Goal: Task Accomplishment & Management: Manage account settings

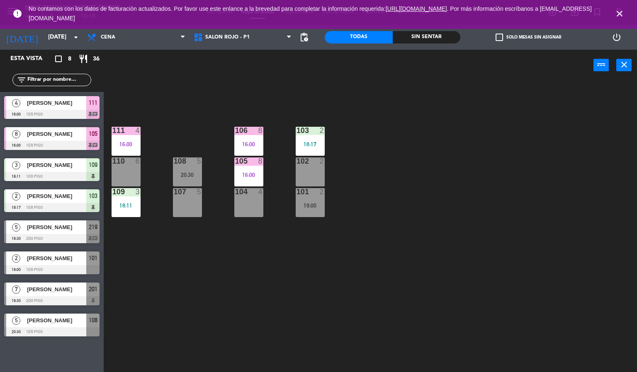
click at [618, 11] on icon "close" at bounding box center [620, 14] width 10 height 10
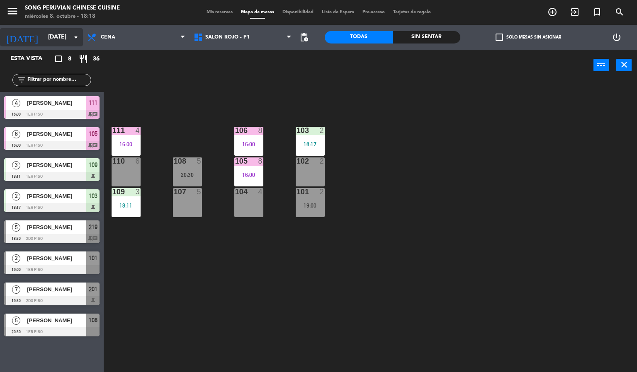
click at [44, 36] on input "[DATE]" at bounding box center [83, 37] width 79 height 15
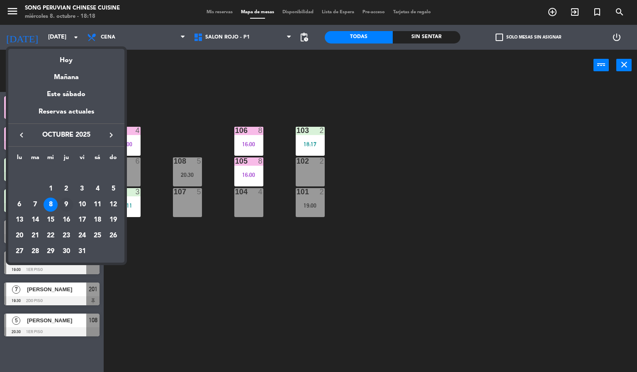
click at [58, 202] on td "9" at bounding box center [66, 205] width 16 height 16
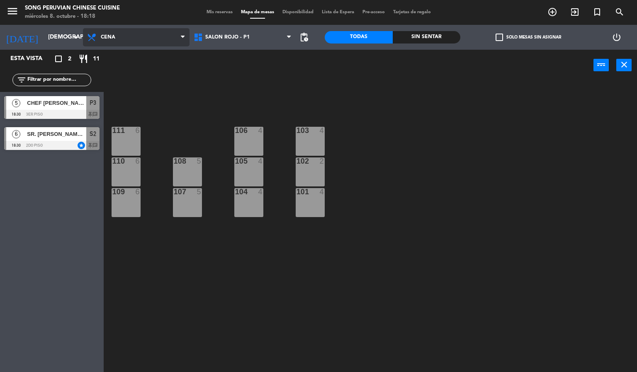
click at [116, 31] on span "Cena" at bounding box center [136, 37] width 107 height 18
click at [138, 112] on div "103 4 106 4 111 6 102 2 105 4 108 5 110 6 101 4 104 4 107 5 109 6" at bounding box center [373, 227] width 527 height 292
click at [73, 108] on div "CHEF [PERSON_NAME]" at bounding box center [56, 103] width 60 height 14
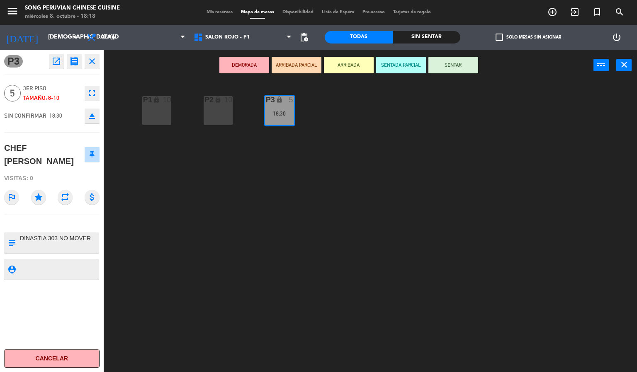
click at [178, 269] on div "P2 lock 10 P3 lock 5 18:30 P1 lock 10" at bounding box center [373, 227] width 527 height 292
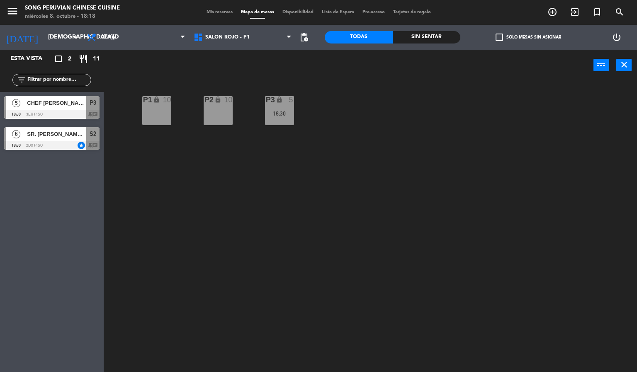
click at [30, 139] on div "SR. [PERSON_NAME] - VIP EJECUTIVA DEL BANCO / SR. [PERSON_NAME]" at bounding box center [56, 134] width 60 height 14
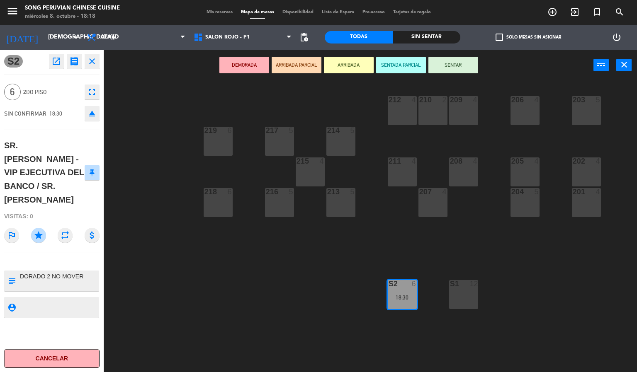
click at [223, 250] on div "203 5 206 4 210 2 212 4 209 4 214 5 217 5 219 6 202 4 205 4 208 4 211 4 215 4 2…" at bounding box center [373, 227] width 527 height 292
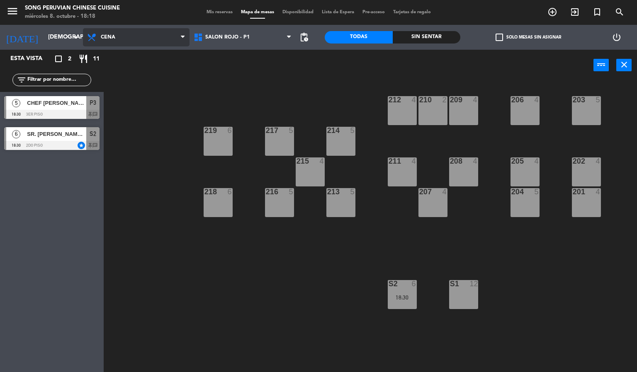
click at [121, 35] on span "Cena" at bounding box center [136, 37] width 107 height 18
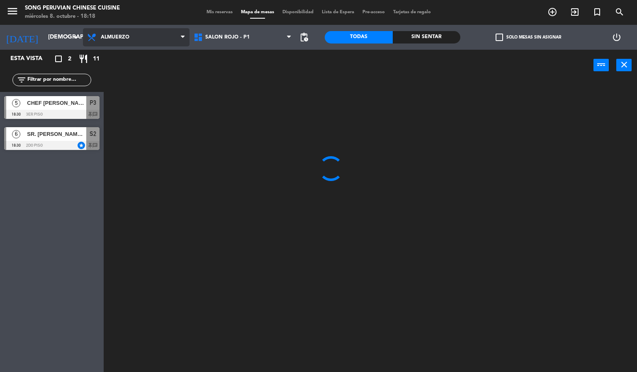
click at [139, 58] on ng-component "menu Song Peruvian Chinese Cuisine [DATE] 8. octubre - 18:18 Mis reservas Mapa …" at bounding box center [318, 186] width 637 height 373
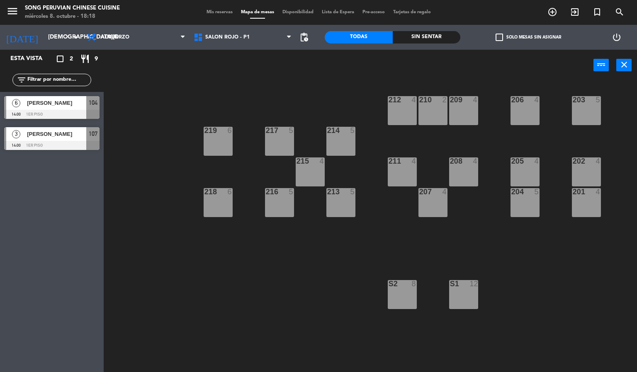
click at [56, 116] on div at bounding box center [51, 114] width 95 height 9
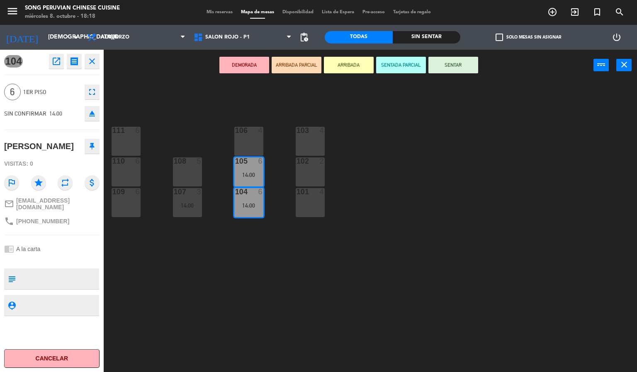
click at [222, 268] on div "103 4 106 4 111 6 102 2 105 6 14:00 108 5 110 6 101 4 104 6 14:00 107 3 14:00 1…" at bounding box center [373, 227] width 527 height 292
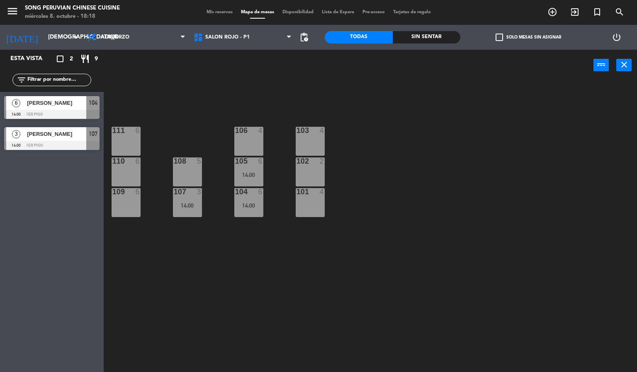
click at [253, 171] on div "105 6 14:00" at bounding box center [248, 172] width 29 height 29
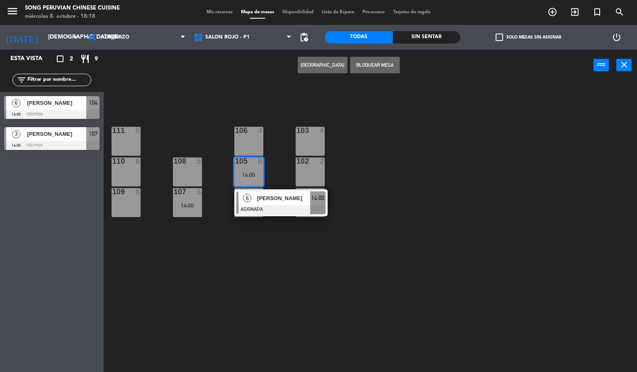
click at [196, 165] on div "108 5" at bounding box center [187, 162] width 29 height 8
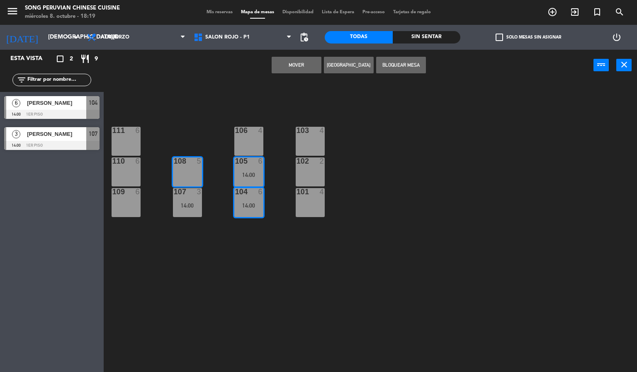
click at [282, 69] on button "Mover" at bounding box center [297, 65] width 50 height 17
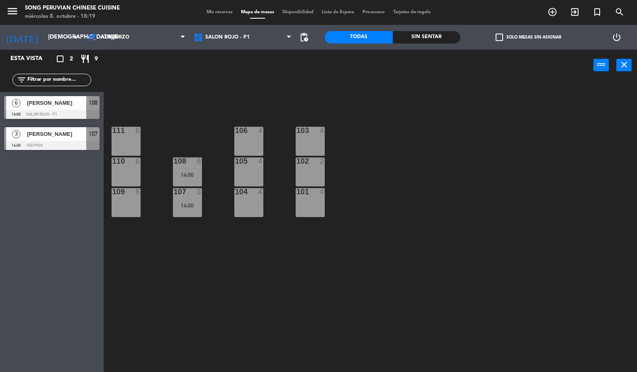
click at [188, 207] on div "14:00" at bounding box center [187, 206] width 29 height 6
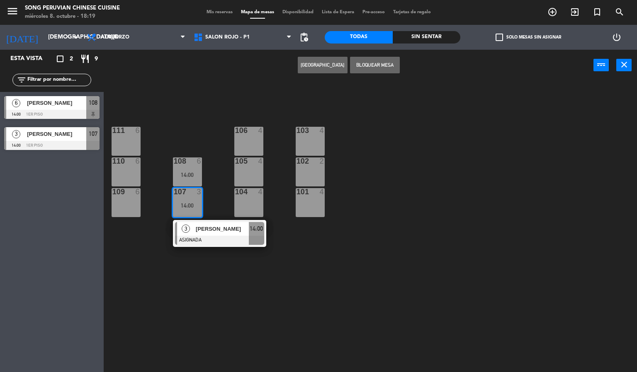
click at [309, 138] on div "103 4" at bounding box center [310, 141] width 29 height 29
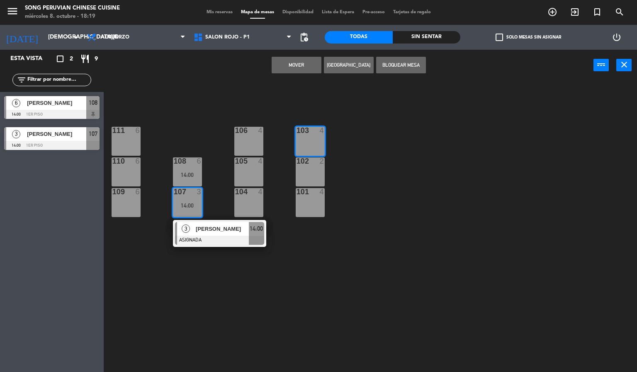
click at [298, 68] on button "Mover" at bounding box center [297, 65] width 50 height 17
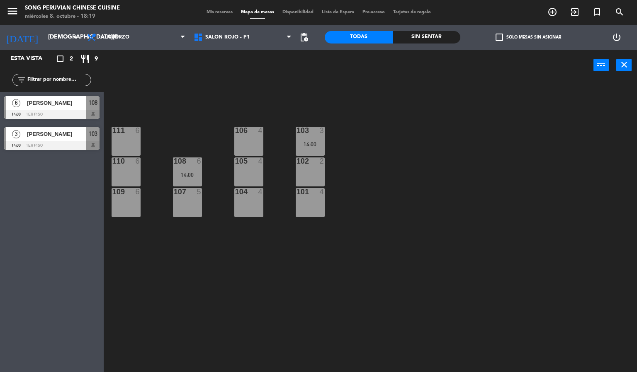
click at [183, 311] on div "103 3 14:00 106 4 111 6 102 2 105 4 108 6 14:00 110 6 101 4 104 4 107 5 109 6" at bounding box center [373, 227] width 527 height 292
click at [132, 35] on span "Almuerzo" at bounding box center [136, 37] width 107 height 18
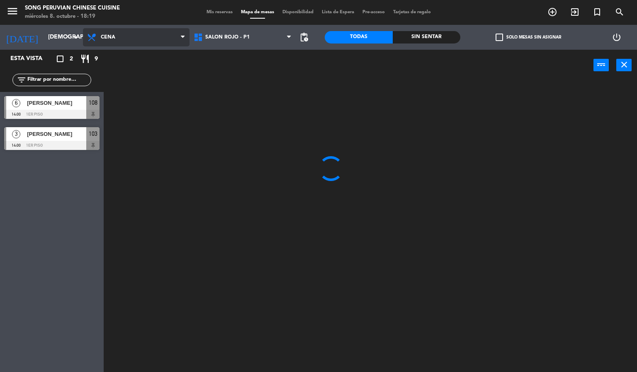
click at [148, 78] on ng-component "menu Song Peruvian Chinese Cuisine [DATE] 8. octubre - 18:19 Mis reservas Mapa …" at bounding box center [318, 186] width 637 height 373
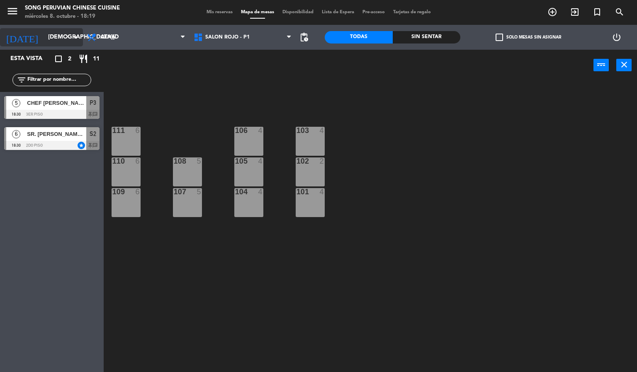
click at [60, 40] on input "[DEMOGRAPHIC_DATA][DATE]" at bounding box center [83, 37] width 79 height 15
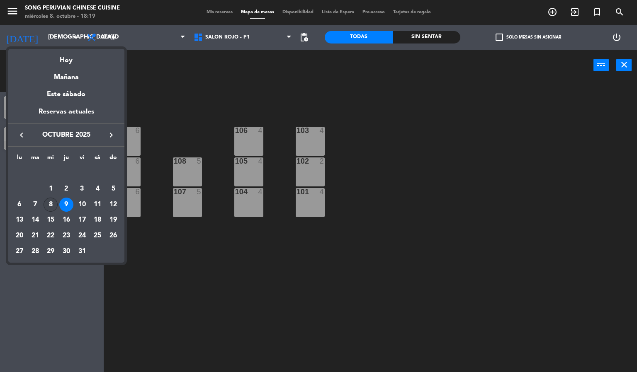
click at [53, 203] on div "8" at bounding box center [51, 205] width 14 height 14
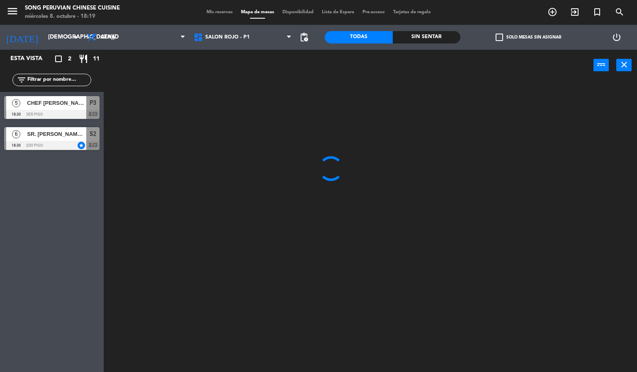
type input "[DATE]"
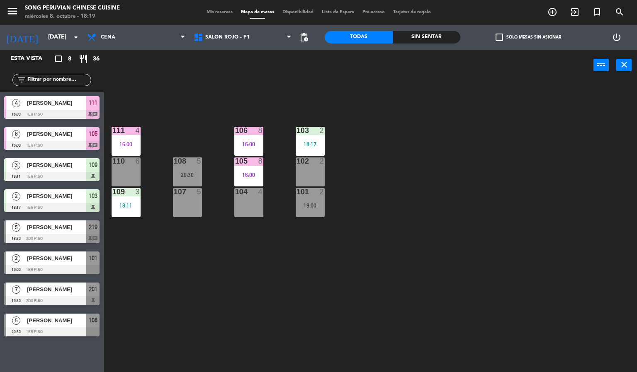
click at [56, 233] on div "[PERSON_NAME]" at bounding box center [56, 228] width 60 height 14
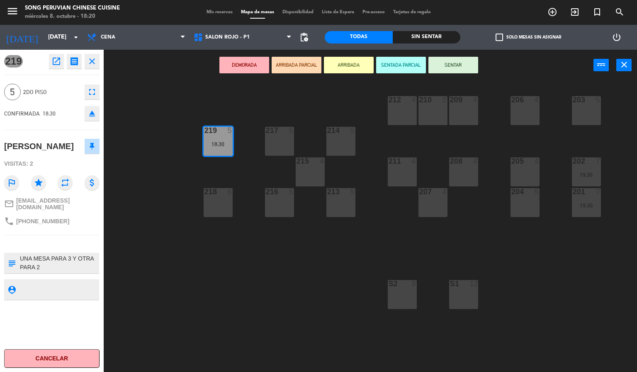
click at [260, 283] on div "203 5 206 4 210 2 212 4 209 4 214 5 217 5 219 5 18:30 202 7 19:30 205 4 208 4 2…" at bounding box center [373, 227] width 527 height 292
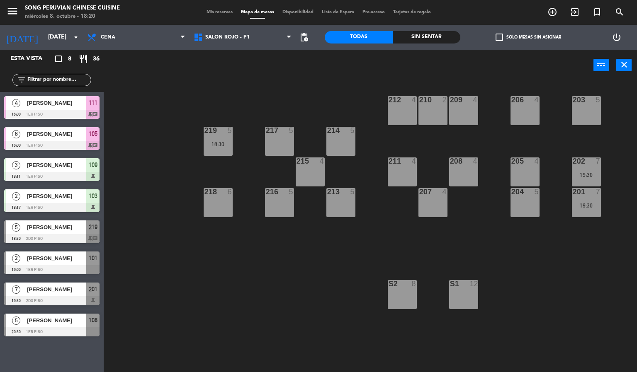
click at [219, 136] on div "219 5 18:30" at bounding box center [218, 141] width 29 height 29
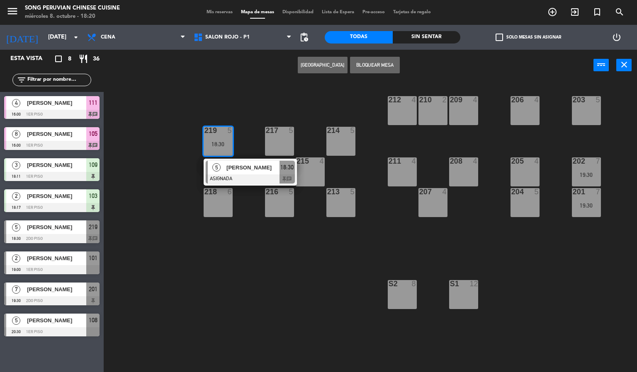
click at [243, 169] on div "5 [PERSON_NAME] ASIGNADA 18:30 chat" at bounding box center [250, 172] width 106 height 27
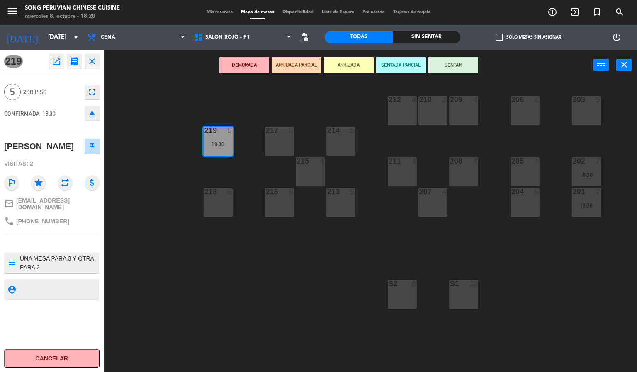
click at [222, 246] on div "203 5 206 4 210 2 212 4 209 4 214 5 217 5 219 5 18:30 202 7 19:30 205 4 208 4 2…" at bounding box center [373, 227] width 527 height 292
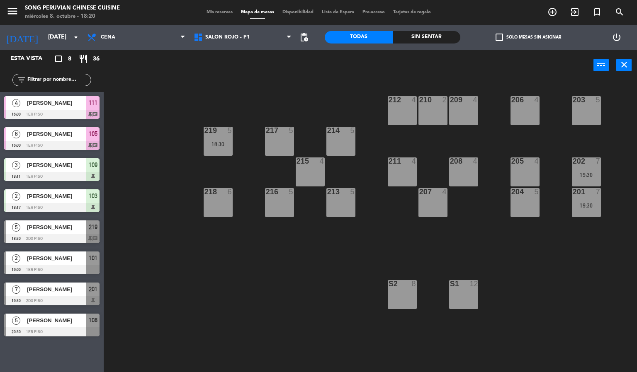
click at [222, 246] on div "203 5 206 4 210 2 212 4 209 4 214 5 217 5 219 5 18:30 202 7 19:30 205 4 208 4 2…" at bounding box center [373, 227] width 527 height 292
click at [204, 9] on div "Mis reservas Mapa de mesas Disponibilidad Lista de Espera Pre-acceso Tarjetas d…" at bounding box center [318, 12] width 233 height 7
click at [204, 10] on span "Mis reservas" at bounding box center [219, 12] width 34 height 5
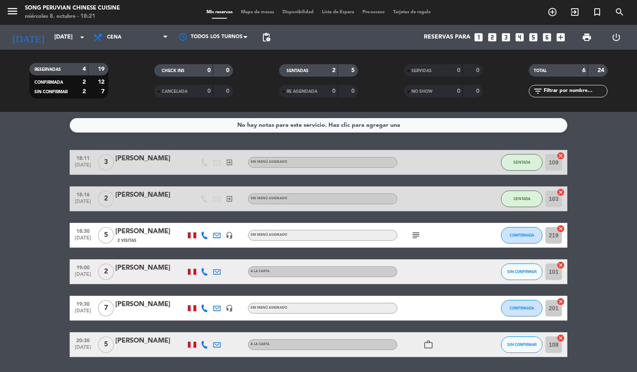
click at [139, 270] on div "[PERSON_NAME]" at bounding box center [150, 268] width 70 height 11
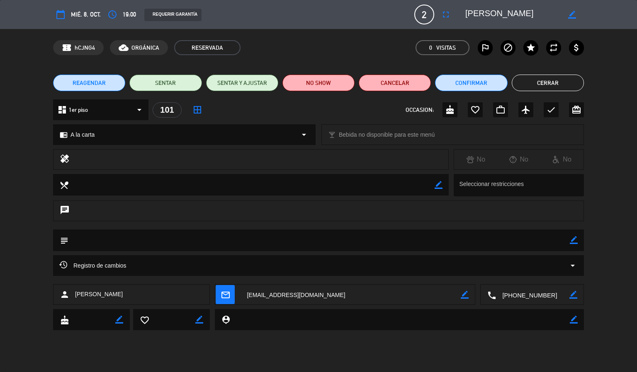
click at [565, 82] on button "Cerrar" at bounding box center [548, 83] width 72 height 17
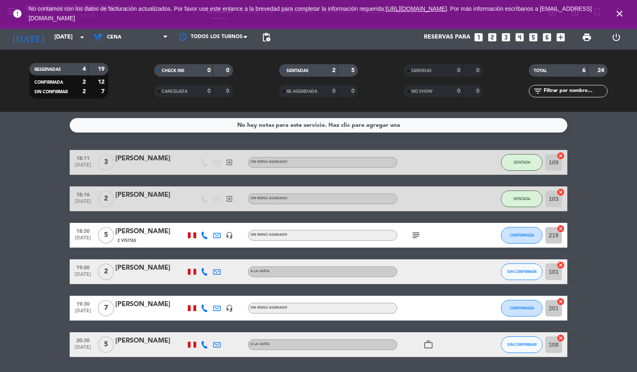
click at [620, 14] on icon "close" at bounding box center [620, 14] width 10 height 10
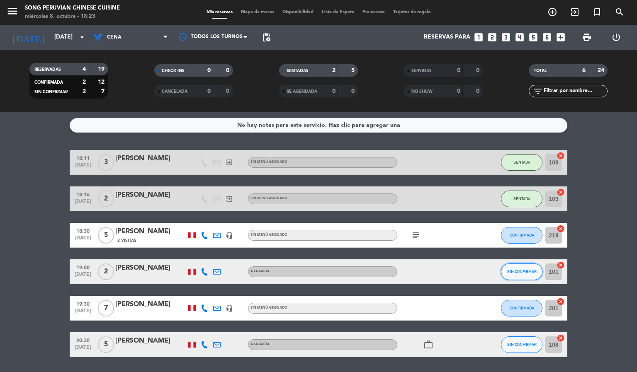
click at [520, 268] on button "SIN CONFIRMAR" at bounding box center [521, 272] width 41 height 17
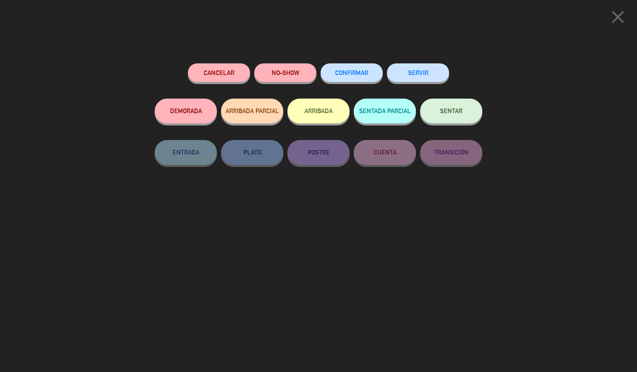
click at [351, 71] on span "CONFIRMAR" at bounding box center [351, 72] width 33 height 7
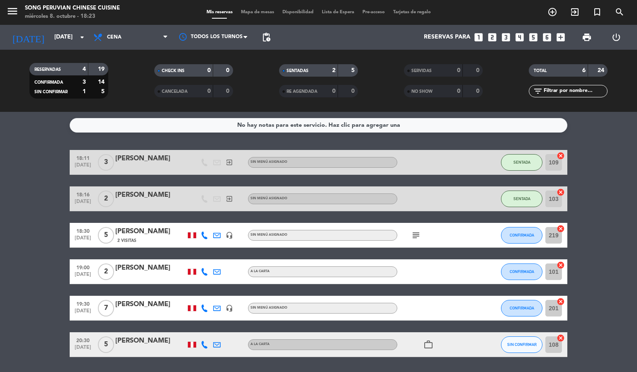
click at [608, 279] on bookings-row "18:11 [DATE] 3 [PERSON_NAME] exit_to_app Sin menú asignado SENTADA 109 cancel 1…" at bounding box center [318, 253] width 637 height 207
click at [202, 346] on icon at bounding box center [204, 344] width 7 height 7
click at [105, 35] on icon at bounding box center [99, 37] width 12 height 10
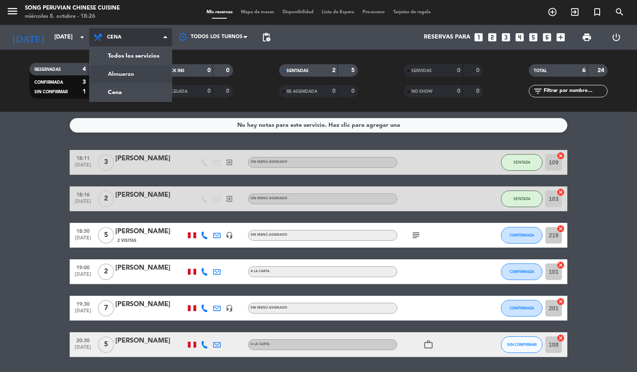
click at [131, 71] on div "menu Song Peruvian Chinese Cuisine [DATE] 8. octubre - 18:26 Mis reservas Mapa …" at bounding box center [318, 56] width 637 height 112
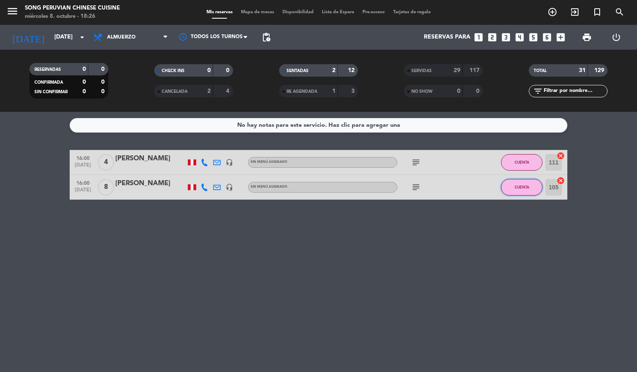
click at [515, 189] on span "CUENTA" at bounding box center [522, 187] width 15 height 5
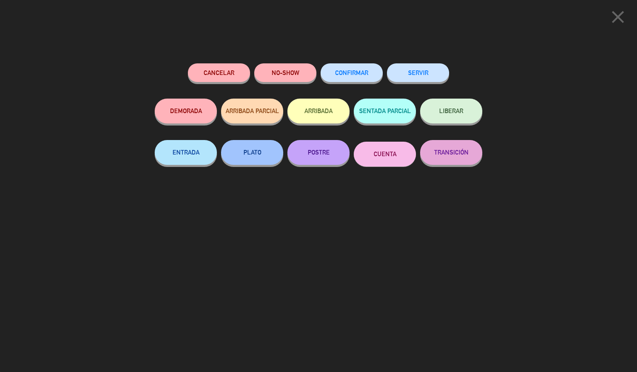
click at [438, 78] on button "SERVIR" at bounding box center [418, 72] width 62 height 19
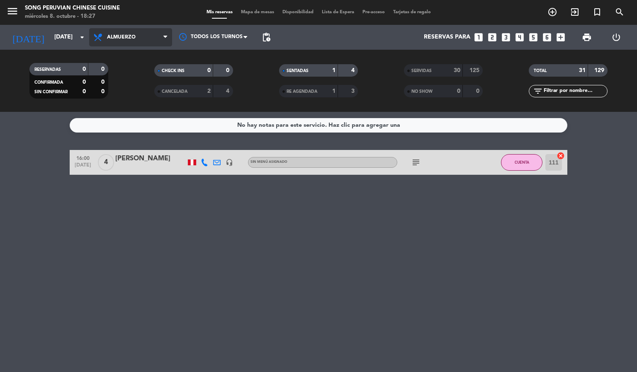
click at [124, 39] on span "Almuerzo" at bounding box center [121, 37] width 29 height 6
click at [134, 93] on div "menu Song Peruvian Chinese Cuisine [DATE] 8. octubre - 18:27 Mis reservas Mapa …" at bounding box center [318, 56] width 637 height 112
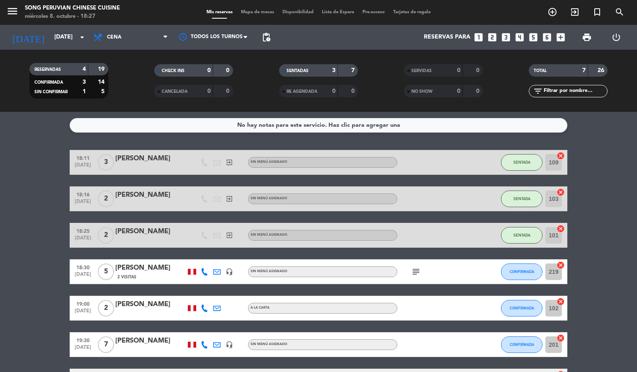
scroll to position [63, 0]
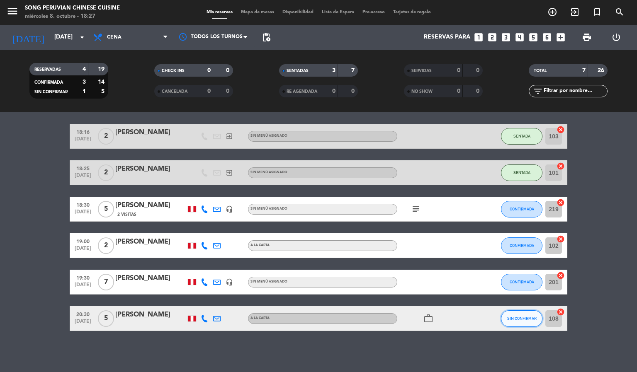
click at [530, 314] on button "SIN CONFIRMAR" at bounding box center [521, 319] width 41 height 17
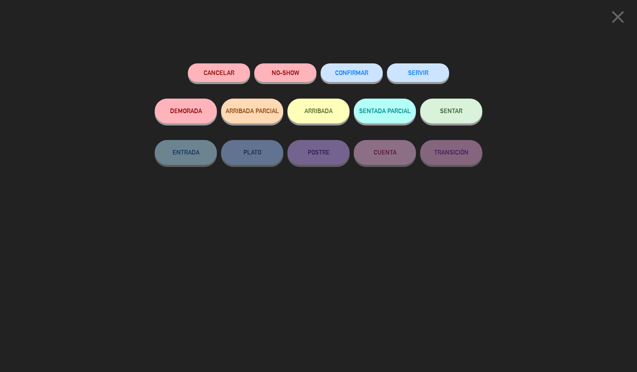
click at [345, 70] on button "CONFIRMAR" at bounding box center [352, 72] width 62 height 19
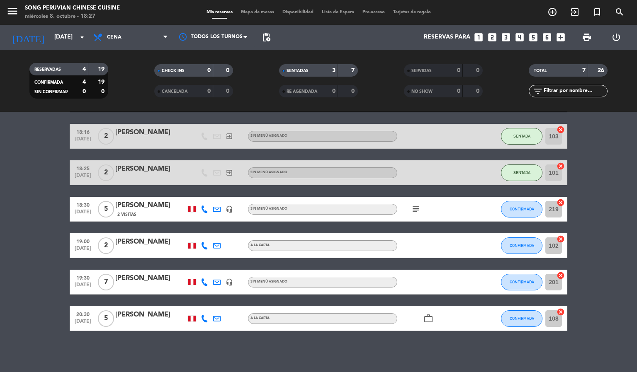
click at [250, 6] on div "menu Song Peruvian Chinese Cuisine [DATE] 8. octubre - 18:27 Mis reservas Mapa …" at bounding box center [318, 12] width 637 height 25
click at [249, 8] on div "menu Song Peruvian Chinese Cuisine [DATE] 8. octubre - 18:27 Mis reservas Mapa …" at bounding box center [318, 12] width 637 height 25
click at [252, 10] on span "Mapa de mesas" at bounding box center [257, 12] width 41 height 5
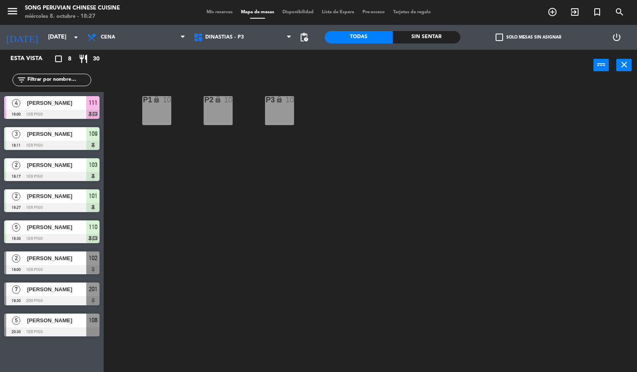
click at [236, 291] on div "P2 lock 10 P3 lock 10 P1 lock 10" at bounding box center [373, 227] width 527 height 292
click at [228, 35] on span "DINASTIAS - P3" at bounding box center [224, 37] width 39 height 6
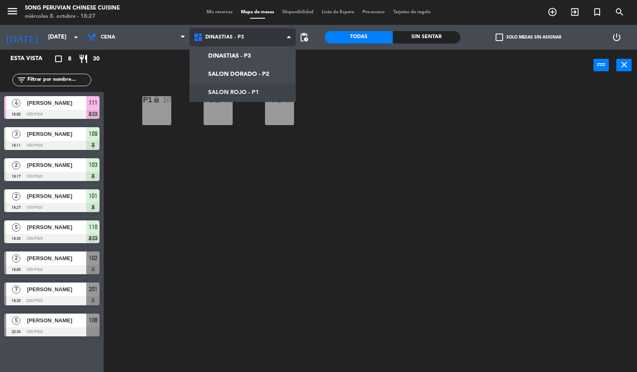
click at [245, 91] on ng-component "menu Song Peruvian Chinese Cuisine [DATE] 8. octubre - 18:27 Mis reservas Mapa …" at bounding box center [318, 186] width 637 height 373
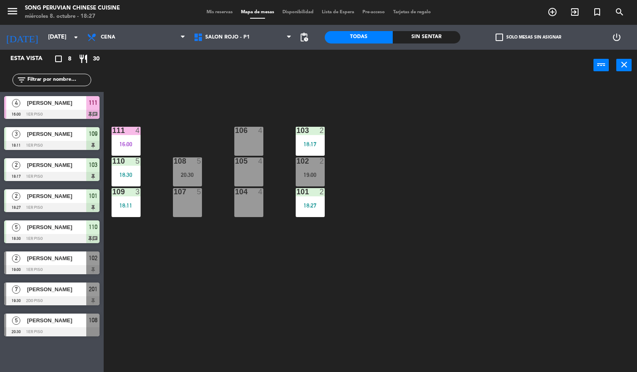
click at [231, 289] on div "103 2 18:17 106 4 111 4 16:00 102 2 19:00 105 4 108 5 20:30 110 5 18:30 101 2 1…" at bounding box center [373, 227] width 527 height 292
click at [61, 238] on div at bounding box center [51, 238] width 95 height 9
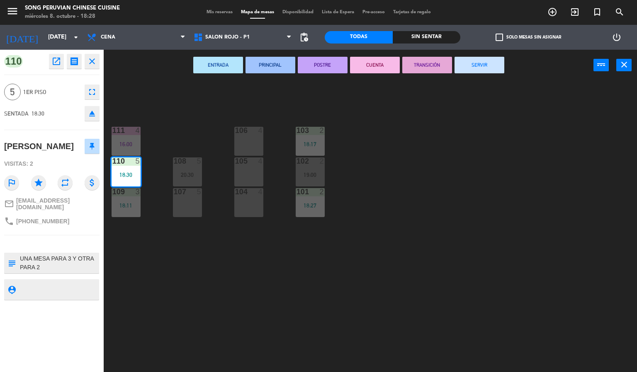
click at [177, 233] on div "103 2 18:17 106 4 111 4 16:00 102 2 19:00 105 4 108 5 20:30 110 5 18:30 101 2 1…" at bounding box center [373, 227] width 527 height 292
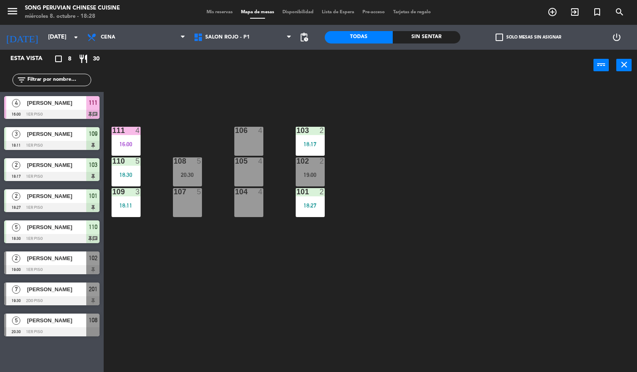
click at [306, 165] on div "102 2" at bounding box center [310, 162] width 29 height 8
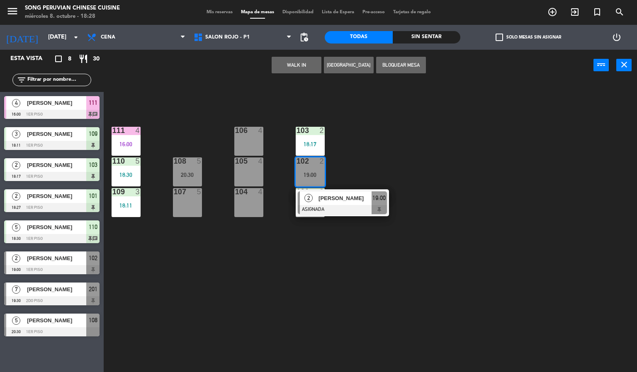
click at [248, 141] on div "106 4" at bounding box center [248, 141] width 29 height 29
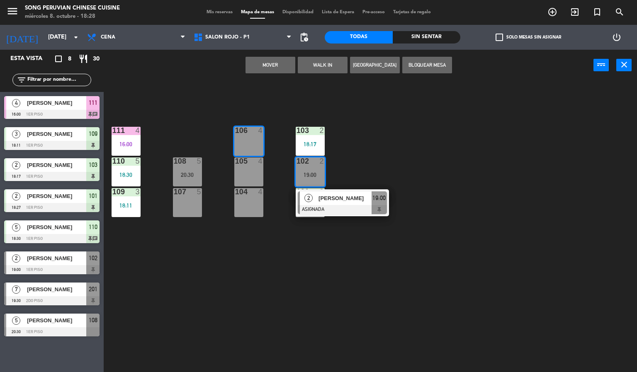
click at [265, 62] on button "Mover" at bounding box center [271, 65] width 50 height 17
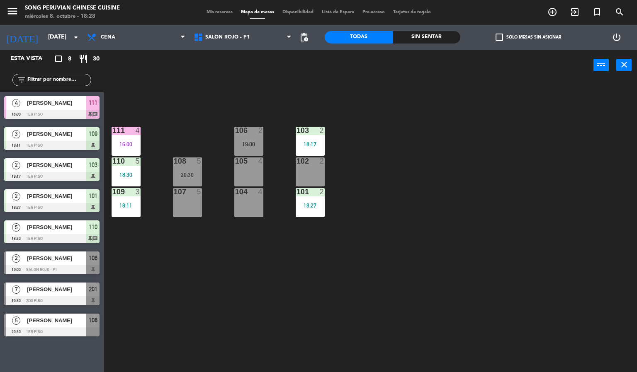
click at [289, 246] on div "103 2 18:17 106 2 19:00 111 4 16:00 102 2 105 4 108 5 20:30 110 5 18:30 101 2 1…" at bounding box center [373, 227] width 527 height 292
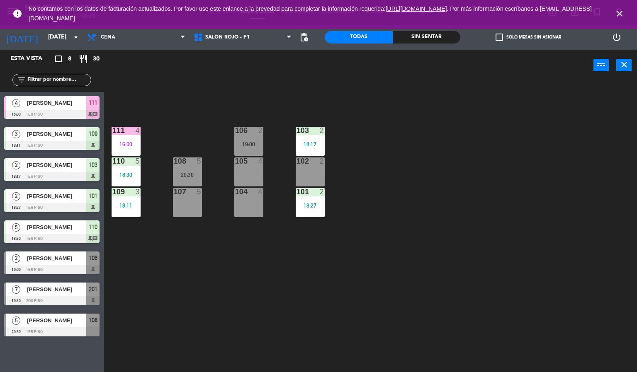
click at [620, 12] on icon "close" at bounding box center [620, 14] width 10 height 10
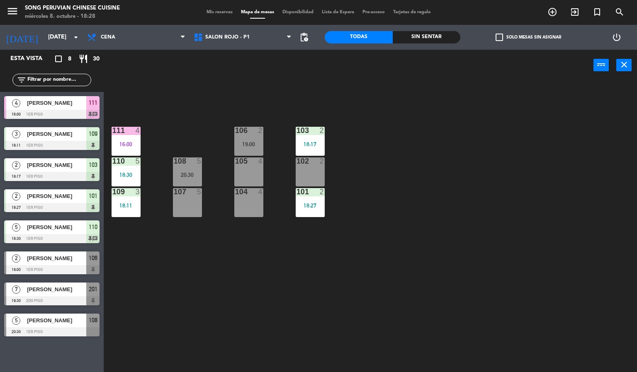
click at [377, 172] on div "103 2 18:17 106 2 19:00 111 4 16:00 102 2 105 4 108 5 20:30 110 5 18:30 101 2 1…" at bounding box center [373, 227] width 527 height 292
click at [44, 34] on input "[DATE]" at bounding box center [83, 37] width 79 height 15
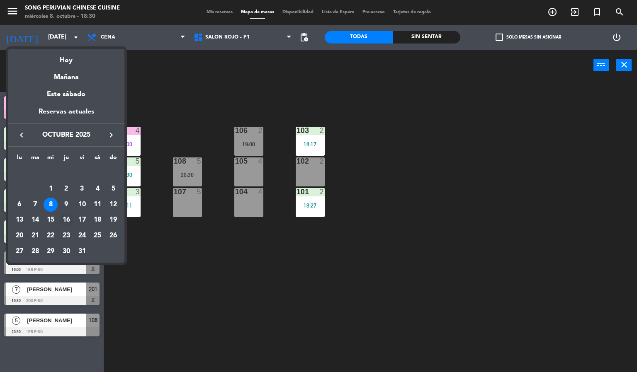
click at [67, 218] on div "16" at bounding box center [66, 221] width 14 height 14
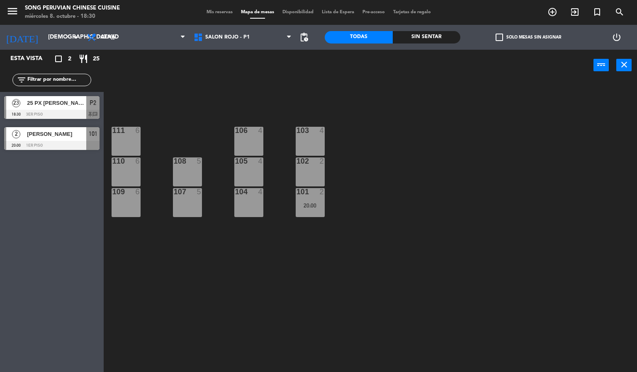
click at [55, 107] on span "25 PX [PERSON_NAME]" at bounding box center [56, 103] width 59 height 9
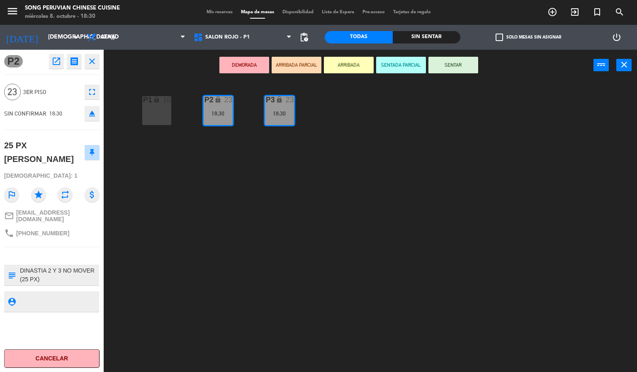
click at [186, 165] on div "P2 lock 23 18:30 P3 lock 23 18:30 P1 lock 10" at bounding box center [373, 227] width 527 height 292
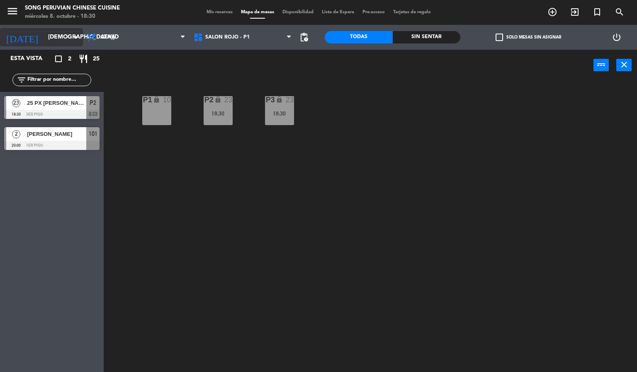
click at [45, 36] on input "[DEMOGRAPHIC_DATA][DATE]" at bounding box center [83, 37] width 79 height 15
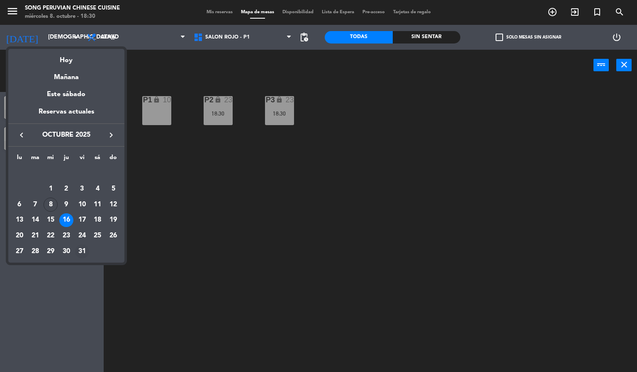
click at [83, 248] on div "31" at bounding box center [82, 252] width 14 height 14
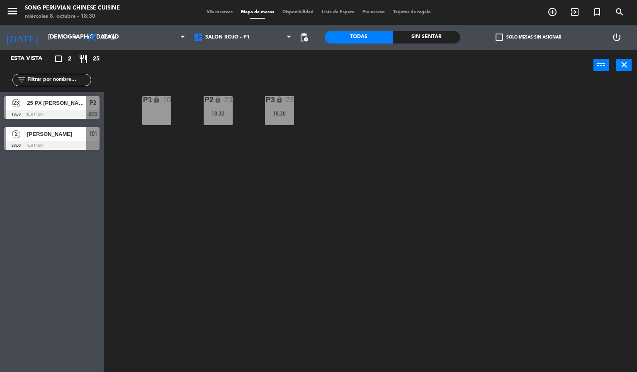
type input "[DATE]"
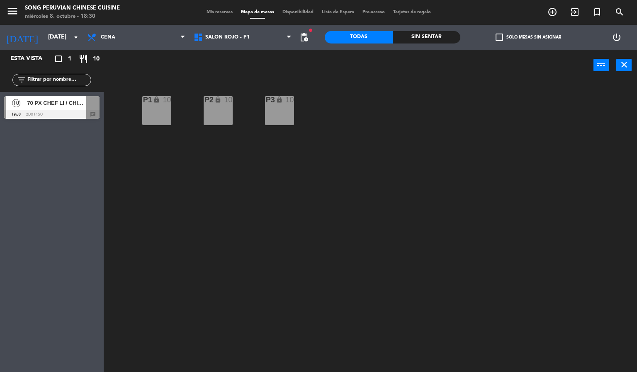
click at [72, 106] on span "70 PX CHEF LI / CHINITA" at bounding box center [56, 103] width 59 height 9
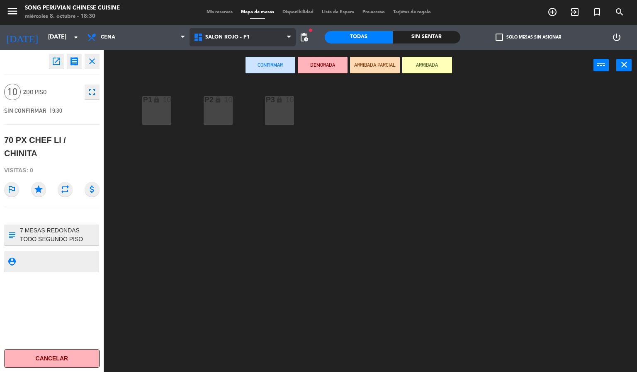
click at [221, 35] on span "SALON ROJO - P1" at bounding box center [227, 37] width 44 height 6
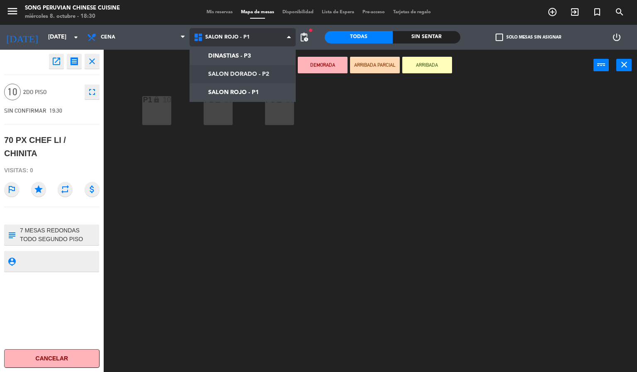
click at [234, 75] on ng-component "menu Song Peruvian Chinese Cuisine [DATE] 8. octubre - 18:30 Mis reservas Mapa …" at bounding box center [318, 186] width 637 height 373
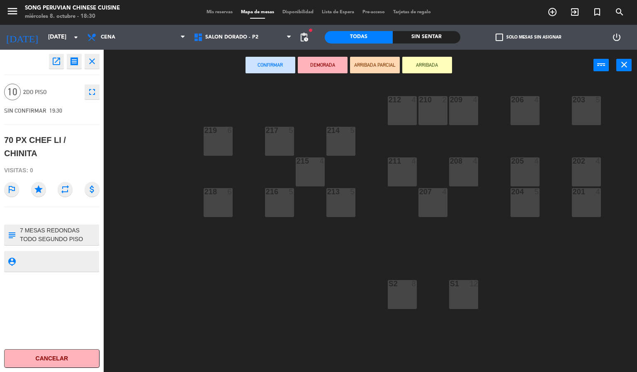
click at [219, 202] on div "218 6" at bounding box center [218, 202] width 29 height 29
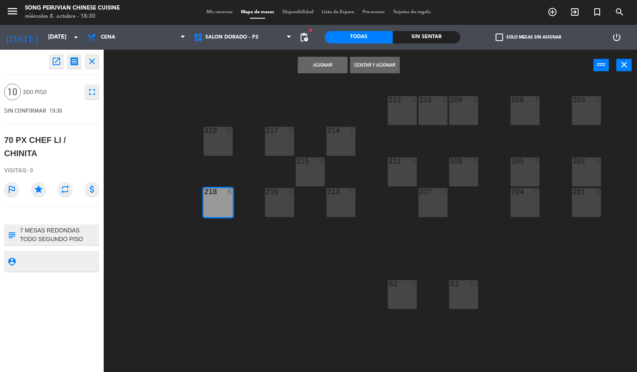
click at [221, 137] on div "219 6" at bounding box center [218, 141] width 29 height 29
click at [274, 140] on div "217 5" at bounding box center [279, 141] width 29 height 29
click at [305, 164] on div at bounding box center [310, 161] width 14 height 7
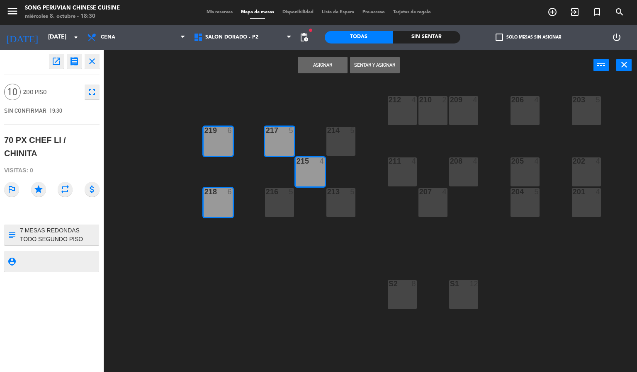
click at [335, 142] on div "214 5" at bounding box center [340, 141] width 29 height 29
click at [338, 203] on div "213 5" at bounding box center [340, 202] width 29 height 29
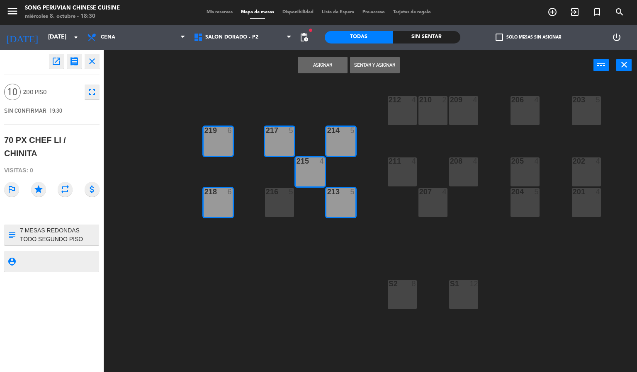
click at [280, 204] on div "216 5" at bounding box center [279, 202] width 29 height 29
click at [400, 109] on div "212 4" at bounding box center [402, 110] width 29 height 29
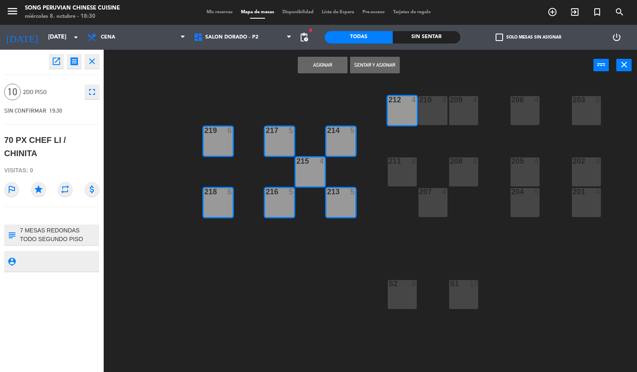
click at [433, 104] on div "210 2" at bounding box center [432, 100] width 29 height 8
click at [462, 105] on div "209 4" at bounding box center [463, 110] width 29 height 29
click at [463, 168] on div "208 4" at bounding box center [463, 172] width 29 height 29
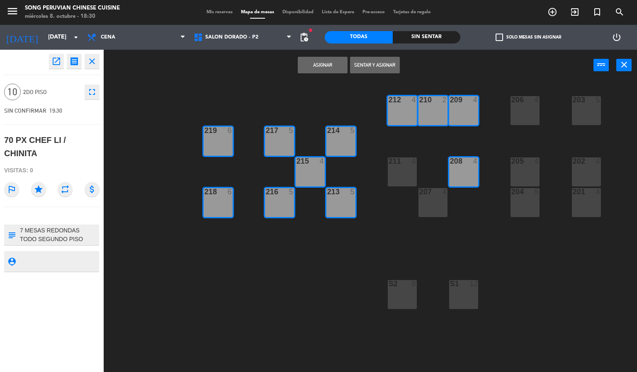
click at [412, 165] on div "4" at bounding box center [414, 161] width 5 height 7
click at [430, 199] on div "207 4" at bounding box center [432, 202] width 29 height 29
click at [523, 105] on div "206 4" at bounding box center [524, 110] width 29 height 29
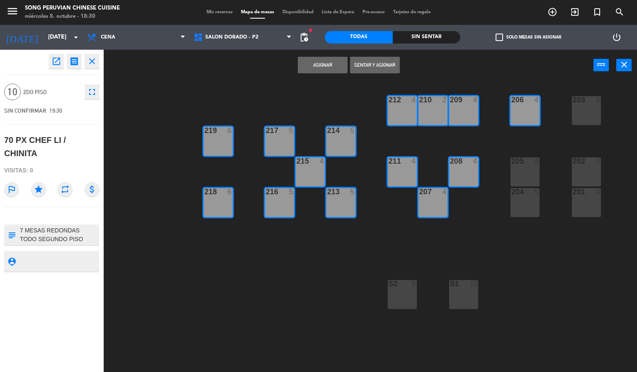
click at [595, 106] on div "203 5" at bounding box center [586, 110] width 29 height 29
click at [585, 155] on div "203 5 206 4 210 2 212 4 209 4 214 5 217 5 219 6 202 4 205 4 208 4 211 4 215 4 2…" at bounding box center [373, 227] width 527 height 292
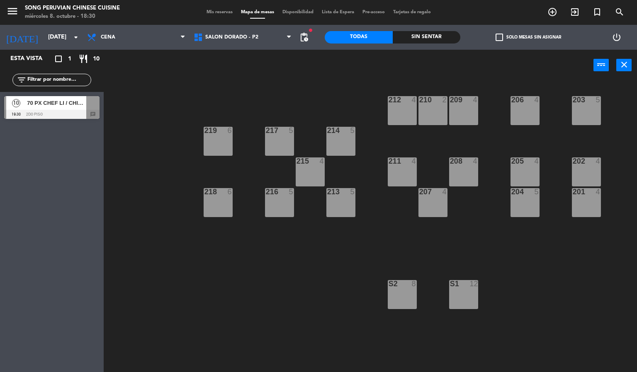
click at [585, 162] on div at bounding box center [586, 161] width 14 height 7
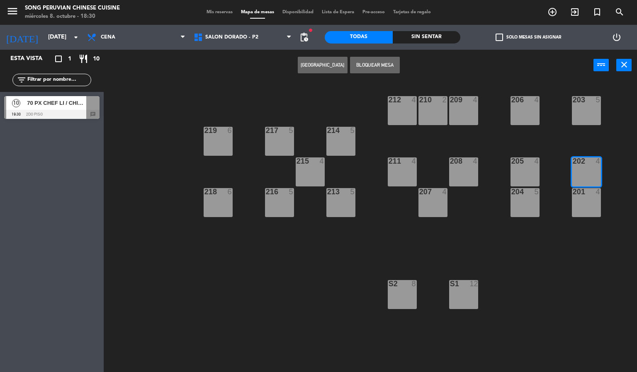
click at [311, 219] on div "203 5 206 4 210 2 212 4 209 4 214 5 217 5 219 6 202 4 205 4 208 4 211 4 215 4 2…" at bounding box center [373, 227] width 527 height 292
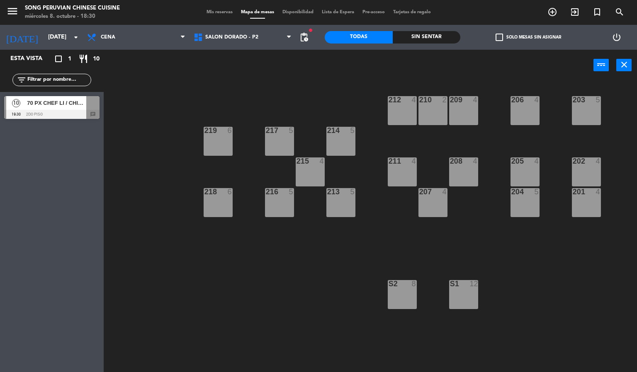
click at [56, 98] on div "70 PX CHEF LI / CHINITA" at bounding box center [56, 103] width 60 height 14
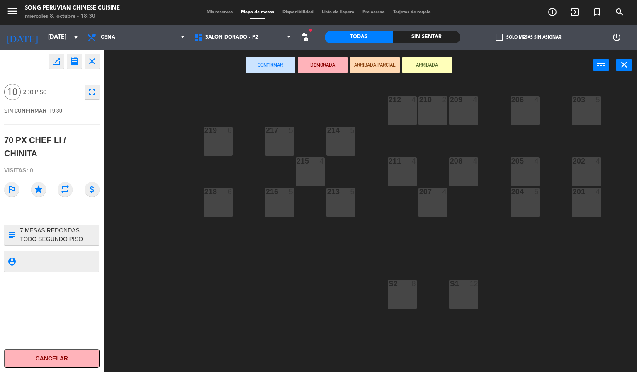
click at [217, 141] on div "219 6" at bounding box center [218, 141] width 29 height 29
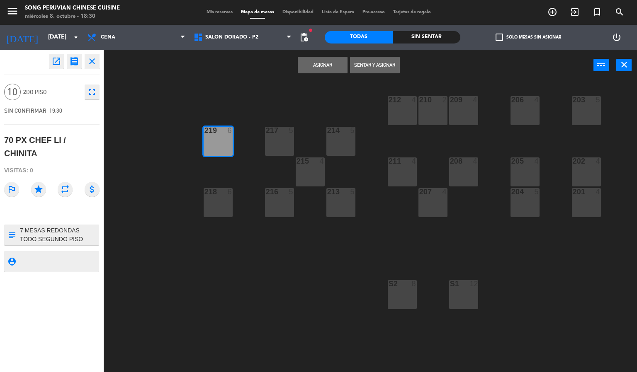
click at [131, 151] on div "203 5 206 4 210 2 212 4 209 4 214 5 217 5 219 6 202 4 205 4 208 4 211 4 215 4 2…" at bounding box center [373, 227] width 527 height 292
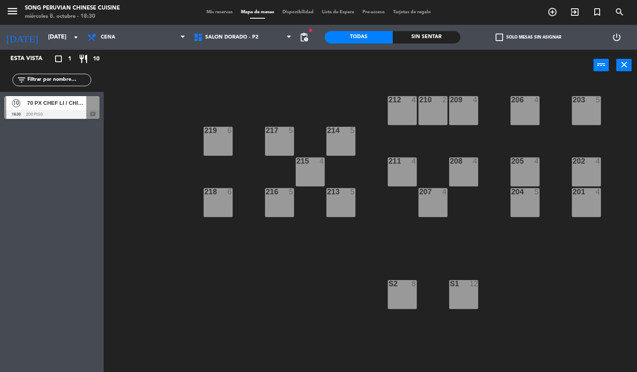
click at [60, 111] on div at bounding box center [51, 114] width 95 height 9
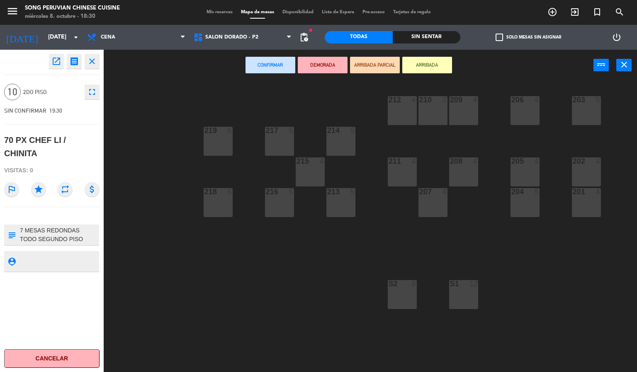
drag, startPoint x: 166, startPoint y: 134, endPoint x: 482, endPoint y: 142, distance: 316.1
click at [482, 142] on div "203 5 206 4 210 2 212 4 209 4 214 5 217 5 219 6 202 4 205 4 208 4 211 4 215 4 2…" at bounding box center [373, 227] width 527 height 292
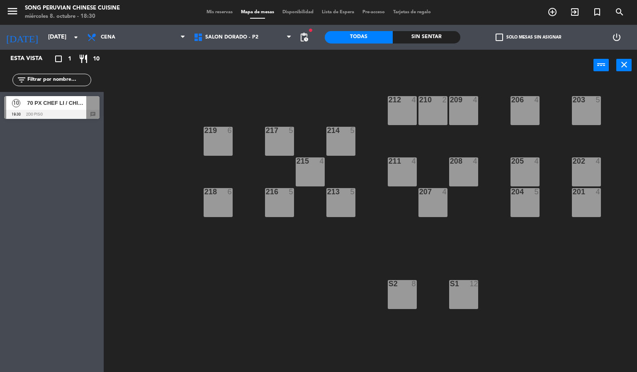
click at [65, 99] on span "70 PX CHEF LI / CHINITA" at bounding box center [56, 103] width 59 height 9
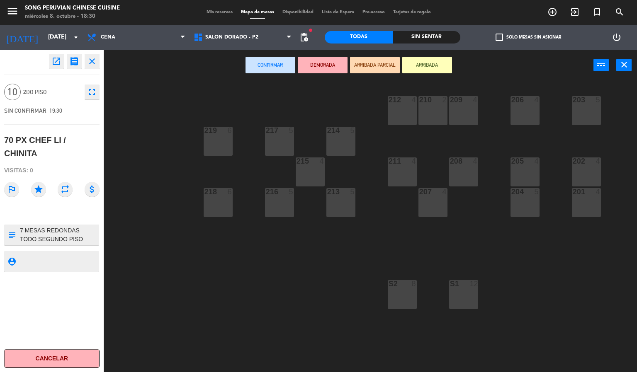
click at [202, 137] on div "203 5 206 4 210 2 212 4 209 4 214 5 217 5 219 6 202 4 205 4 208 4 211 4 215 4 2…" at bounding box center [373, 227] width 527 height 292
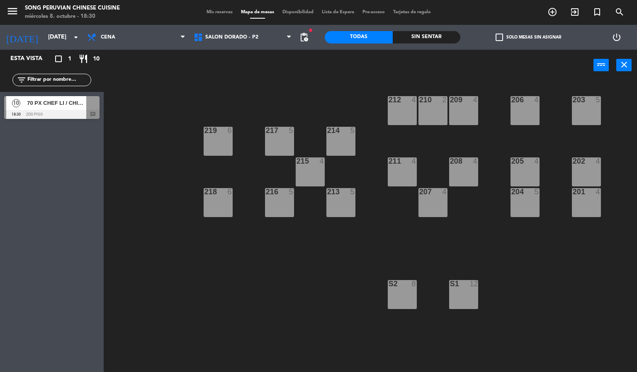
click at [88, 106] on div at bounding box center [92, 103] width 13 height 14
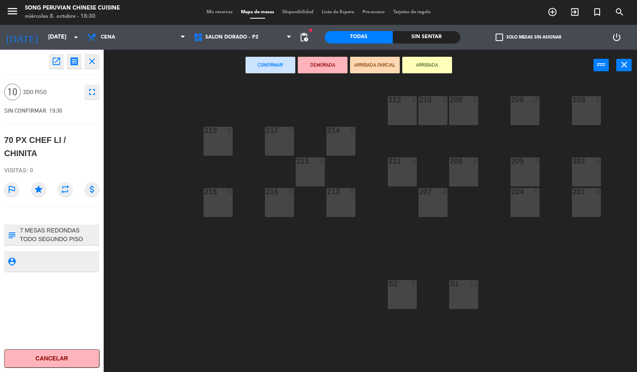
click at [211, 130] on div at bounding box center [218, 130] width 14 height 7
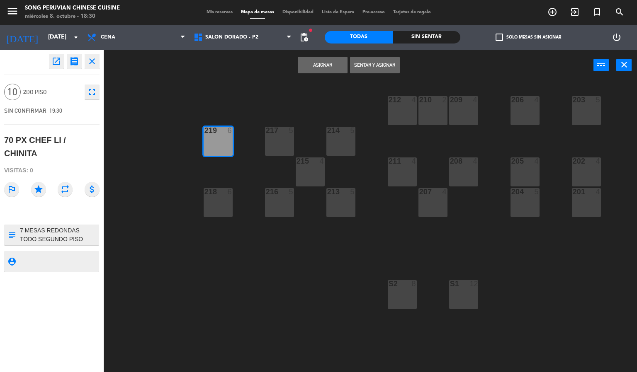
click at [205, 196] on div "218" at bounding box center [204, 191] width 0 height 7
click at [282, 140] on div "217 5" at bounding box center [279, 141] width 29 height 29
click at [340, 136] on div "214 5" at bounding box center [340, 141] width 29 height 29
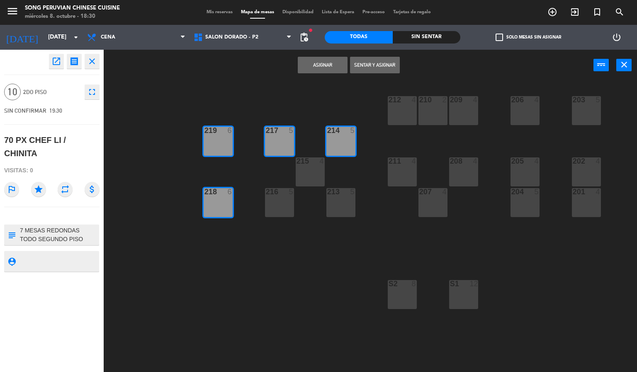
click at [307, 163] on div at bounding box center [310, 161] width 14 height 7
drag, startPoint x: 269, startPoint y: 194, endPoint x: 342, endPoint y: 192, distance: 73.4
click at [266, 194] on div "216" at bounding box center [266, 191] width 0 height 7
click at [343, 192] on div at bounding box center [341, 191] width 14 height 7
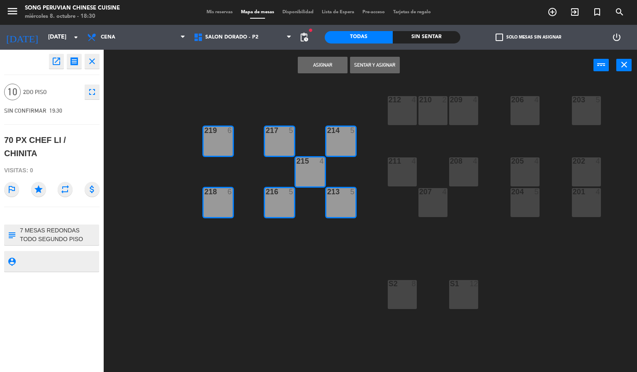
drag, startPoint x: 396, startPoint y: 108, endPoint x: 400, endPoint y: 107, distance: 4.2
click at [397, 107] on div "212 4" at bounding box center [402, 110] width 29 height 29
drag, startPoint x: 427, startPoint y: 107, endPoint x: 465, endPoint y: 107, distance: 38.2
click at [428, 107] on div "210 2" at bounding box center [432, 110] width 29 height 29
click at [465, 107] on div "209 4" at bounding box center [463, 110] width 29 height 29
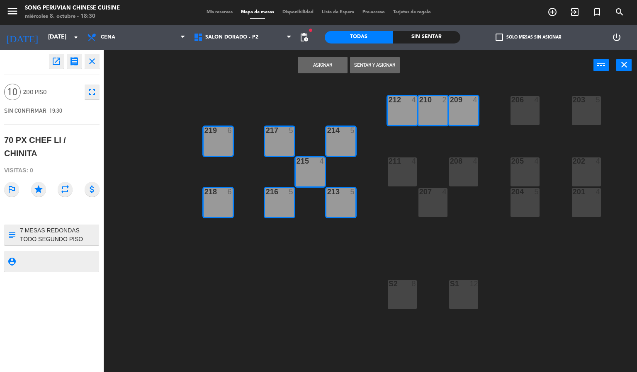
click at [478, 170] on div "208 4" at bounding box center [463, 172] width 29 height 29
click at [399, 173] on div "211 4" at bounding box center [402, 172] width 29 height 29
click at [430, 202] on div "207 4" at bounding box center [432, 202] width 29 height 29
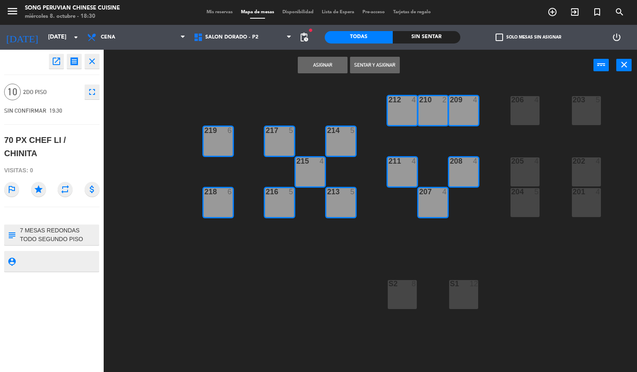
click at [525, 109] on div "206 4" at bounding box center [524, 110] width 29 height 29
click at [599, 105] on div "203 5" at bounding box center [586, 110] width 29 height 29
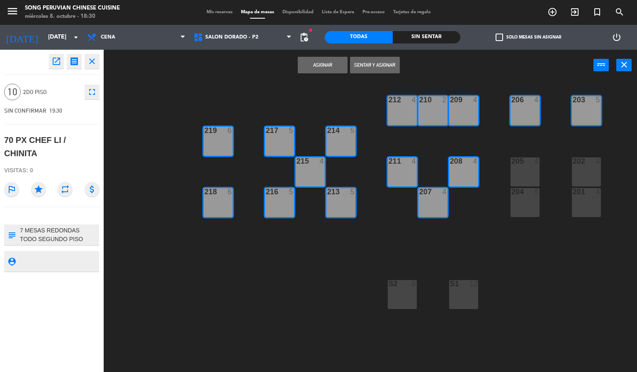
click at [531, 171] on div "205 4" at bounding box center [524, 172] width 29 height 29
click at [587, 168] on div "202 4" at bounding box center [586, 172] width 29 height 29
click at [530, 204] on div "204 5" at bounding box center [524, 202] width 29 height 29
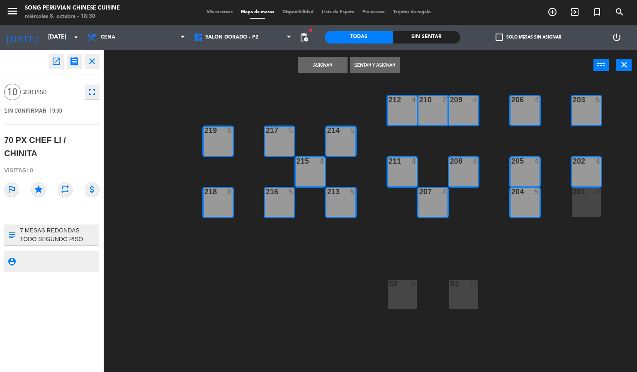
click at [579, 199] on div "201 4" at bounding box center [586, 202] width 29 height 29
click at [311, 66] on button "Asignar" at bounding box center [323, 65] width 50 height 17
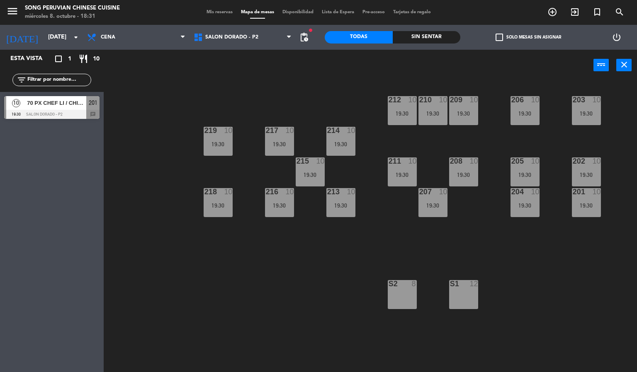
click at [247, 243] on div "203 10 19:30 206 10 19:30 210 10 19:30 212 10 19:30 209 10 19:30 214 10 19:30 2…" at bounding box center [373, 227] width 527 height 292
click at [73, 105] on span "70 PX CHEF LI / CHINITA" at bounding box center [56, 103] width 59 height 9
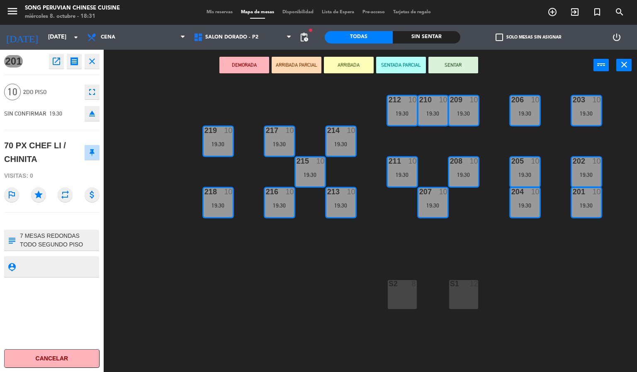
click at [55, 62] on icon "open_in_new" at bounding box center [56, 61] width 10 height 10
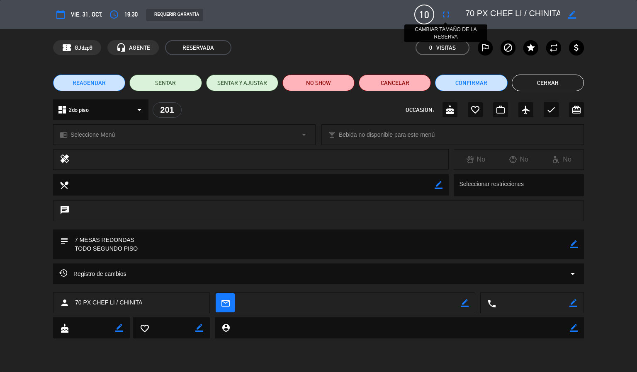
click at [447, 14] on icon "fullscreen" at bounding box center [446, 15] width 10 height 10
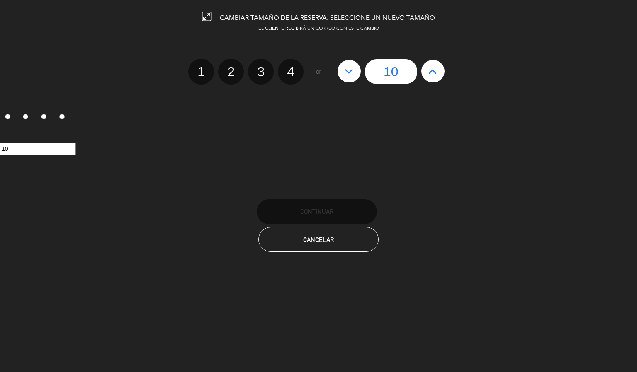
click at [431, 73] on icon at bounding box center [432, 71] width 9 height 13
type input "11"
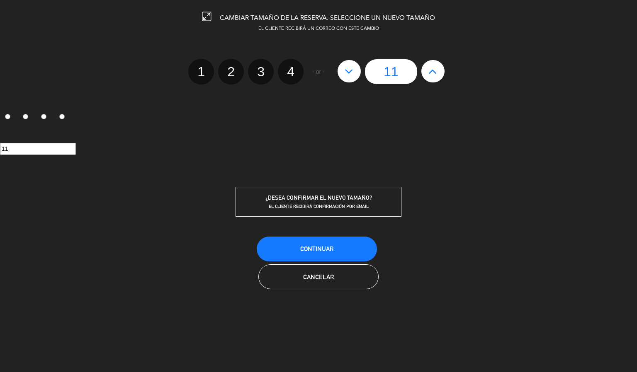
click at [431, 73] on icon at bounding box center [432, 71] width 9 height 13
type input "12"
click at [431, 73] on icon at bounding box center [432, 71] width 9 height 13
type input "13"
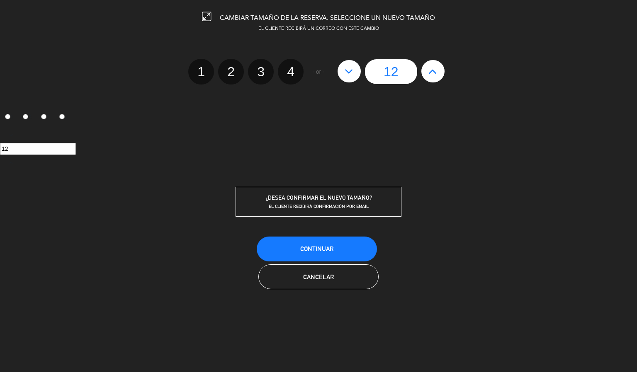
type input "13"
click at [431, 73] on icon at bounding box center [432, 71] width 9 height 13
type input "14"
click at [431, 73] on icon at bounding box center [432, 71] width 9 height 13
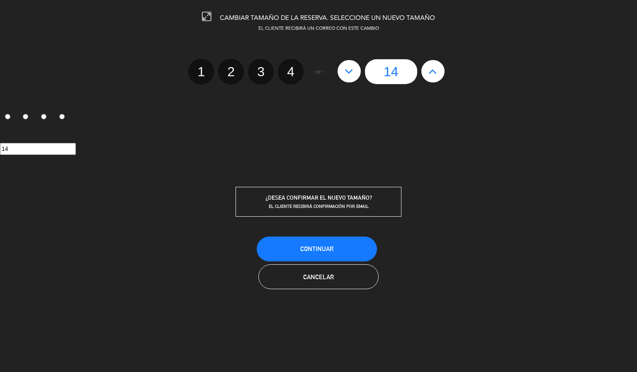
type input "15"
click at [431, 73] on icon at bounding box center [432, 71] width 9 height 13
type input "16"
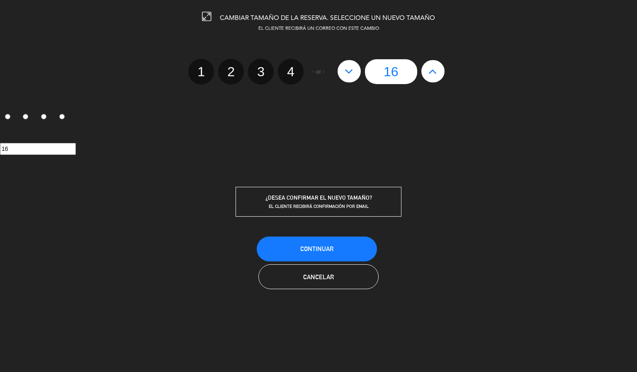
click at [431, 73] on icon at bounding box center [432, 71] width 9 height 13
type input "17"
click at [431, 73] on icon at bounding box center [432, 71] width 9 height 13
type input "18"
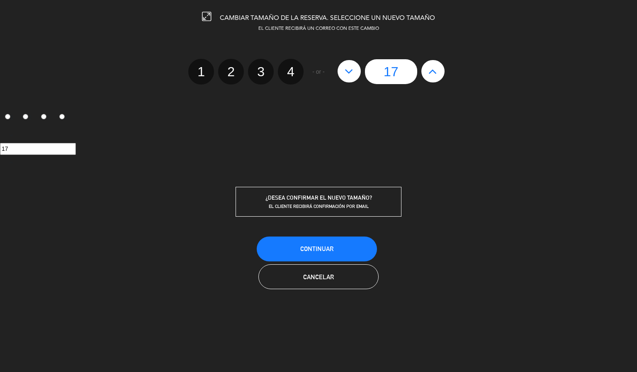
type input "18"
click at [431, 73] on icon at bounding box center [432, 71] width 9 height 13
type input "19"
click at [431, 73] on icon at bounding box center [432, 71] width 9 height 13
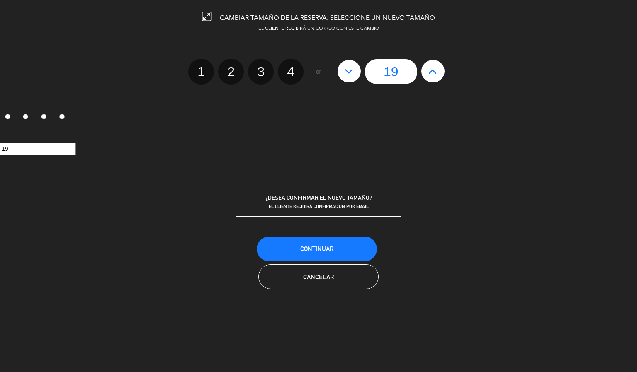
type input "20"
click at [431, 73] on icon at bounding box center [432, 71] width 9 height 13
type input "21"
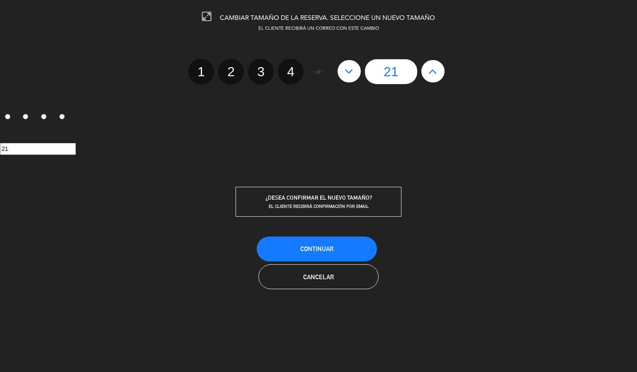
click at [431, 73] on icon at bounding box center [432, 71] width 9 height 13
type input "22"
click at [431, 73] on icon at bounding box center [432, 71] width 9 height 13
type input "23"
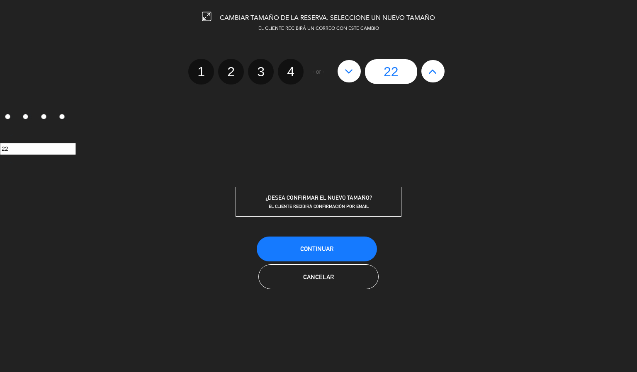
type input "23"
click at [431, 73] on div "23" at bounding box center [390, 71] width 115 height 25
click at [342, 248] on button "Continuar" at bounding box center [317, 249] width 120 height 25
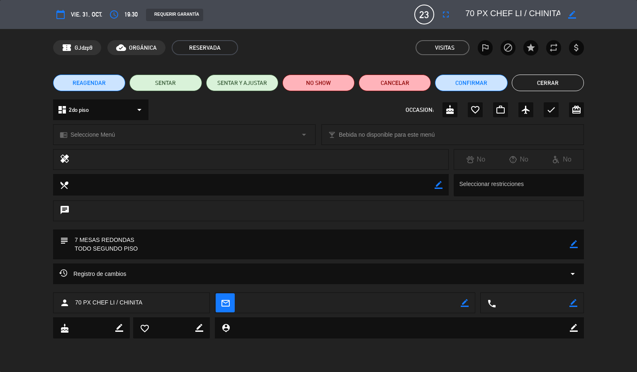
click at [535, 84] on button "Cerrar" at bounding box center [548, 83] width 72 height 17
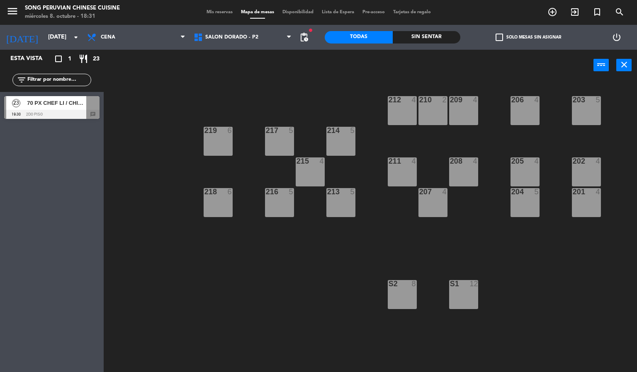
click at [277, 260] on div "203 5 206 4 210 2 212 4 209 4 214 5 217 5 219 6 202 4 205 4 208 4 211 4 215 4 2…" at bounding box center [373, 227] width 527 height 292
click at [73, 102] on span "70 PX CHEF LI / CHINITA" at bounding box center [56, 103] width 59 height 9
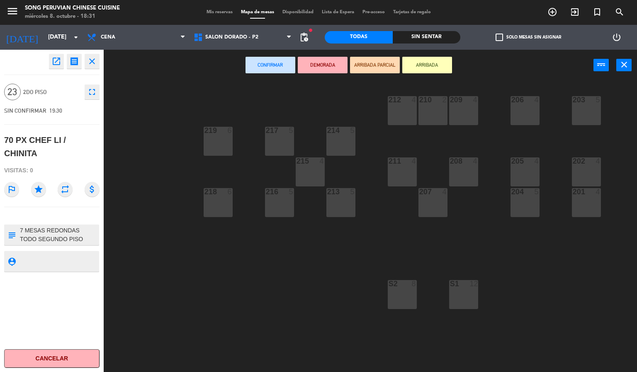
click at [142, 75] on div "Confirmar DEMORADA ARRIBADA PARCIAL ARRIBADA power_input close" at bounding box center [349, 66] width 490 height 32
click at [205, 134] on div "219" at bounding box center [204, 130] width 0 height 7
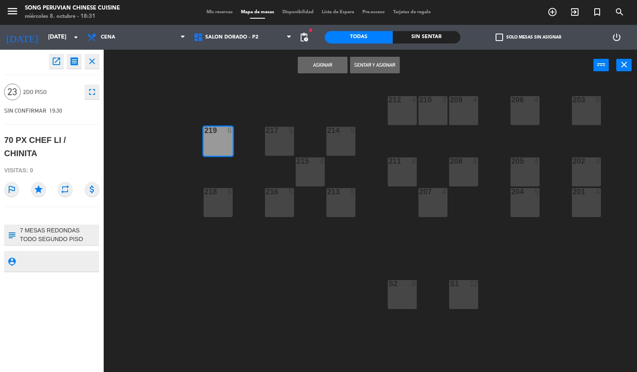
click at [181, 126] on div "203 5 206 4 210 2 212 4 209 4 214 5 217 5 219 6 202 4 205 4 208 4 211 4 215 4 2…" at bounding box center [373, 227] width 527 height 292
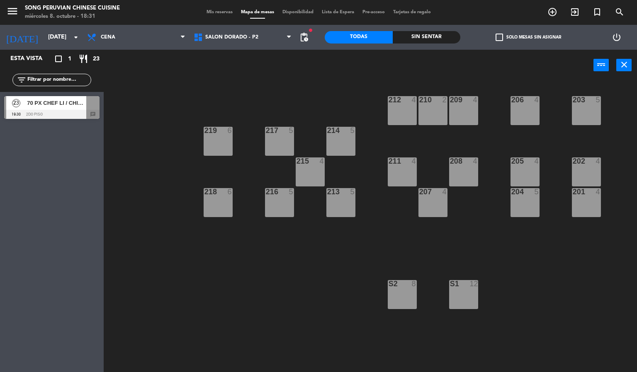
click at [78, 106] on span "70 PX CHEF LI / CHINITA" at bounding box center [56, 103] width 59 height 9
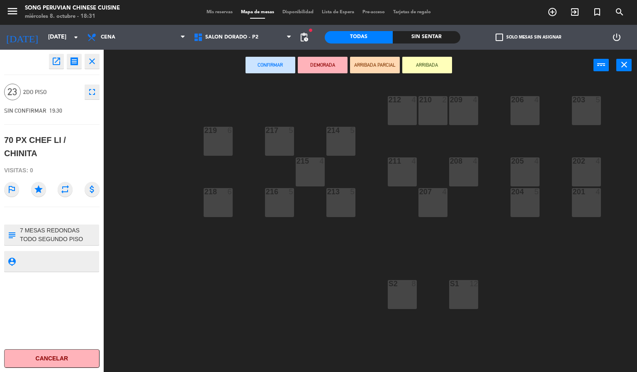
click at [205, 134] on div "219" at bounding box center [204, 130] width 0 height 7
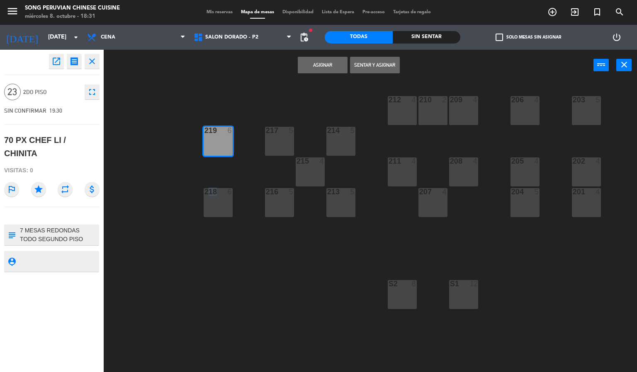
drag, startPoint x: 210, startPoint y: 185, endPoint x: 214, endPoint y: 190, distance: 6.5
click at [214, 190] on div "203 5 206 4 210 2 212 4 209 4 214 5 217 5 219 6 202 4 205 4 208 4 211 4 215 4 2…" at bounding box center [373, 227] width 527 height 292
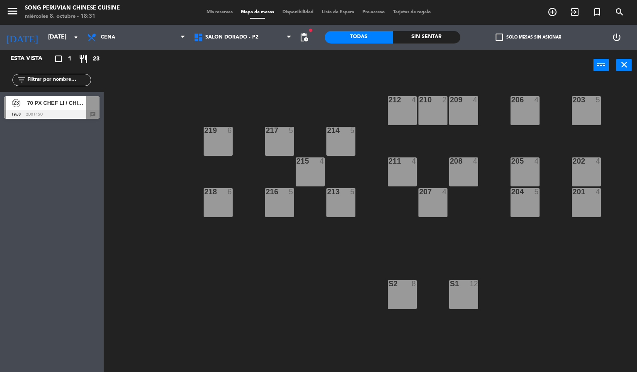
click at [217, 119] on div "203 5 206 4 210 2 212 4 209 4 214 5 217 5 219 6 202 4 205 4 208 4 211 4 215 4 2…" at bounding box center [373, 227] width 527 height 292
drag, startPoint x: 208, startPoint y: 142, endPoint x: 259, endPoint y: 142, distance: 51.4
click at [208, 142] on div "219 6" at bounding box center [218, 141] width 29 height 29
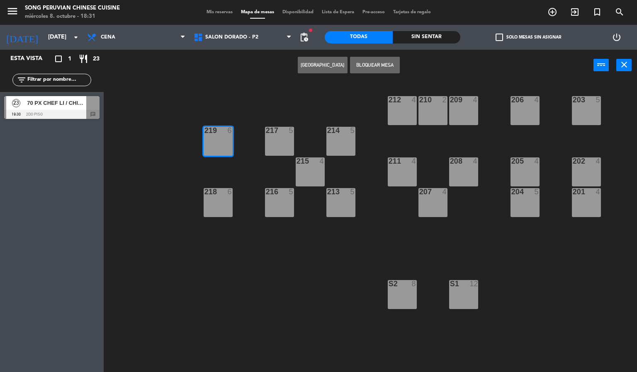
click at [126, 118] on div "203 5 206 4 210 2 212 4 209 4 214 5 217 5 219 6 202 4 205 4 208 4 211 4 215 4 2…" at bounding box center [373, 227] width 527 height 292
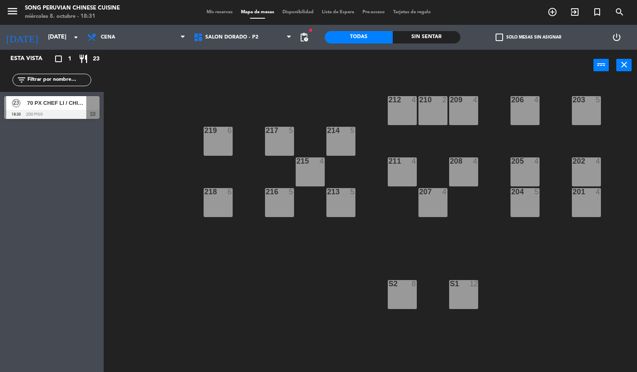
click at [78, 103] on span "70 PX CHEF LI / CHINITA" at bounding box center [56, 103] width 59 height 9
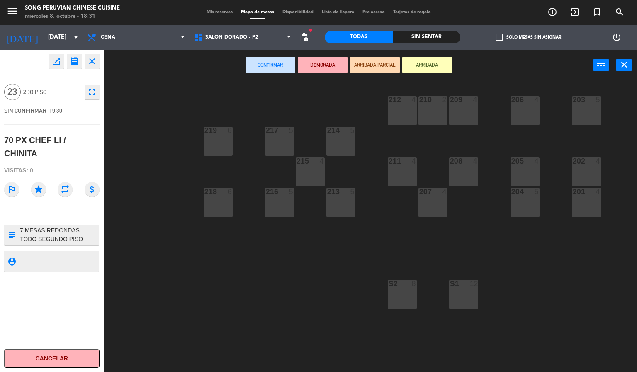
click at [223, 140] on div "219 6" at bounding box center [218, 141] width 29 height 29
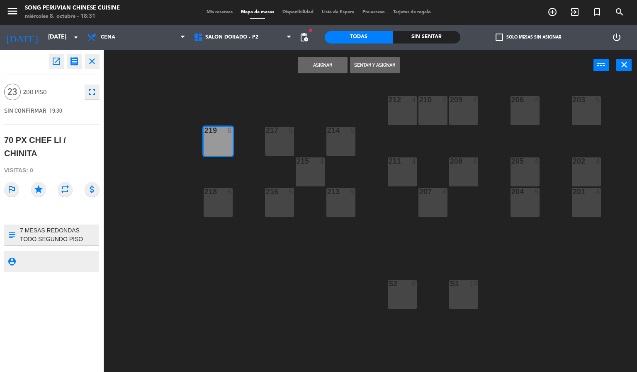
drag, startPoint x: 274, startPoint y: 142, endPoint x: 290, endPoint y: 142, distance: 15.8
click at [281, 142] on div "217 5" at bounding box center [279, 141] width 29 height 29
click at [332, 141] on div "214 5" at bounding box center [340, 141] width 29 height 29
click at [275, 133] on div at bounding box center [279, 130] width 14 height 7
drag, startPoint x: 223, startPoint y: 198, endPoint x: 254, endPoint y: 199, distance: 31.1
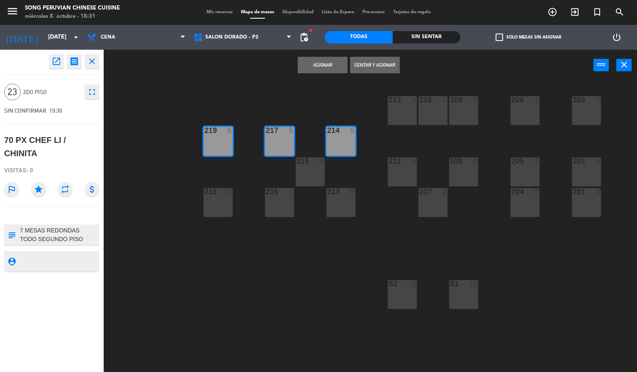
click at [222, 199] on div "218 6" at bounding box center [218, 202] width 29 height 29
click at [279, 202] on div "216 5" at bounding box center [279, 202] width 29 height 29
click at [311, 166] on div "215 4" at bounding box center [310, 172] width 29 height 29
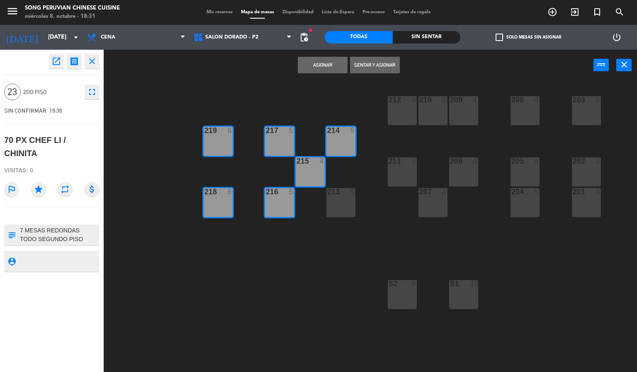
click at [333, 198] on div "213 5" at bounding box center [340, 202] width 29 height 29
click at [396, 111] on div "212 4" at bounding box center [402, 110] width 29 height 29
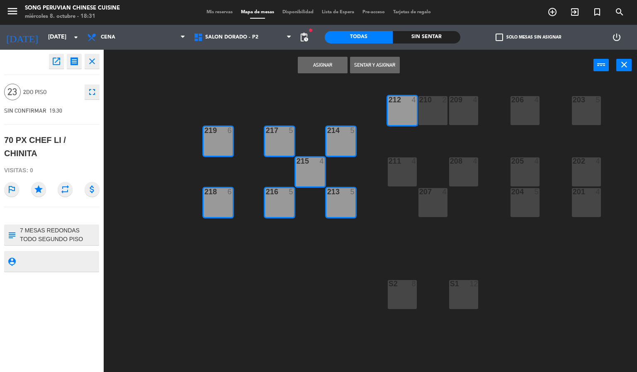
click at [440, 109] on div "210 2" at bounding box center [432, 110] width 29 height 29
click at [450, 104] on div "209" at bounding box center [450, 99] width 0 height 7
drag, startPoint x: 391, startPoint y: 175, endPoint x: 443, endPoint y: 161, distance: 53.6
click at [392, 173] on div "211 4" at bounding box center [402, 172] width 29 height 29
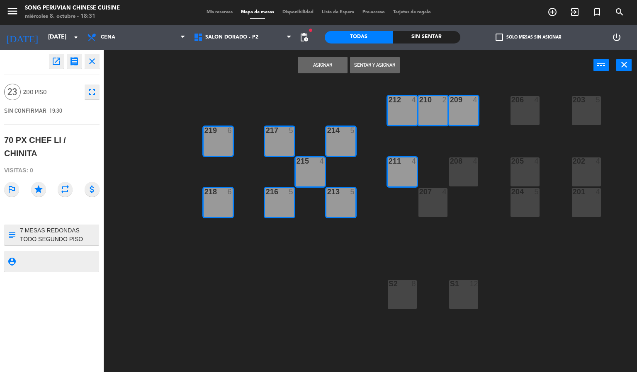
click at [462, 161] on div at bounding box center [464, 161] width 14 height 7
click at [434, 202] on div "207 4" at bounding box center [432, 202] width 29 height 29
drag, startPoint x: 514, startPoint y: 114, endPoint x: 544, endPoint y: 110, distance: 30.1
click at [514, 112] on div "206 4" at bounding box center [524, 110] width 29 height 29
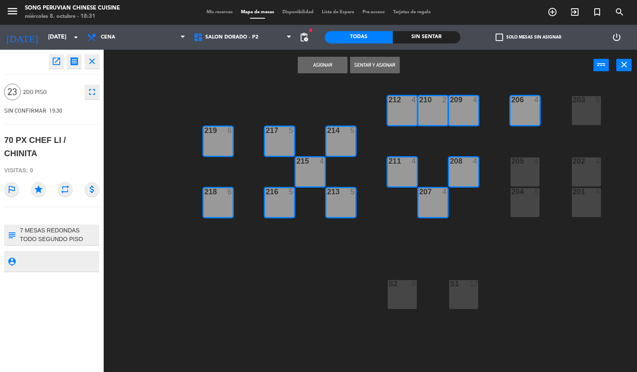
click at [574, 109] on div "203 5" at bounding box center [586, 110] width 29 height 29
click at [524, 164] on div at bounding box center [525, 161] width 14 height 7
click at [573, 163] on div "202" at bounding box center [573, 161] width 0 height 7
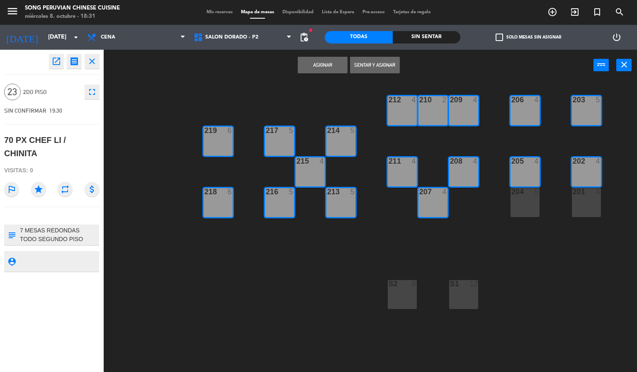
click at [515, 205] on div "204 5" at bounding box center [524, 202] width 29 height 29
click at [588, 199] on div "201 4" at bounding box center [586, 202] width 29 height 29
click at [333, 68] on button "Asignar" at bounding box center [323, 65] width 50 height 17
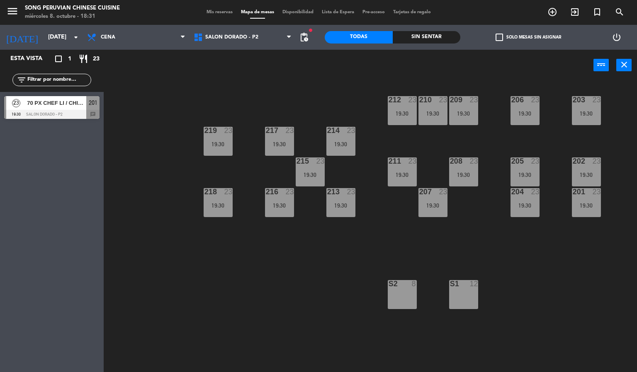
click at [260, 259] on div "203 23 19:30 206 23 19:30 210 23 19:30 212 23 19:30 209 23 19:30 214 23 19:30 2…" at bounding box center [373, 227] width 527 height 292
click at [130, 32] on span "Cena" at bounding box center [136, 37] width 107 height 18
drag, startPoint x: 146, startPoint y: 121, endPoint x: 80, endPoint y: 63, distance: 87.3
click at [139, 119] on div "203 23 19:30 206 23 19:30 210 23 19:30 212 23 19:30 209 23 19:30 214 23 19:30 2…" at bounding box center [373, 227] width 527 height 292
click at [60, 40] on input "[DATE]" at bounding box center [83, 37] width 79 height 15
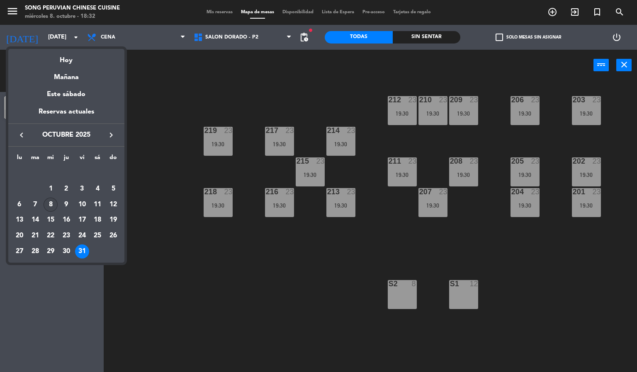
click at [50, 199] on div "8" at bounding box center [51, 205] width 14 height 14
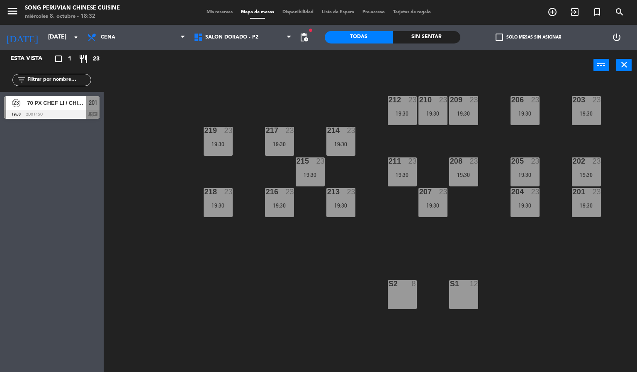
type input "[DATE]"
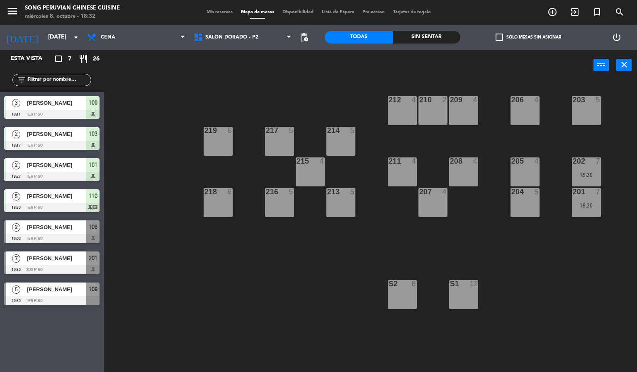
click at [73, 193] on span "[PERSON_NAME]" at bounding box center [56, 196] width 59 height 9
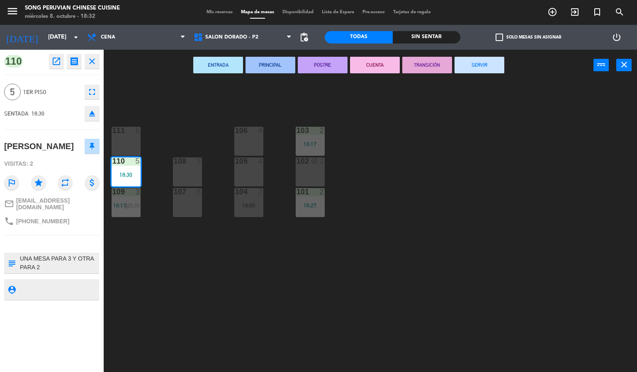
click at [507, 151] on div "103 2 18:17 106 4 111 6 102 block 2 105 4 108 5 110 5 18:30 101 2 18:27 104 2 1…" at bounding box center [373, 227] width 527 height 292
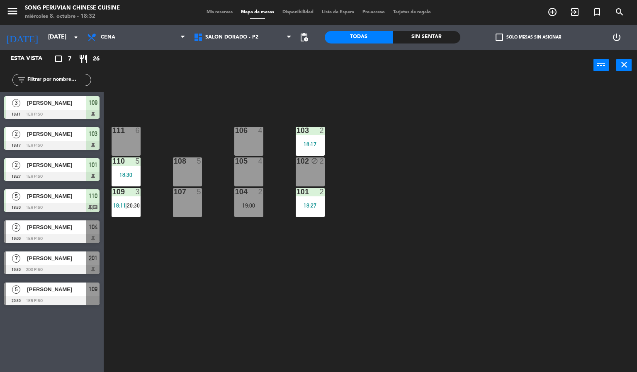
click at [310, 167] on div "102 block 2" at bounding box center [310, 172] width 29 height 29
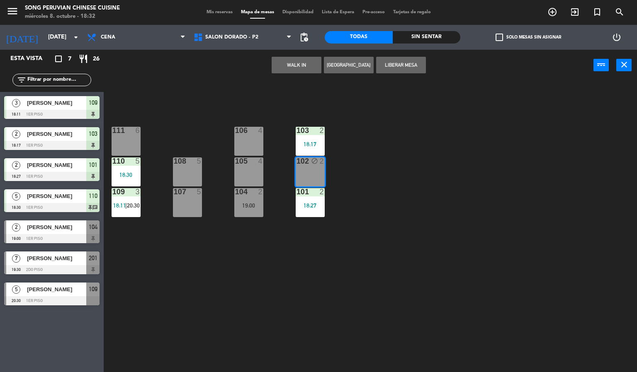
click at [397, 60] on button "Liberar Mesa" at bounding box center [401, 65] width 50 height 17
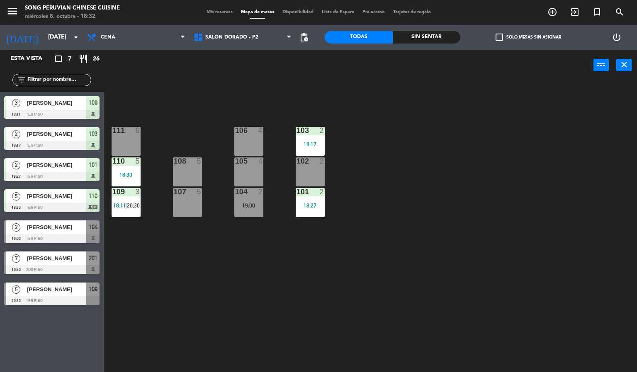
click at [414, 167] on div "103 2 18:17 106 4 111 6 102 2 105 4 108 5 110 5 18:30 101 2 18:27 104 2 19:00 1…" at bounding box center [373, 227] width 527 height 292
click at [396, 53] on div "power_input close" at bounding box center [349, 66] width 490 height 32
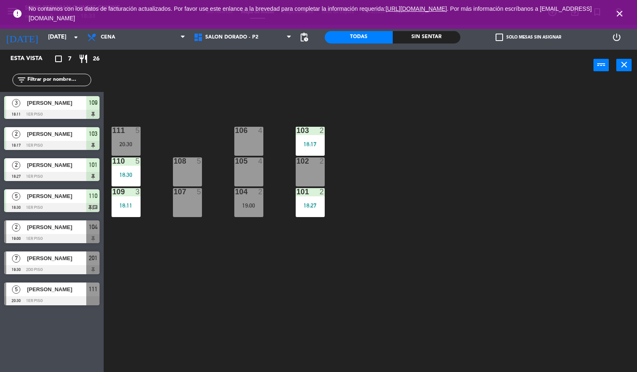
click at [412, 79] on div "power_input close" at bounding box center [349, 66] width 490 height 32
click at [620, 15] on icon "close" at bounding box center [620, 14] width 10 height 10
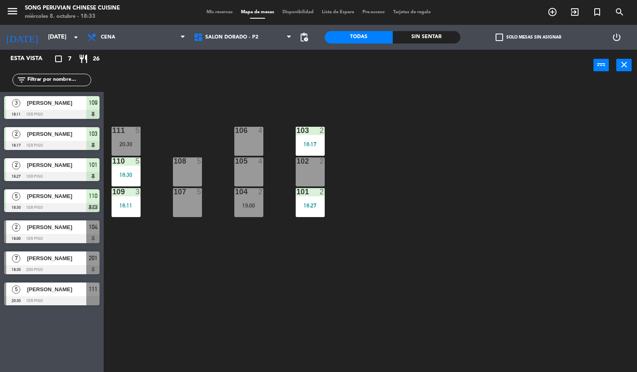
click at [372, 257] on div "103 2 18:17 106 4 111 5 20:30 102 2 105 4 108 5 110 5 18:30 101 2 18:27 104 2 1…" at bounding box center [373, 227] width 527 height 292
drag, startPoint x: 255, startPoint y: 283, endPoint x: 240, endPoint y: 279, distance: 15.5
click at [254, 283] on div "103 2 18:17 106 4 111 5 20:30 102 2 105 4 108 5 110 5 18:30 101 2 18:27 104 2 1…" at bounding box center [373, 227] width 527 height 292
click at [132, 270] on div "103 2 18:17 106 4 111 5 20:30 102 2 105 4 108 5 110 5 18:30 101 2 18:27 104 2 1…" at bounding box center [373, 227] width 527 height 292
click at [75, 287] on span "[PERSON_NAME]" at bounding box center [56, 289] width 59 height 9
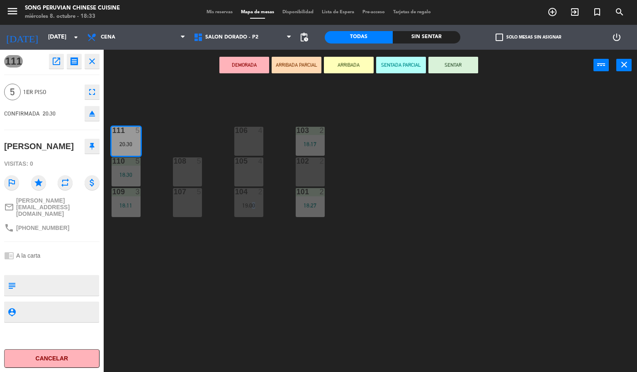
click at [253, 271] on div "103 2 18:17 106 4 111 5 20:30 102 2 105 4 108 5 110 5 18:30 101 2 18:27 104 2 1…" at bounding box center [373, 227] width 527 height 292
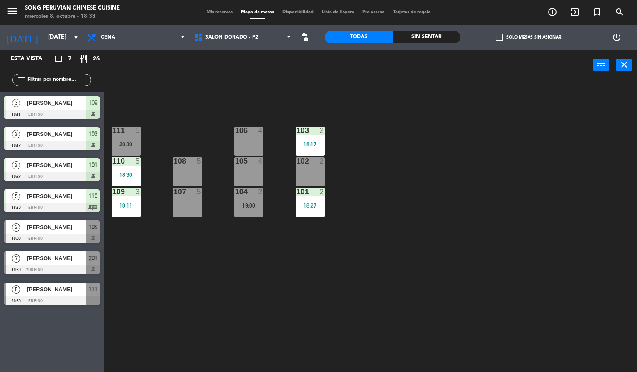
click at [174, 165] on div "108" at bounding box center [174, 161] width 0 height 7
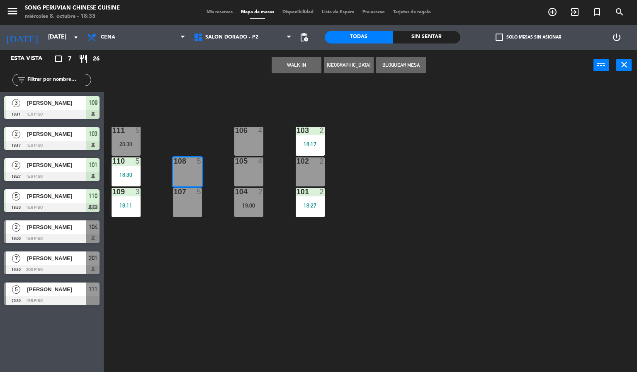
click at [134, 147] on div "111 5 20:30" at bounding box center [126, 141] width 29 height 29
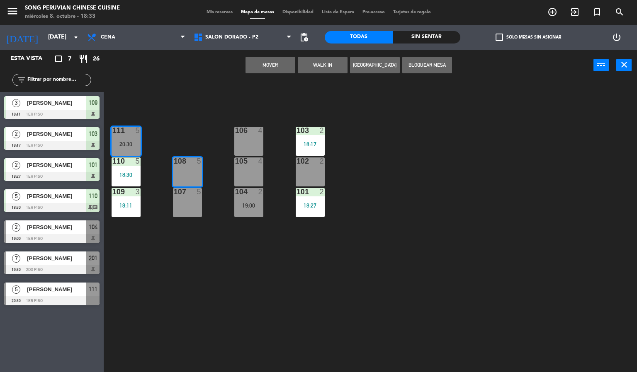
click at [260, 60] on button "Mover" at bounding box center [271, 65] width 50 height 17
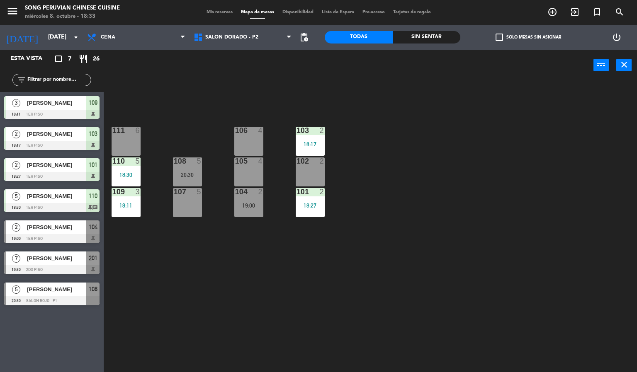
click at [385, 95] on div "103 2 18:17 106 4 111 6 102 2 105 4 108 5 20:30 110 5 18:30 101 2 18:27 104 2 1…" at bounding box center [373, 227] width 527 height 292
click at [244, 199] on div "104 2 19:00" at bounding box center [248, 202] width 29 height 29
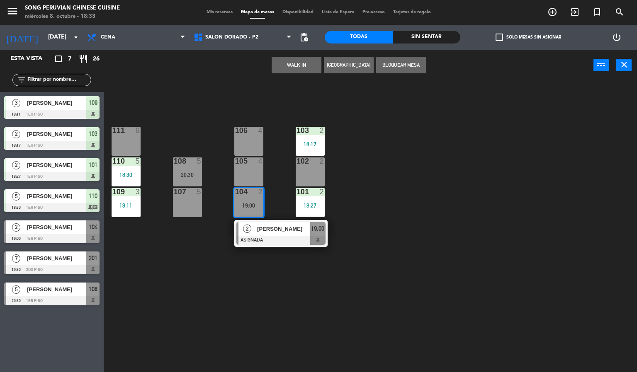
click at [245, 174] on div "105 4" at bounding box center [248, 172] width 29 height 29
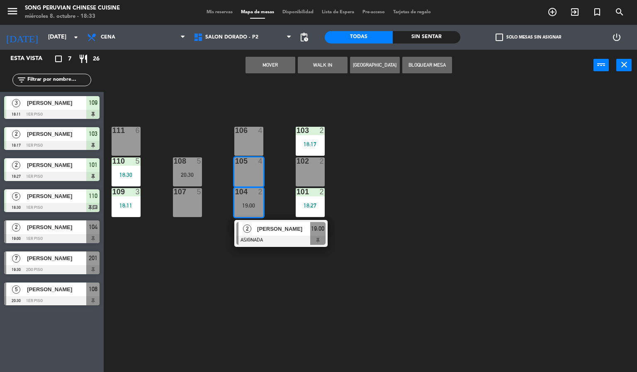
click at [260, 63] on button "Mover" at bounding box center [271, 65] width 50 height 17
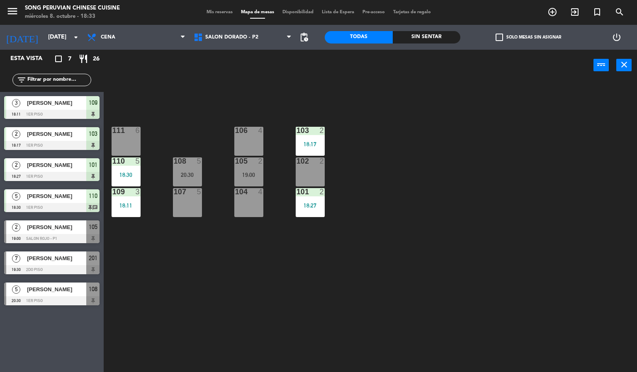
click at [454, 97] on div "103 2 18:17 106 4 111 6 102 2 105 2 19:00 108 5 20:30 110 5 18:30 101 2 18:27 1…" at bounding box center [373, 227] width 527 height 292
click at [458, 105] on div "103 2 18:17 106 4 111 6 102 2 105 2 19:00 108 5 20:30 110 5 18:30 101 2 18:27 1…" at bounding box center [373, 227] width 527 height 292
click at [177, 96] on div "103 2 18:17 106 4 111 6 102 2 105 2 19:00 108 5 20:30 110 5 18:30 101 2 18:27 1…" at bounding box center [373, 227] width 527 height 292
click at [275, 241] on div "103 2 18:17 106 4 111 6 102 2 105 2 19:00 108 5 20:30 110 5 18:30 101 2 18:27 1…" at bounding box center [373, 227] width 527 height 292
click at [391, 185] on div "103 2 18:17 106 4 111 6 102 2 105 2 19:00 108 5 20:30 110 5 18:30 101 2 18:27 1…" at bounding box center [373, 227] width 527 height 292
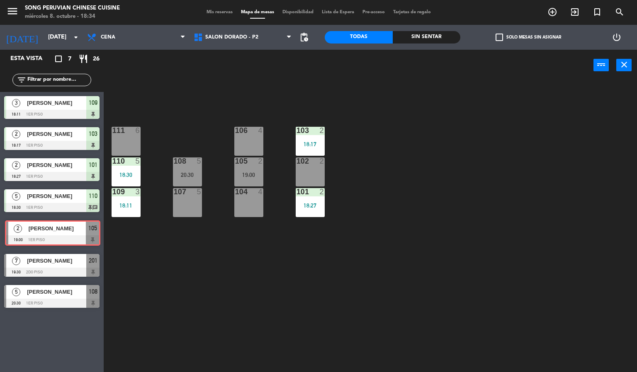
click at [66, 231] on div "2 [PERSON_NAME] 19:00 1er piso 105 2 [PERSON_NAME] 19:00 1er piso 105" at bounding box center [52, 233] width 104 height 34
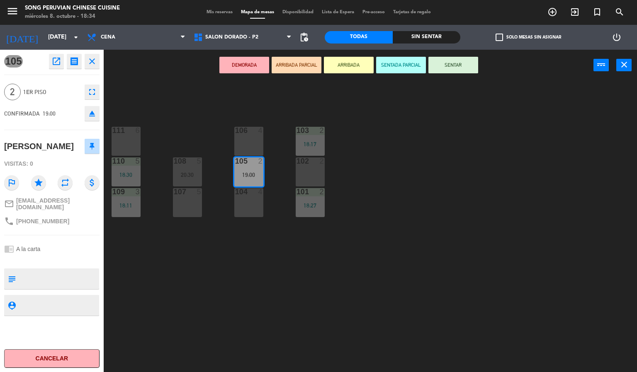
click at [266, 256] on div "103 2 18:17 106 4 111 6 102 2 105 2 19:00 108 5 20:30 110 5 18:30 101 2 18:27 1…" at bounding box center [373, 227] width 527 height 292
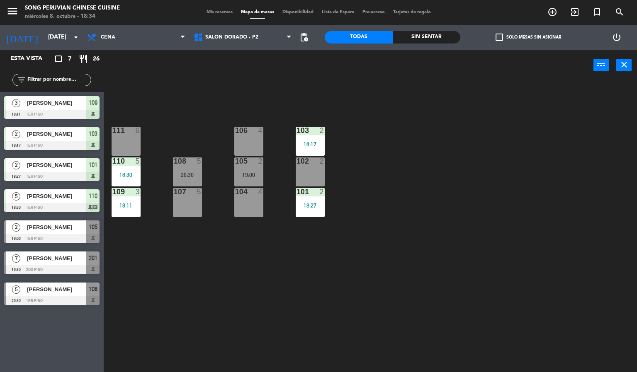
click at [54, 230] on span "[PERSON_NAME]" at bounding box center [56, 227] width 59 height 9
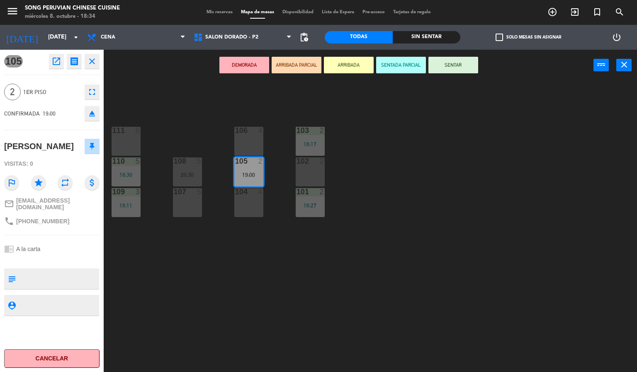
click at [185, 237] on div "103 2 18:17 106 4 111 6 102 2 105 2 19:00 108 5 20:30 110 5 18:30 101 2 18:27 1…" at bounding box center [373, 227] width 527 height 292
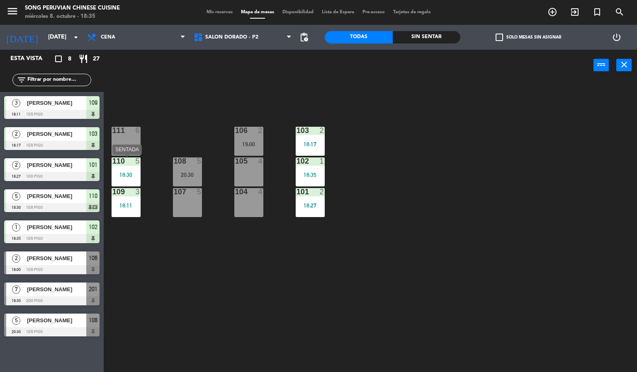
click at [124, 169] on div "110 5 18:30" at bounding box center [126, 172] width 29 height 29
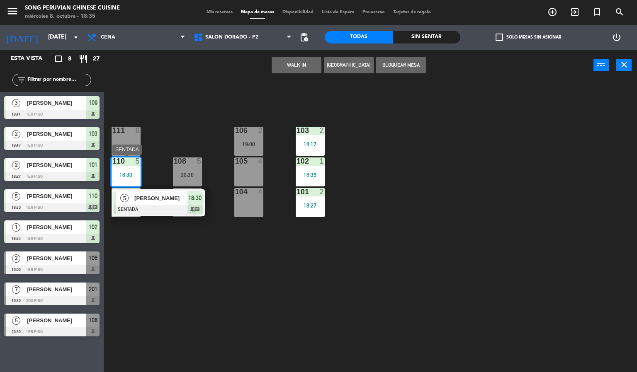
click at [162, 198] on span "[PERSON_NAME]" at bounding box center [160, 198] width 53 height 9
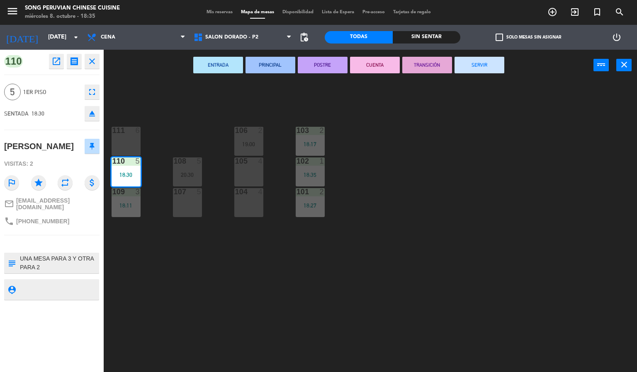
click at [248, 202] on div "104 4" at bounding box center [248, 202] width 29 height 29
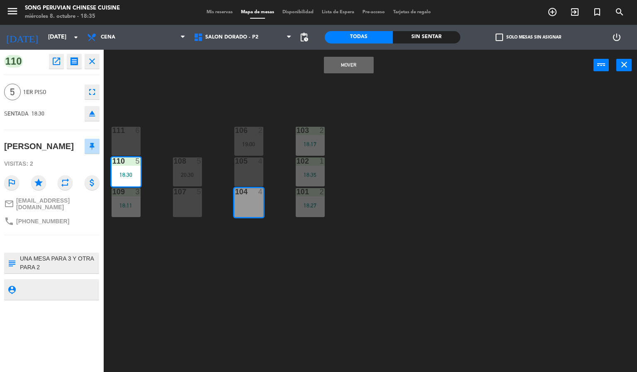
click at [201, 93] on div "103 2 18:17 106 2 19:00 111 6 102 1 18:35 105 4 108 5 20:30 110 5 18:30 101 2 1…" at bounding box center [373, 227] width 527 height 292
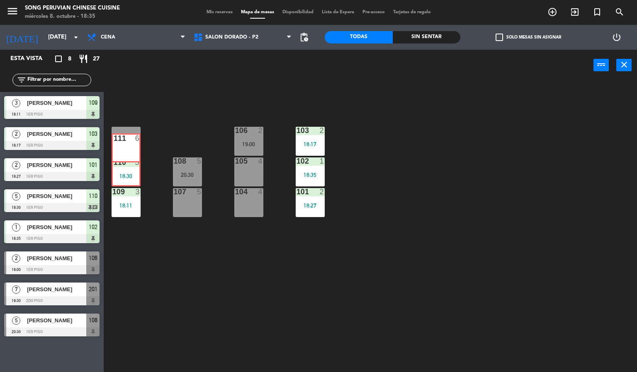
click at [126, 163] on div "103 2 18:17 106 2 19:00 111 6 111 6 102 1 18:35 105 4 108 5 20:30 110 5 18:30 1…" at bounding box center [373, 227] width 527 height 292
click at [129, 169] on div "110 5 18:30" at bounding box center [126, 172] width 29 height 29
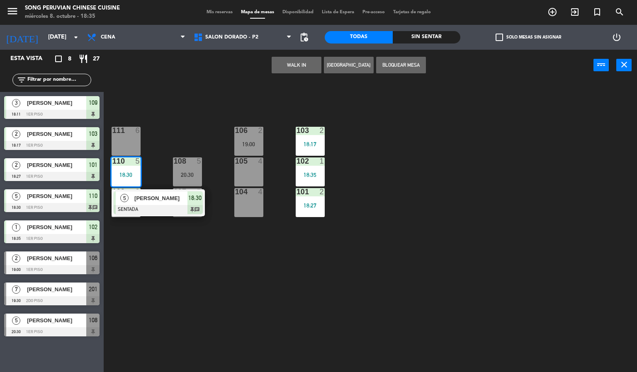
drag, startPoint x: 148, startPoint y: 198, endPoint x: 131, endPoint y: 177, distance: 27.1
click at [148, 198] on div "5 [PERSON_NAME] SENTADA 18:30 chat" at bounding box center [158, 203] width 106 height 27
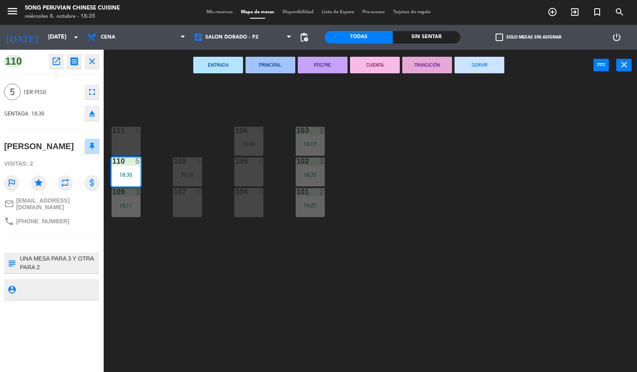
click at [89, 119] on button "eject" at bounding box center [92, 113] width 15 height 15
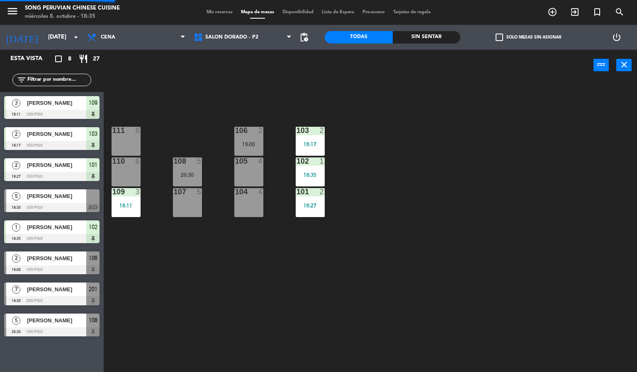
click at [153, 97] on div "103 2 18:17 106 2 19:00 111 6 102 1 18:35 105 4 108 5 20:30 110 6 101 2 18:27 1…" at bounding box center [373, 227] width 527 height 292
click at [71, 202] on div "[PERSON_NAME]" at bounding box center [56, 197] width 60 height 14
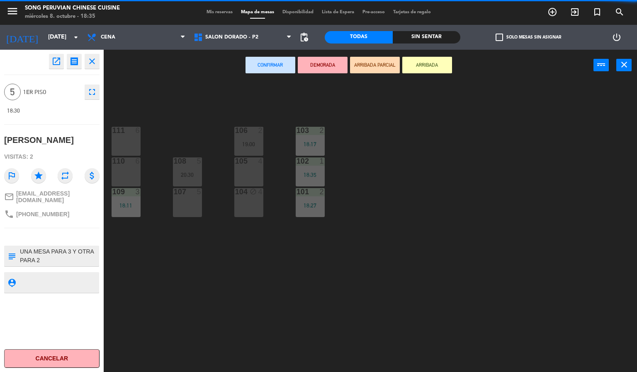
click at [126, 175] on div "110 6" at bounding box center [126, 172] width 29 height 29
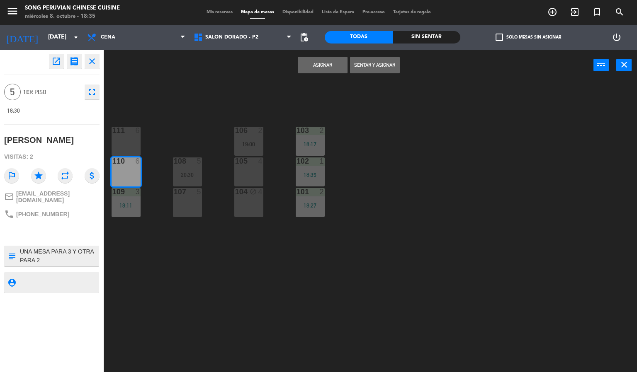
click at [254, 204] on div "104 block 4" at bounding box center [248, 202] width 29 height 29
click at [329, 61] on button "Asignar" at bounding box center [323, 65] width 50 height 17
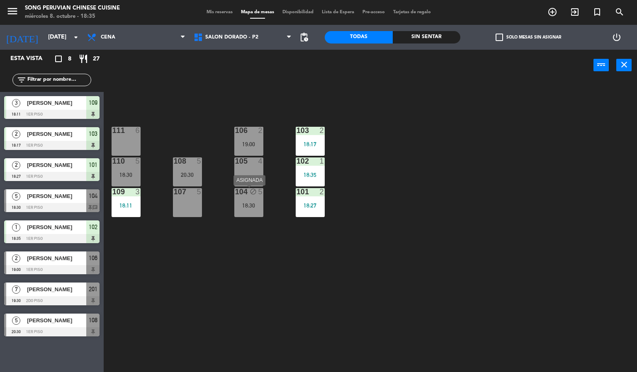
click at [241, 203] on div "18:30" at bounding box center [248, 206] width 29 height 6
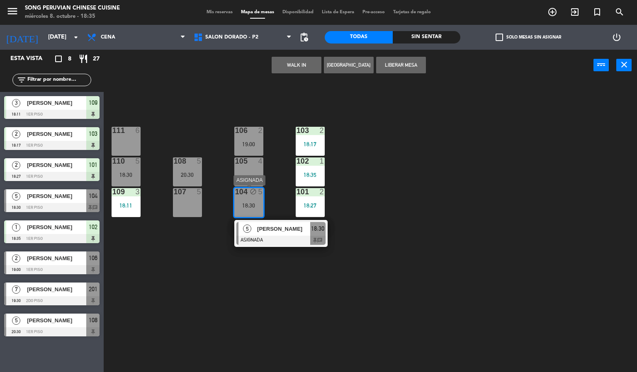
click at [277, 228] on span "[PERSON_NAME]" at bounding box center [283, 229] width 53 height 9
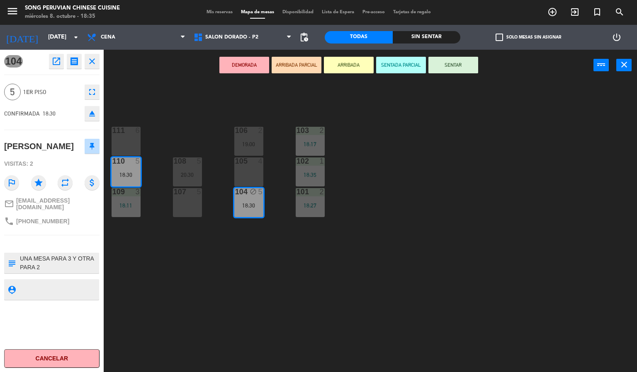
click at [450, 59] on button "SENTAR" at bounding box center [453, 65] width 50 height 17
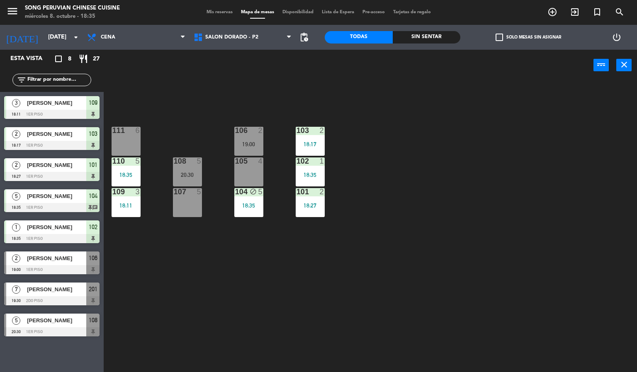
click at [412, 169] on div "103 2 18:17 106 2 19:00 111 6 102 1 18:35 105 4 108 5 20:30 110 5 18:35 101 2 1…" at bounding box center [373, 227] width 527 height 292
click at [250, 199] on div "104 block 5 18:30" at bounding box center [248, 202] width 29 height 29
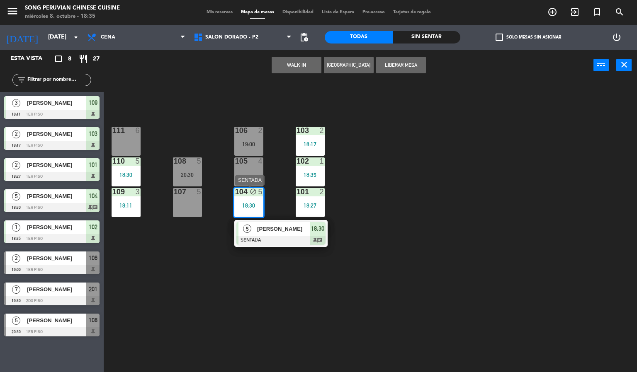
click at [282, 237] on div at bounding box center [280, 240] width 89 height 9
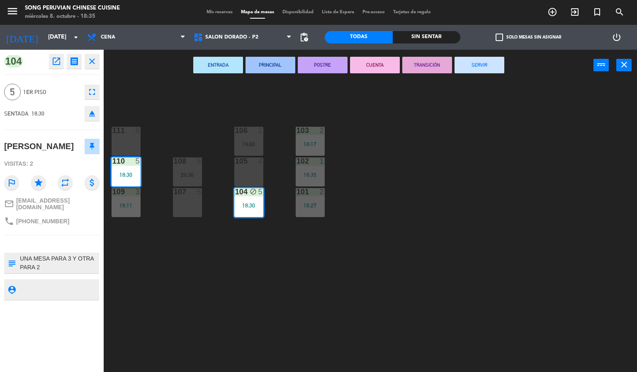
click at [379, 188] on div "103 2 18:17 106 2 19:00 111 6 102 1 18:35 105 4 108 5 20:30 110 5 18:30 101 2 1…" at bounding box center [373, 227] width 527 height 292
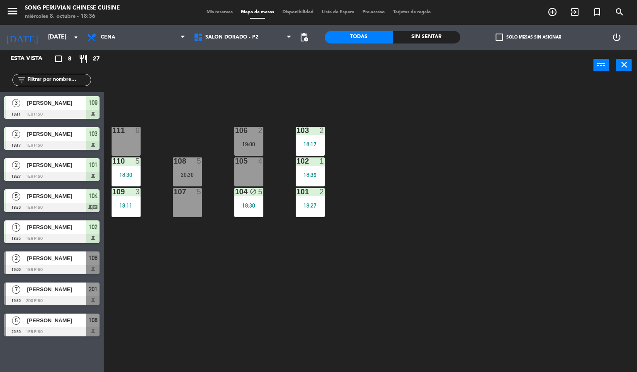
click at [391, 54] on div "power_input close" at bounding box center [349, 66] width 490 height 32
click at [356, 168] on div "103 2 18:17 106 4 111 2 19:00 102 1 18:35 105 4 108 5 20:30 110 5 18:30 101 2 1…" at bounding box center [373, 227] width 527 height 292
click at [241, 95] on div "103 2 18:17 106 4 111 2 19:00 102 1 18:35 105 4 108 5 20:30 110 5 18:30 101 2 1…" at bounding box center [373, 227] width 527 height 292
click at [122, 171] on div "110 5 18:30" at bounding box center [126, 172] width 29 height 29
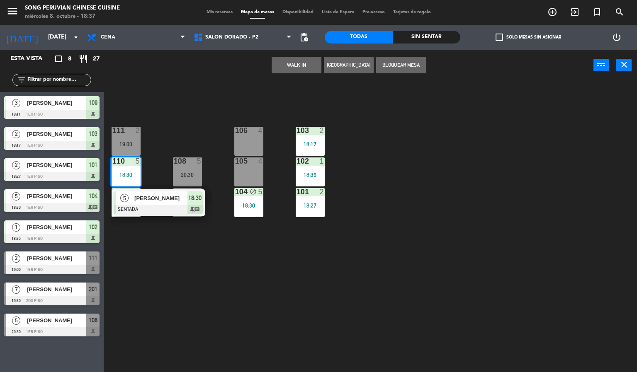
click at [218, 285] on div "103 2 18:17 106 4 111 2 19:00 102 1 18:35 105 4 108 5 20:30 110 5 18:30 5 [PERS…" at bounding box center [373, 227] width 527 height 292
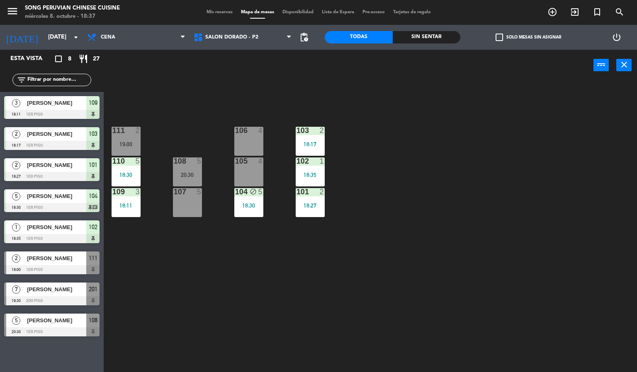
click at [243, 192] on div "block" at bounding box center [249, 192] width 14 height 8
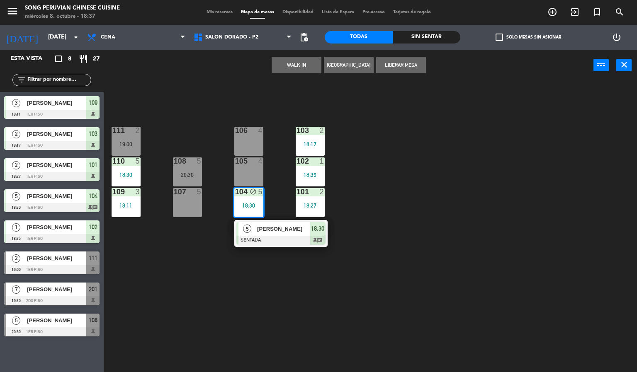
click at [272, 242] on div at bounding box center [280, 240] width 89 height 9
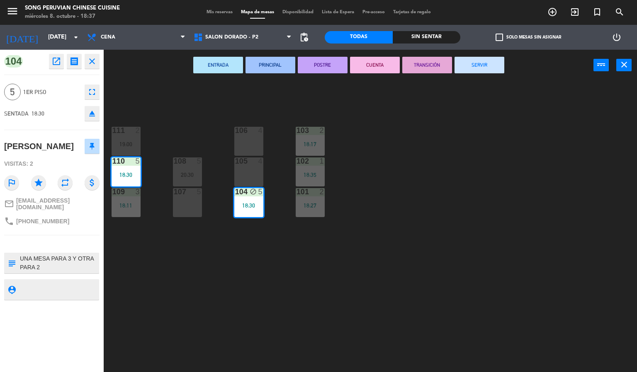
click at [142, 270] on div "103 2 18:17 106 4 111 2 19:00 102 1 18:35 105 4 108 5 20:30 110 5 18:30 101 2 1…" at bounding box center [373, 227] width 527 height 292
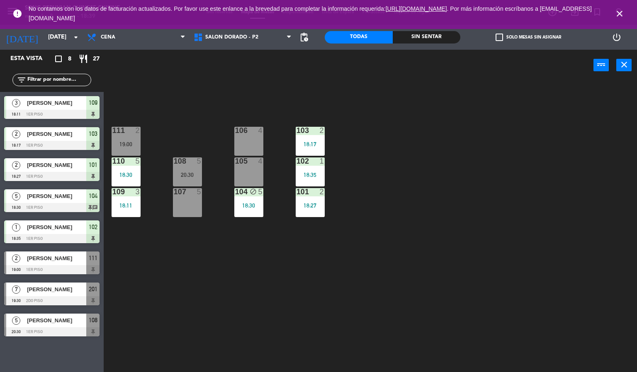
click at [621, 12] on icon "close" at bounding box center [620, 14] width 10 height 10
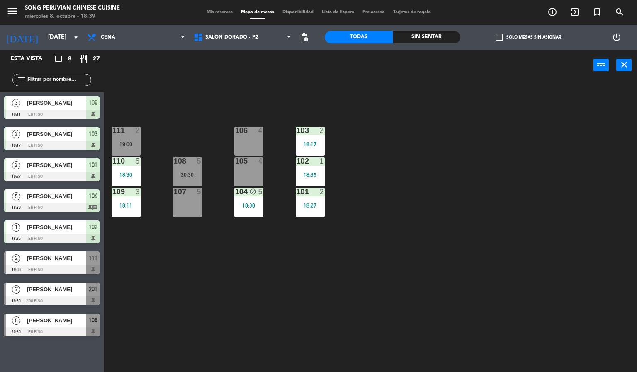
drag, startPoint x: 468, startPoint y: 234, endPoint x: 292, endPoint y: 263, distance: 178.2
click at [464, 235] on div "103 2 18:17 106 4 111 2 19:00 102 1 18:35 105 4 108 5 20:30 110 5 18:30 101 2 1…" at bounding box center [373, 227] width 527 height 292
click at [268, 87] on div "103 2 18:17 106 4 111 2 19:00 102 1 18:35 105 4 108 5 20:30 110 5 18:30 101 2 1…" at bounding box center [373, 227] width 527 height 292
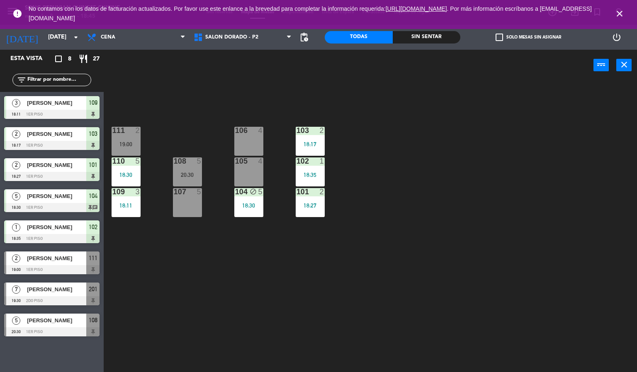
click at [622, 15] on icon "close" at bounding box center [620, 14] width 10 height 10
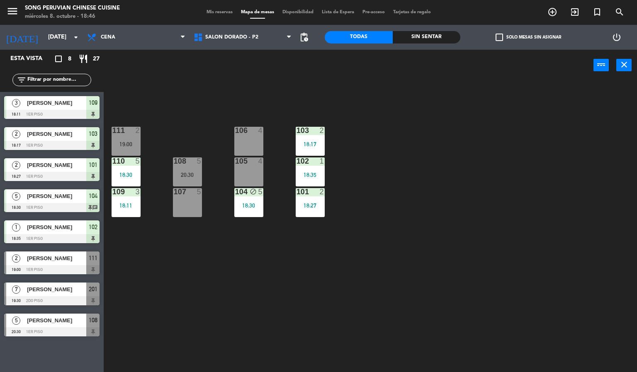
click at [217, 16] on div "menu Song Peruvian Chinese Cuisine [DATE] 8. octubre - 18:46 Mis reservas Mapa …" at bounding box center [318, 12] width 637 height 25
click at [218, 16] on div "menu Song Peruvian Chinese Cuisine [DATE] 8. octubre - 18:46 Mis reservas Mapa …" at bounding box center [318, 12] width 637 height 25
click at [218, 15] on div "Mis reservas Mapa de mesas Disponibilidad Lista de Espera Pre-acceso Tarjetas d…" at bounding box center [318, 12] width 233 height 7
click at [215, 12] on span "Mis reservas" at bounding box center [219, 12] width 34 height 5
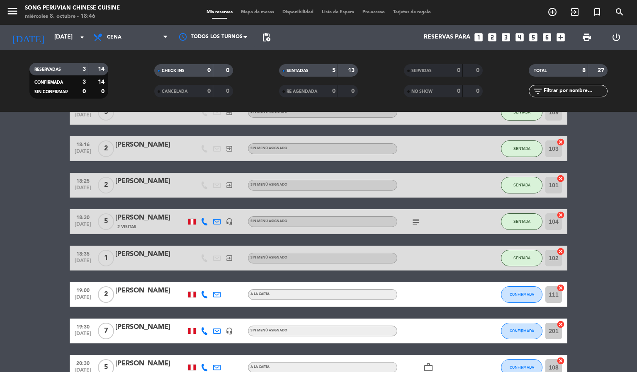
scroll to position [100, 0]
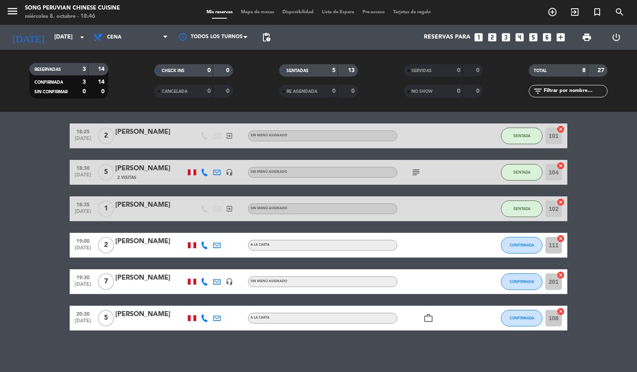
click at [595, 259] on bookings-row "18:11 [DATE] 3 [PERSON_NAME] exit_to_app Sin menú asignado SENTADA 109 cancel 1…" at bounding box center [318, 191] width 637 height 280
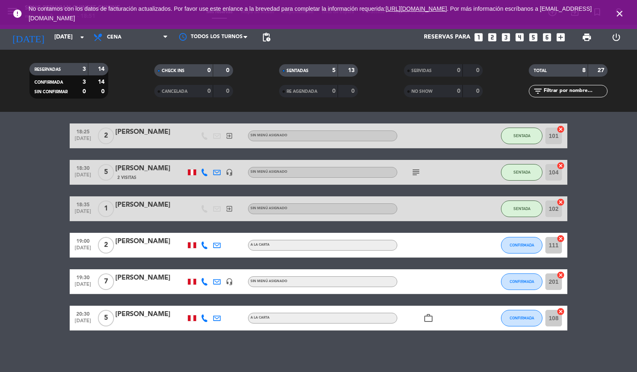
click at [616, 10] on icon "close" at bounding box center [620, 14] width 10 height 10
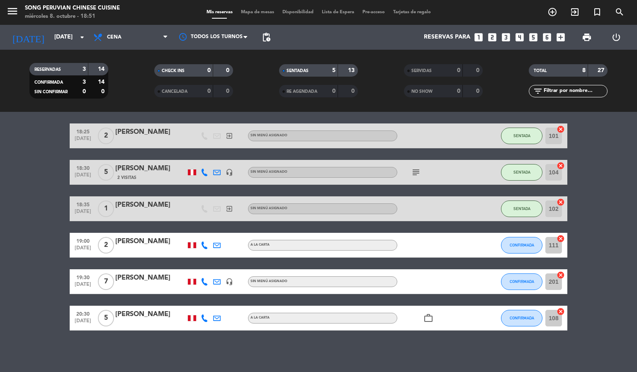
click at [421, 320] on div "work_outline" at bounding box center [434, 318] width 75 height 24
click at [422, 318] on span "work_outline" at bounding box center [428, 319] width 12 height 10
click at [425, 316] on icon "work_outline" at bounding box center [428, 319] width 10 height 10
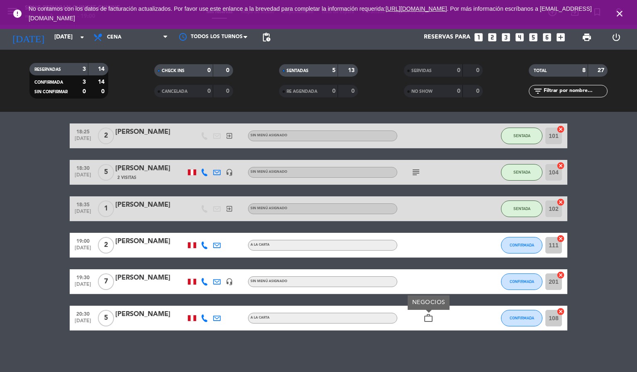
click at [620, 15] on icon "close" at bounding box center [620, 14] width 10 height 10
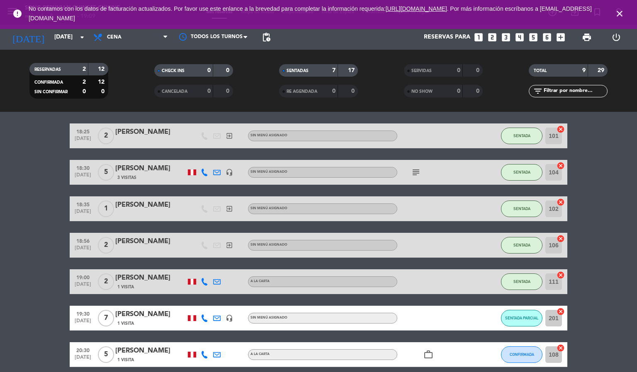
click at [621, 13] on icon "close" at bounding box center [620, 14] width 10 height 10
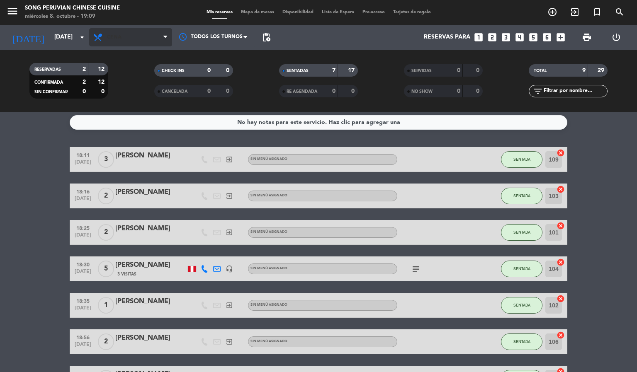
scroll to position [0, 0]
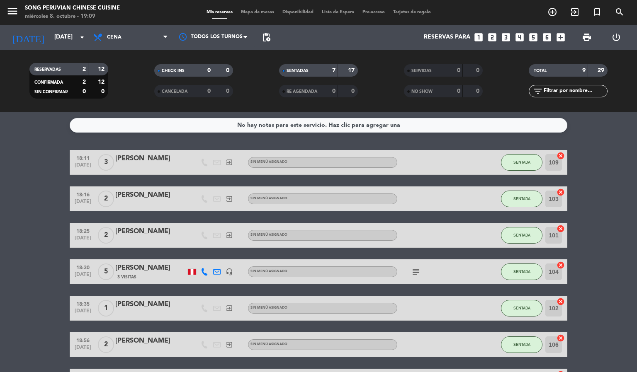
click at [241, 14] on span "Mapa de mesas" at bounding box center [257, 12] width 41 height 5
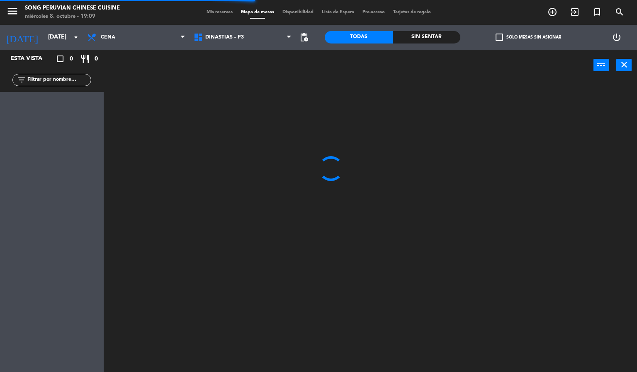
click at [218, 12] on span "Mis reservas" at bounding box center [219, 12] width 34 height 5
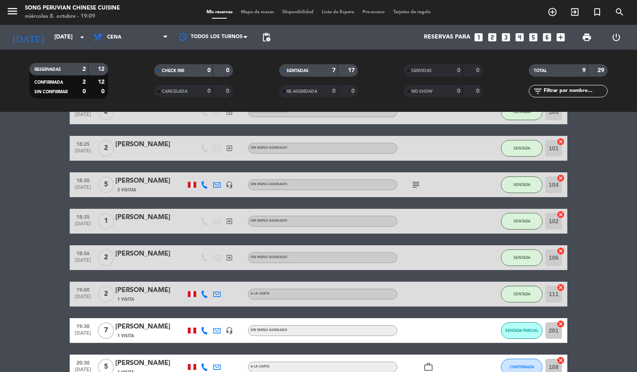
scroll to position [11, 0]
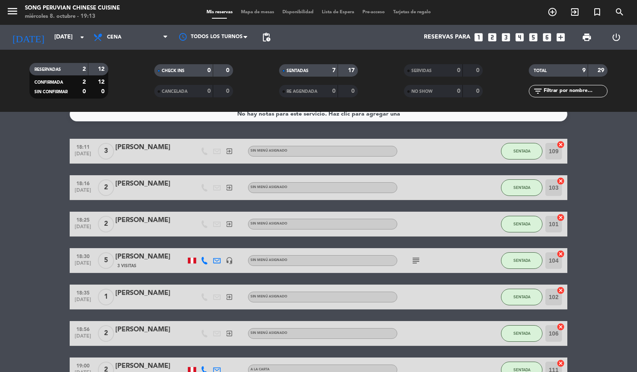
click at [419, 263] on icon "subject" at bounding box center [416, 261] width 10 height 10
click at [611, 253] on bookings-row "18:11 [DATE] 3 [PERSON_NAME] exit_to_app Sin menú asignado SENTADA 109 cancel 1…" at bounding box center [318, 297] width 637 height 317
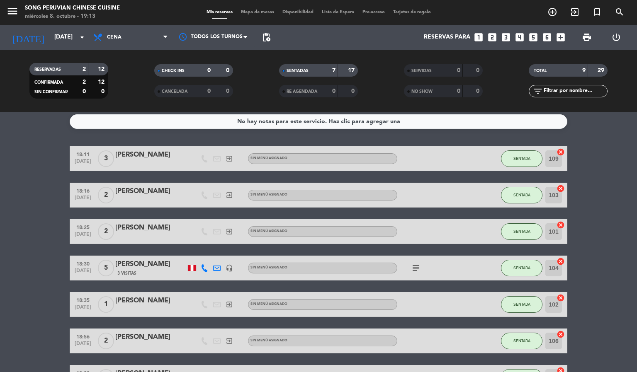
scroll to position [0, 0]
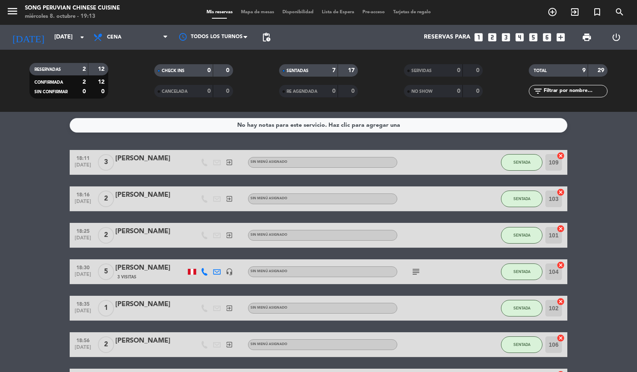
click at [108, 270] on span "5" at bounding box center [106, 272] width 16 height 17
click at [132, 272] on div "[PERSON_NAME]" at bounding box center [150, 268] width 70 height 11
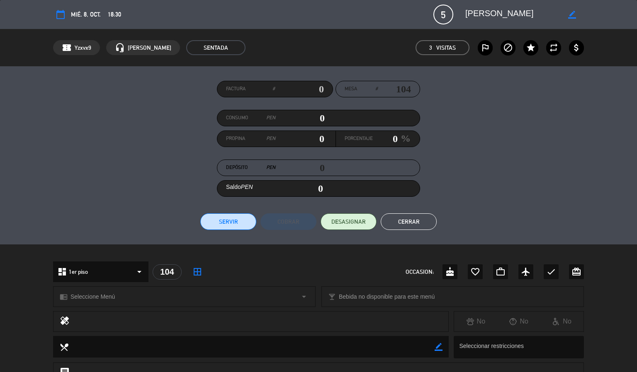
click at [405, 216] on button "Cerrar" at bounding box center [409, 222] width 56 height 17
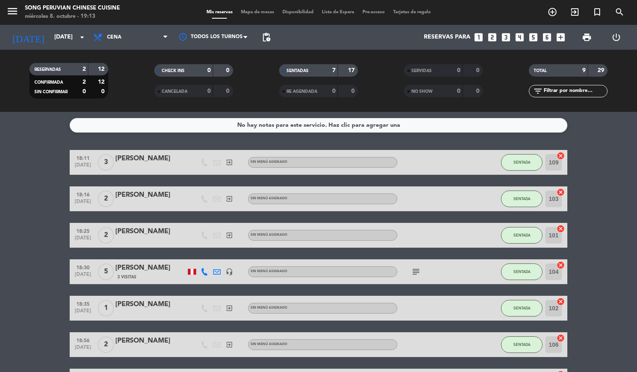
click at [245, 12] on span "Mapa de mesas" at bounding box center [257, 12] width 41 height 5
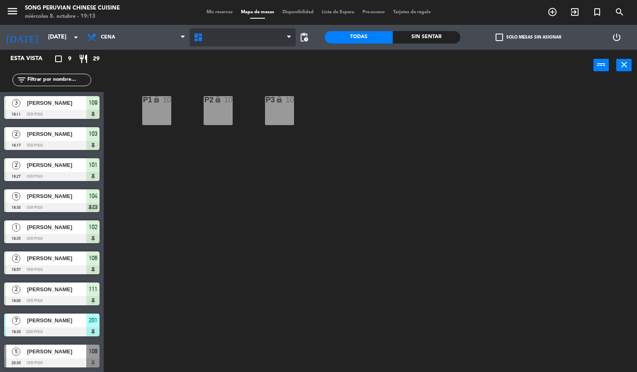
click at [244, 45] on span "DINASTIAS - P3" at bounding box center [243, 37] width 107 height 18
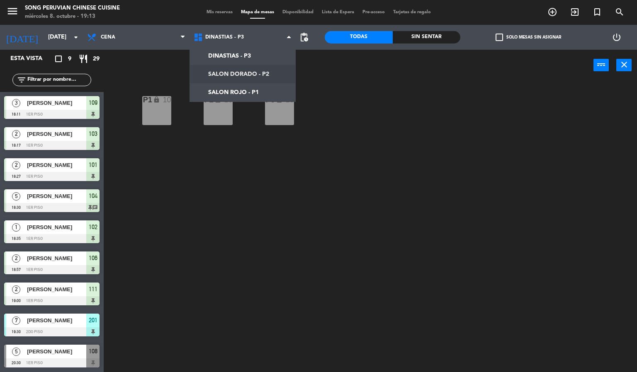
click at [246, 77] on ng-component "menu Song Peruvian Chinese Cuisine [DATE] 8. octubre - 19:13 Mis reservas Mapa …" at bounding box center [318, 186] width 637 height 373
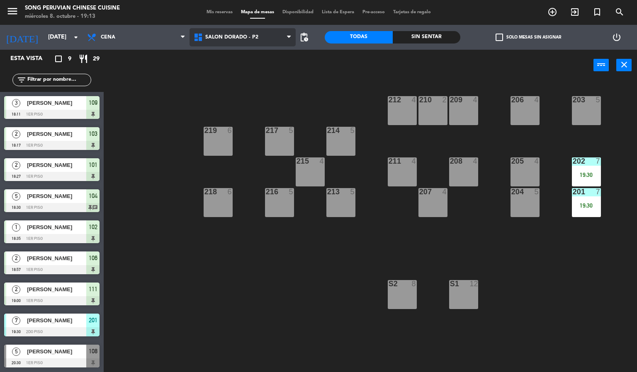
click at [246, 38] on span "SALON DORADO - P2" at bounding box center [231, 37] width 53 height 6
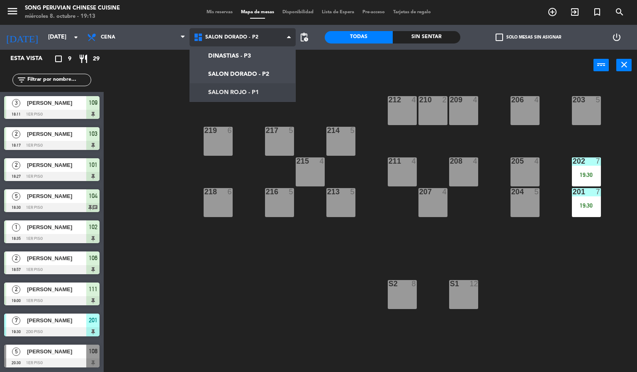
click at [243, 88] on ng-component "menu Song Peruvian Chinese Cuisine [DATE] 8. octubre - 19:13 Mis reservas Mapa …" at bounding box center [318, 186] width 637 height 373
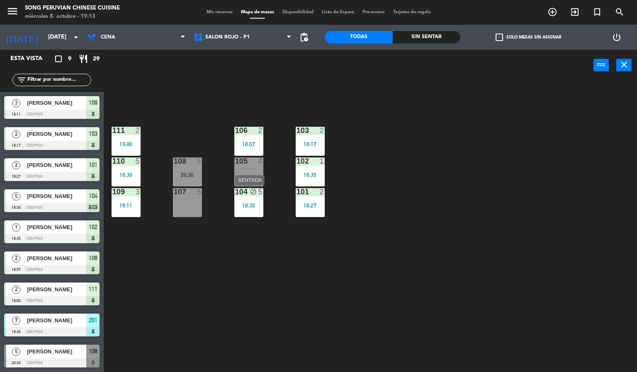
click at [239, 208] on div "18:30" at bounding box center [248, 206] width 29 height 6
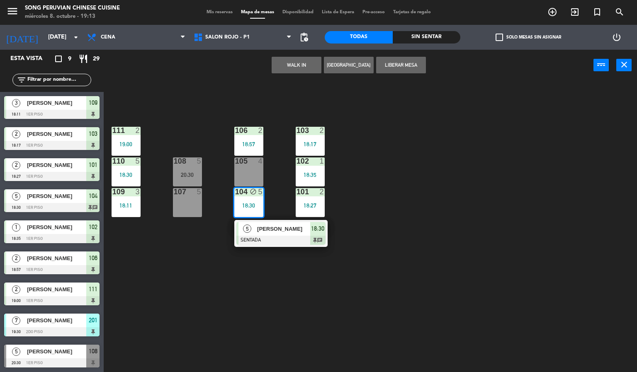
click at [219, 229] on div "103 2 18:17 106 2 18:57 111 2 19:00 102 1 18:35 105 4 108 5 20:30 110 5 18:30 1…" at bounding box center [373, 227] width 527 height 292
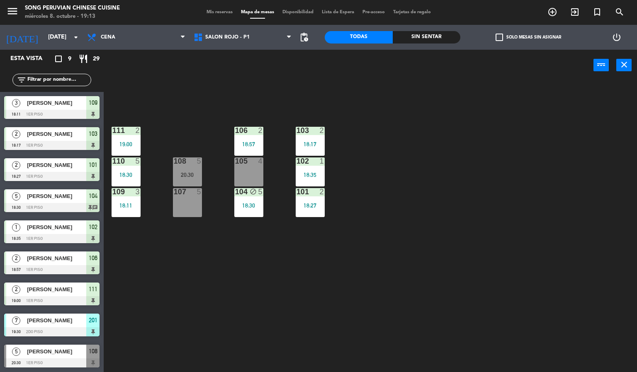
click at [125, 172] on div "18:30" at bounding box center [126, 175] width 29 height 6
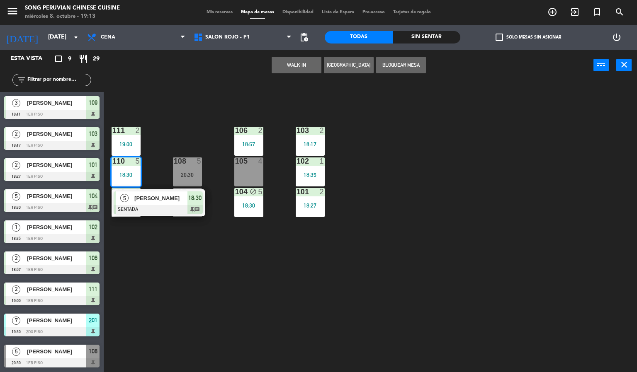
click at [248, 204] on div "18:30" at bounding box center [248, 206] width 29 height 6
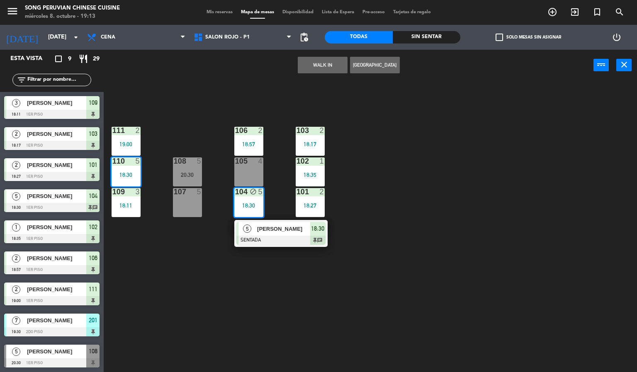
click at [260, 226] on span "[PERSON_NAME]" at bounding box center [283, 229] width 53 height 9
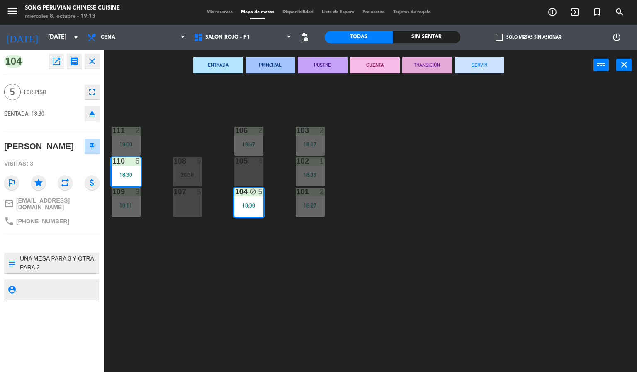
click at [87, 90] on icon "fullscreen" at bounding box center [92, 92] width 10 height 10
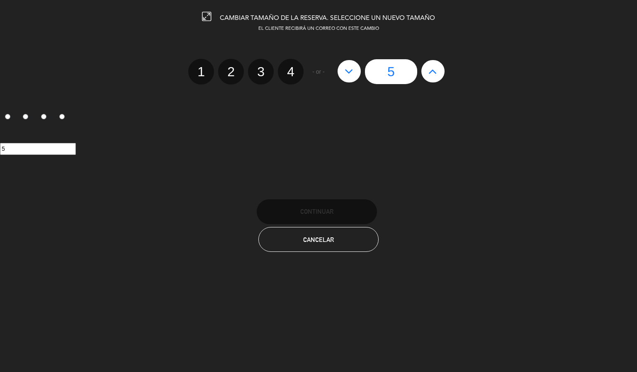
click at [294, 71] on label "4" at bounding box center [291, 72] width 26 height 26
click at [292, 67] on input "4" at bounding box center [289, 64] width 5 height 5
radio input "true"
radio input "false"
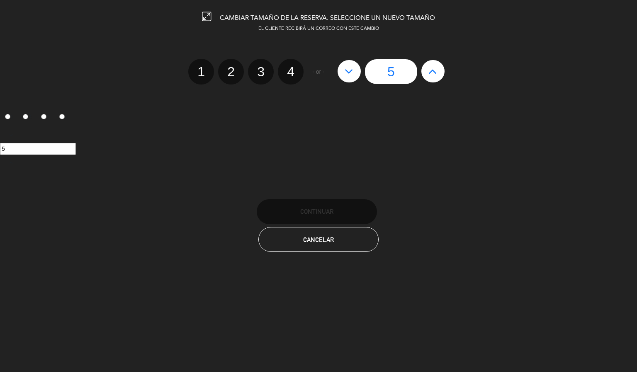
radio input "false"
radio input "true"
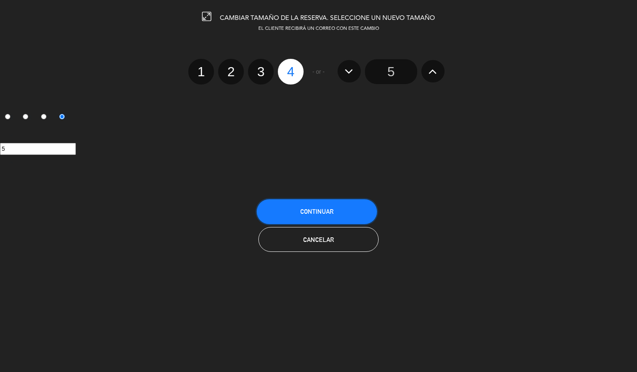
click at [339, 207] on button "Continuar" at bounding box center [317, 211] width 120 height 25
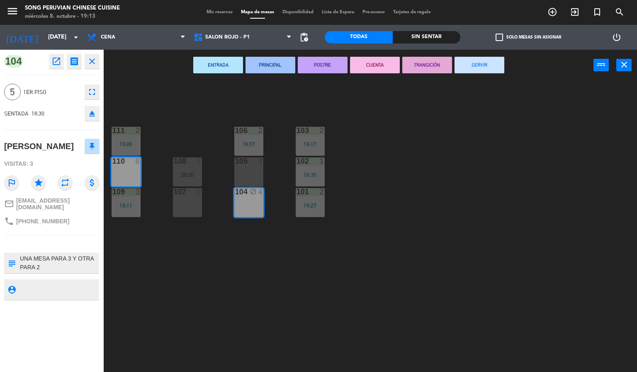
click at [357, 214] on div "103 2 18:17 106 2 18:57 111 2 19:00 102 1 18:35 105 4 108 5 20:30 110 6 101 2 1…" at bounding box center [373, 227] width 527 height 292
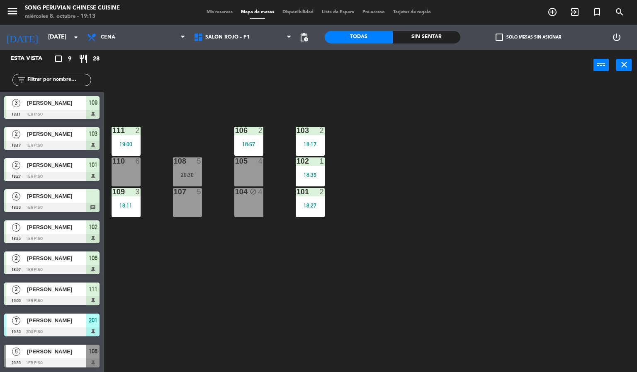
click at [71, 188] on div "4 [PERSON_NAME] 18:30 1er piso chat" at bounding box center [52, 200] width 104 height 31
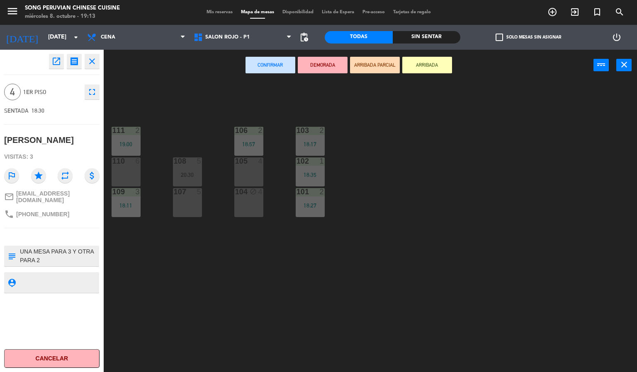
click at [118, 172] on div "110 6" at bounding box center [126, 172] width 29 height 29
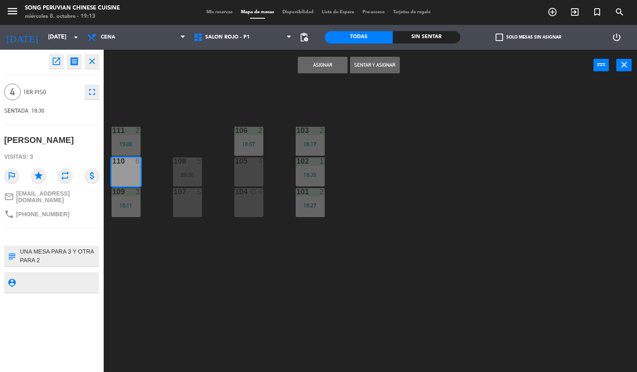
click at [252, 198] on div "104 block 4" at bounding box center [248, 202] width 29 height 29
click at [336, 68] on button "Asignar" at bounding box center [323, 65] width 50 height 17
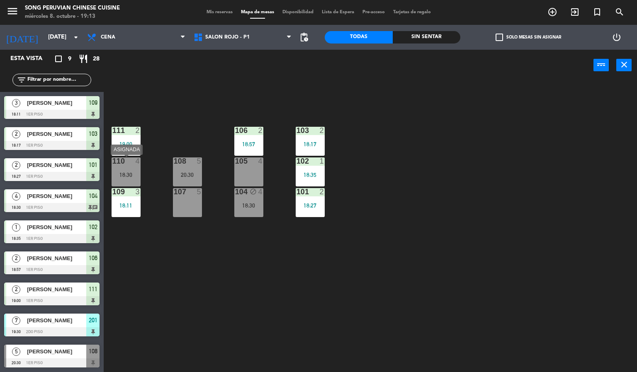
click at [124, 170] on div "110 4 18:30" at bounding box center [126, 172] width 29 height 29
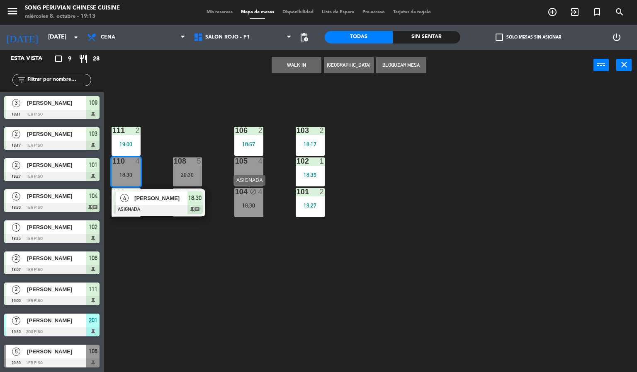
click at [242, 198] on div "104 block 4 18:30" at bounding box center [248, 202] width 29 height 29
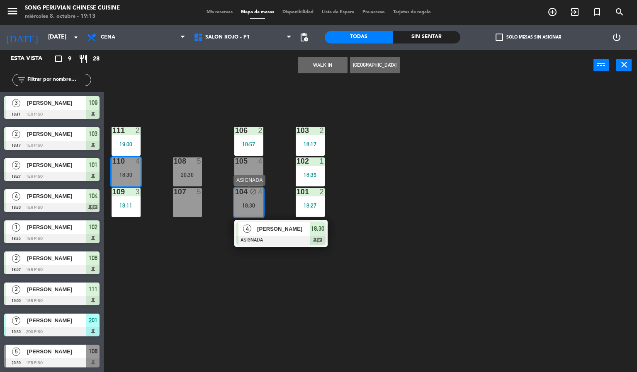
click at [282, 246] on div "4 [PERSON_NAME] ASIGNADA 18:30 chat" at bounding box center [280, 233] width 93 height 27
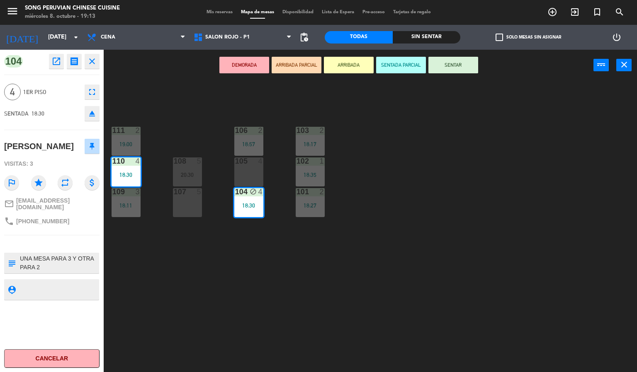
click at [444, 57] on button "SENTAR" at bounding box center [453, 65] width 50 height 17
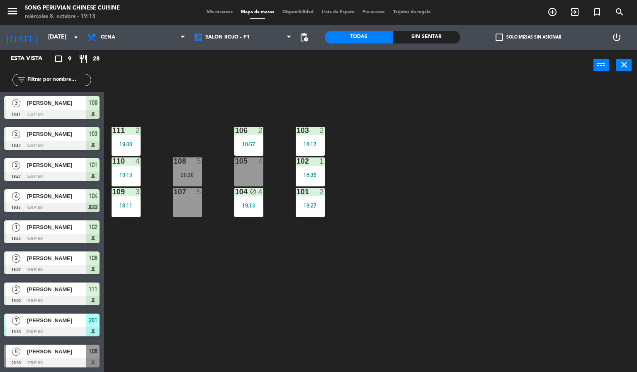
click at [452, 160] on div "103 2 18:17 106 2 18:57 111 2 19:00 102 1 18:35 105 4 108 5 20:30 110 4 19:13 1…" at bounding box center [373, 227] width 527 height 292
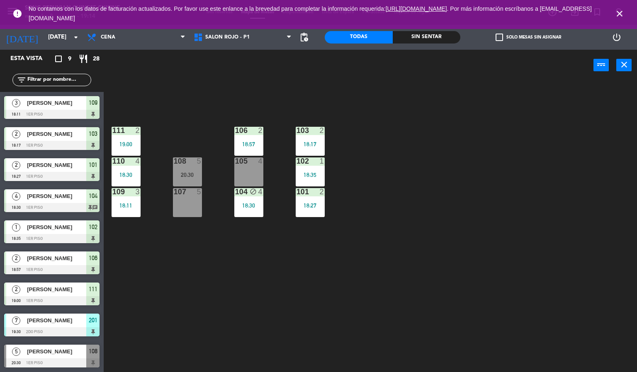
click at [619, 14] on icon "close" at bounding box center [620, 14] width 10 height 10
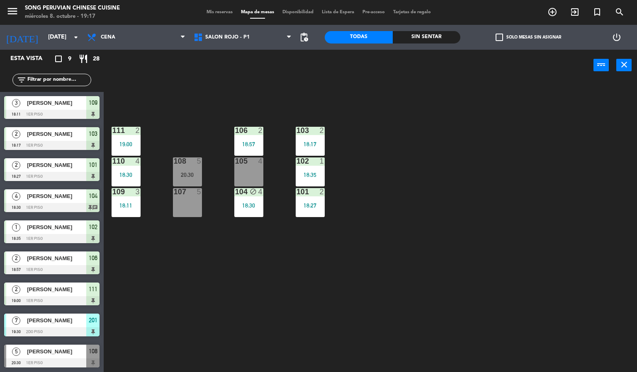
click at [440, 145] on div "103 2 18:17 106 2 18:57 111 2 19:00 102 1 18:35 105 4 108 5 20:30 110 4 18:30 1…" at bounding box center [373, 227] width 527 height 292
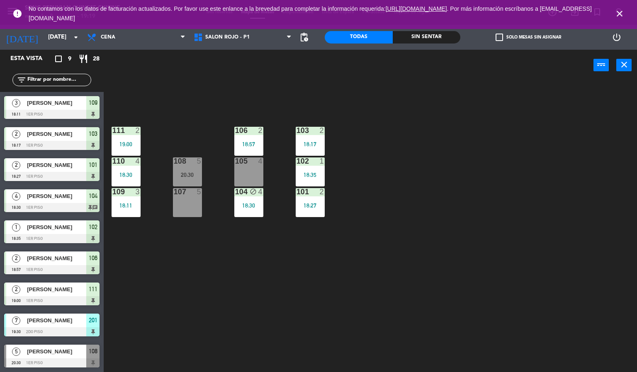
click at [529, 260] on div "103 2 18:17 106 2 18:57 111 2 19:00 102 1 18:35 105 4 108 5 20:30 110 4 18:30 1…" at bounding box center [373, 227] width 527 height 292
click at [621, 9] on icon "close" at bounding box center [620, 14] width 10 height 10
click at [618, 13] on icon "close" at bounding box center [620, 14] width 10 height 10
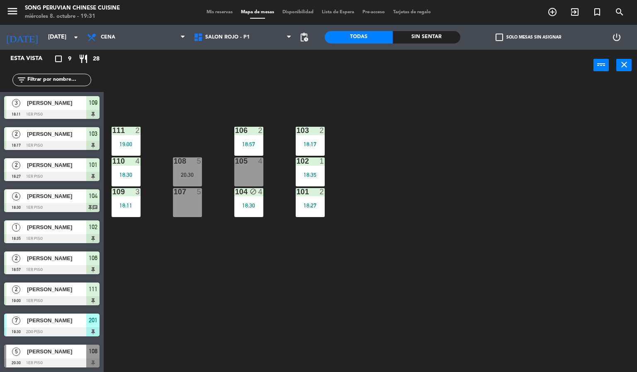
click at [321, 76] on div "power_input close" at bounding box center [349, 66] width 490 height 32
click at [388, 216] on div "103 2 18:17 106 2 18:57 111 2 19:00 102 1 18:35 105 4 108 5 20:30 110 4 18:30 1…" at bounding box center [373, 227] width 527 height 292
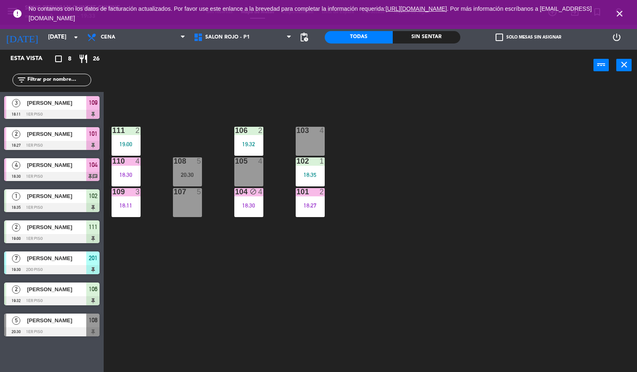
click at [622, 11] on icon "close" at bounding box center [620, 14] width 10 height 10
click at [622, 14] on icon "close" at bounding box center [620, 14] width 10 height 10
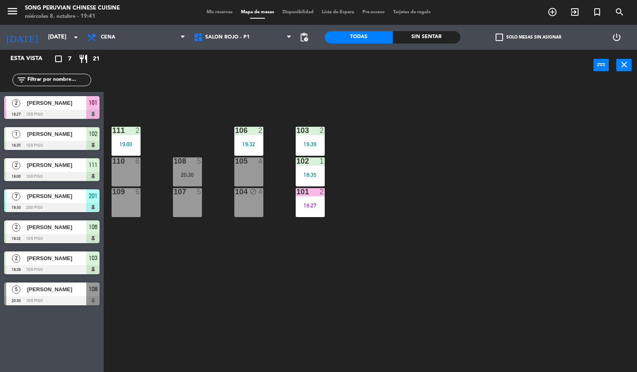
click at [360, 128] on div "103 2 19:39 106 2 19:32 111 2 19:00 102 1 18:35 105 4 108 5 20:30 110 6 101 2 1…" at bounding box center [373, 227] width 527 height 292
click at [214, 6] on div "menu Song Peruvian Chinese Cuisine [DATE] 8. octubre - 19:41 Mis reservas Mapa …" at bounding box center [318, 12] width 637 height 25
click at [214, 7] on div "menu Song Peruvian Chinese Cuisine [DATE] 8. octubre - 19:41 Mis reservas Mapa …" at bounding box center [318, 12] width 637 height 25
click at [215, 10] on span "Mis reservas" at bounding box center [219, 12] width 34 height 5
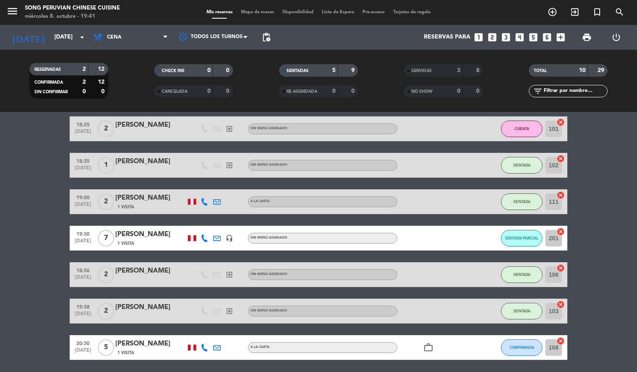
scroll to position [63, 0]
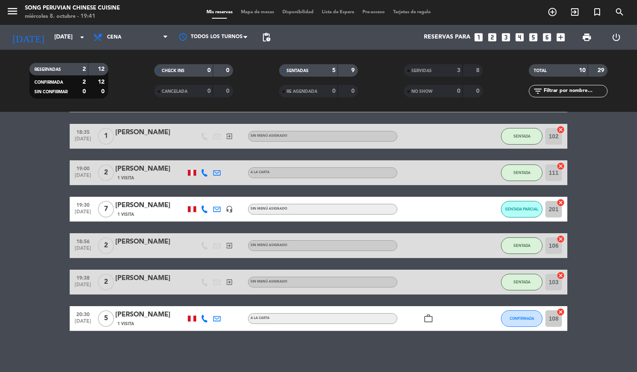
click at [589, 192] on bookings-row "18:25 [DATE] 2 [PERSON_NAME] exit_to_app Sin menú asignado CUENTA 101 cancel 18…" at bounding box center [318, 210] width 637 height 244
click at [584, 217] on bookings-row "18:25 [DATE] 2 [PERSON_NAME] exit_to_app Sin menú asignado CUENTA 101 cancel 18…" at bounding box center [318, 210] width 637 height 244
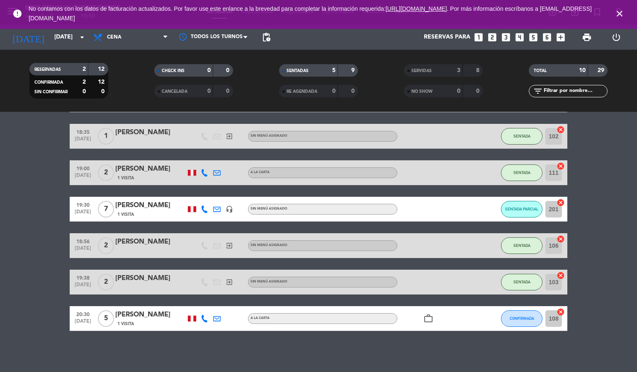
click at [621, 16] on icon "close" at bounding box center [620, 14] width 10 height 10
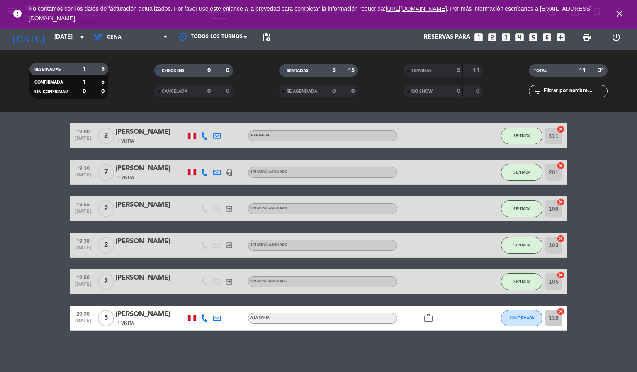
scroll to position [26, 0]
drag, startPoint x: 622, startPoint y: 18, endPoint x: 617, endPoint y: 18, distance: 4.6
click at [621, 18] on icon "close" at bounding box center [620, 14] width 10 height 10
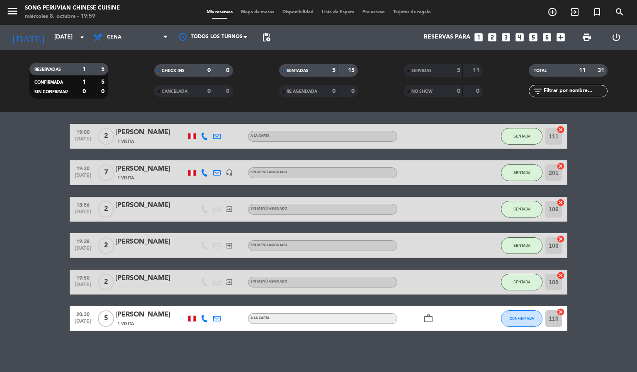
click at [571, 168] on bookings-row "19:00 [DATE] 2 [PERSON_NAME] 1 Visita A la carta SENTADA 111 cancel 19:30 [DATE…" at bounding box center [318, 227] width 637 height 207
click at [593, 252] on bookings-row "19:00 [DATE] 2 [PERSON_NAME] 1 Visita A la carta SENTADA 111 cancel 19:30 [DATE…" at bounding box center [318, 227] width 637 height 207
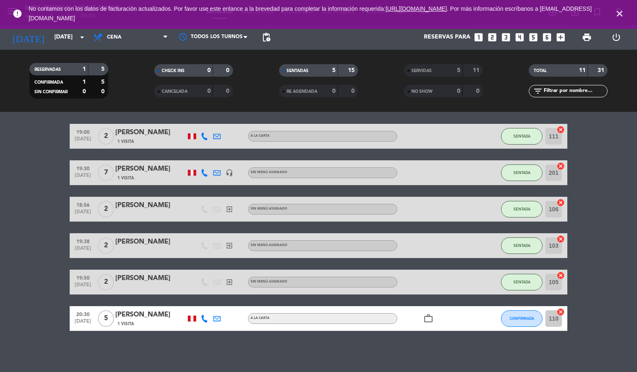
click at [618, 15] on icon "close" at bounding box center [620, 14] width 10 height 10
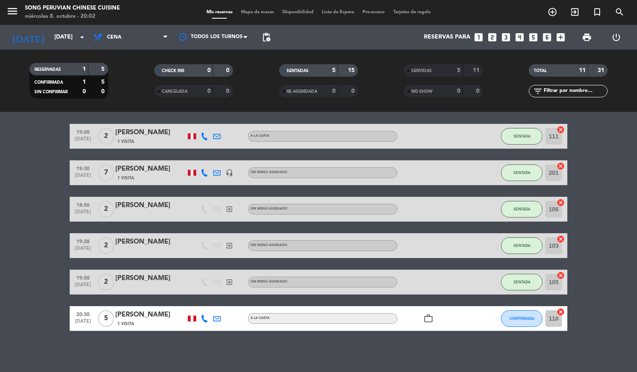
click at [557, 290] on input "105" at bounding box center [553, 282] width 17 height 17
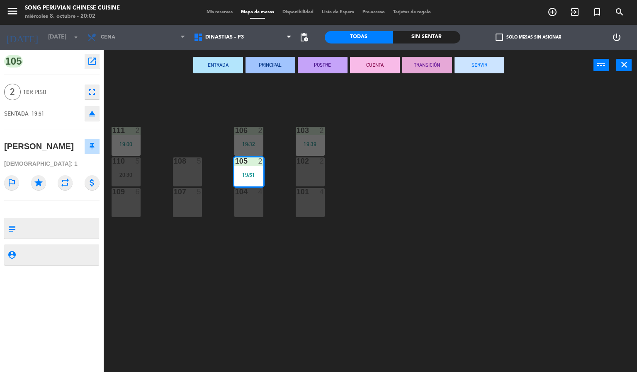
click at [221, 8] on div "menu Song Peruvian Chinese Cuisine [DATE] 8. octubre - 20:02 Mis reservas Mapa …" at bounding box center [318, 12] width 637 height 25
click at [223, 14] on span "Mis reservas" at bounding box center [219, 12] width 34 height 5
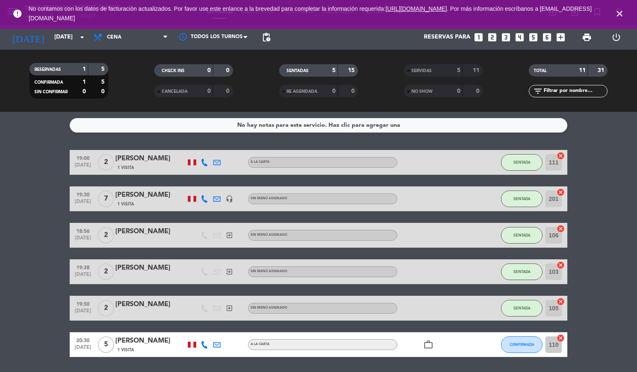
click at [618, 9] on icon "close" at bounding box center [620, 14] width 10 height 10
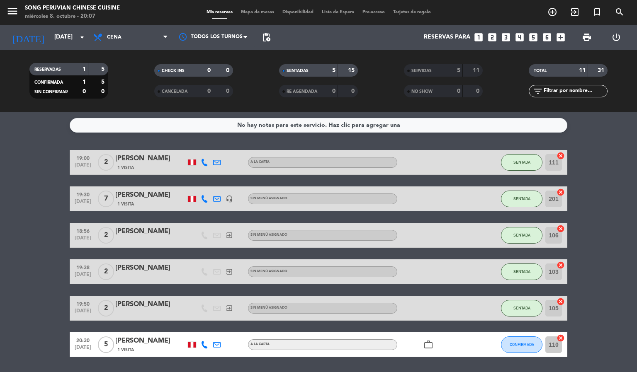
click at [611, 167] on bookings-row "19:00 [DATE] 2 [PERSON_NAME] 1 Visita A la carta SENTADA 111 cancel 19:30 [DATE…" at bounding box center [318, 253] width 637 height 207
click at [593, 189] on bookings-row "19:00 [DATE] 2 [PERSON_NAME] 1 Visita A la carta SENTADA 111 cancel 19:30 [DATE…" at bounding box center [318, 253] width 637 height 207
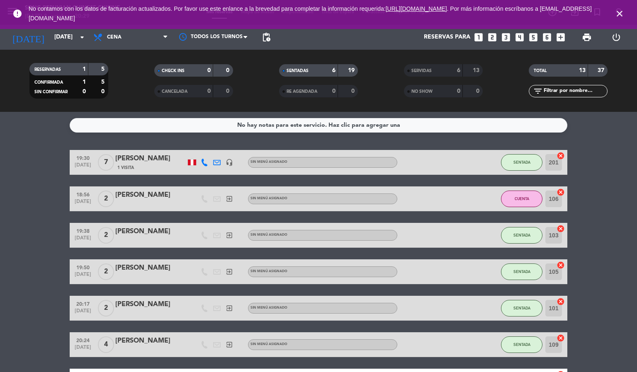
click at [616, 19] on span "close" at bounding box center [619, 13] width 22 height 22
click at [616, 17] on icon "close" at bounding box center [620, 14] width 10 height 10
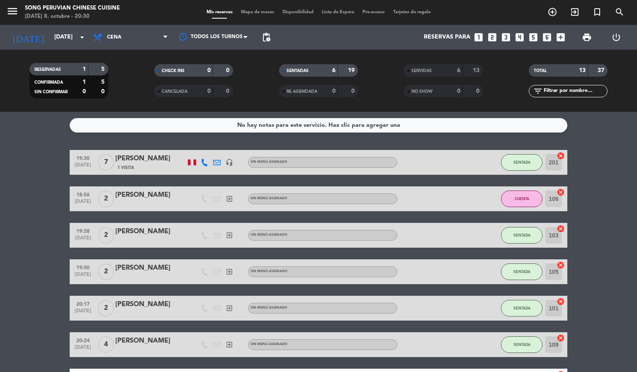
click at [583, 221] on bookings-row "19:30 [DATE] 7 [PERSON_NAME] 1 Visita headset_mic Sin menú asignado SENTADA 201…" at bounding box center [318, 272] width 637 height 244
click at [611, 187] on bookings-row "19:30 [DATE] 7 [PERSON_NAME] 1 Visita headset_mic Sin menú asignado SENTADA 201…" at bounding box center [318, 272] width 637 height 244
click at [615, 201] on bookings-row "19:30 [DATE] 7 [PERSON_NAME] 1 Visita headset_mic Sin menú asignado SENTADA 201…" at bounding box center [318, 272] width 637 height 244
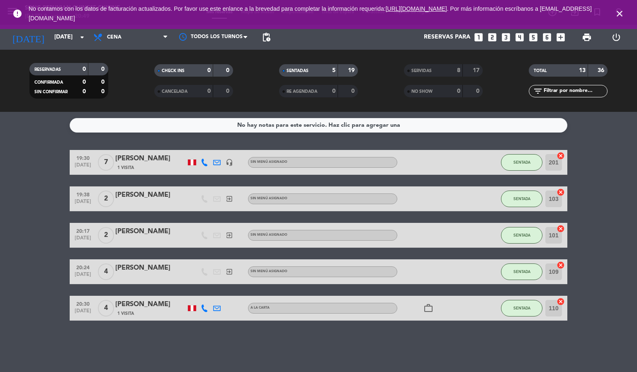
click at [618, 17] on icon "close" at bounding box center [620, 14] width 10 height 10
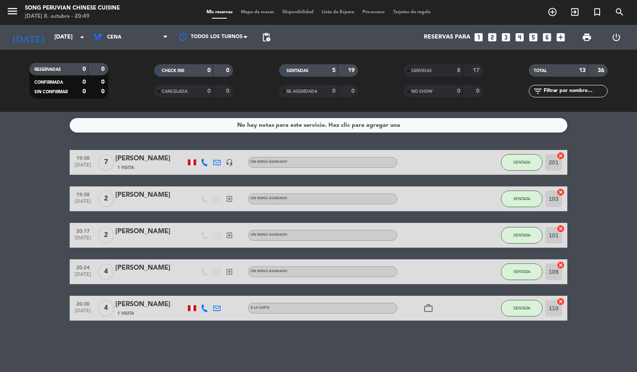
click at [615, 184] on bookings-row "19:30 [DATE] 7 [PERSON_NAME] 1 Visita headset_mic Sin menú asignado SENTADA 201…" at bounding box center [318, 235] width 637 height 171
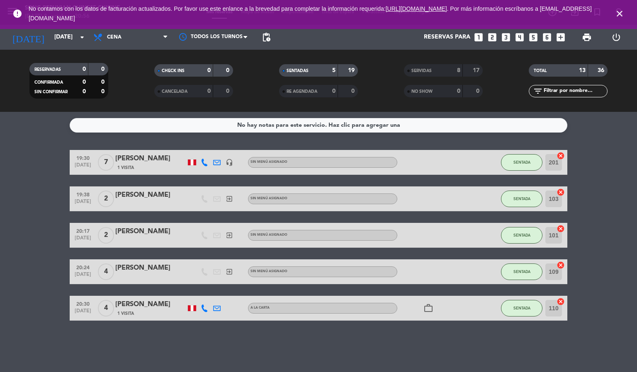
click at [622, 14] on icon "close" at bounding box center [620, 14] width 10 height 10
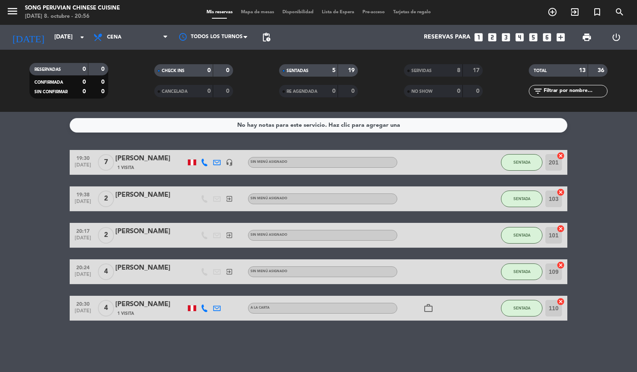
click at [584, 168] on bookings-row "19:30 [DATE] 7 [PERSON_NAME] 1 Visita headset_mic Sin menú asignado SENTADA 201…" at bounding box center [318, 235] width 637 height 171
click at [249, 12] on span "Mapa de mesas" at bounding box center [257, 12] width 41 height 5
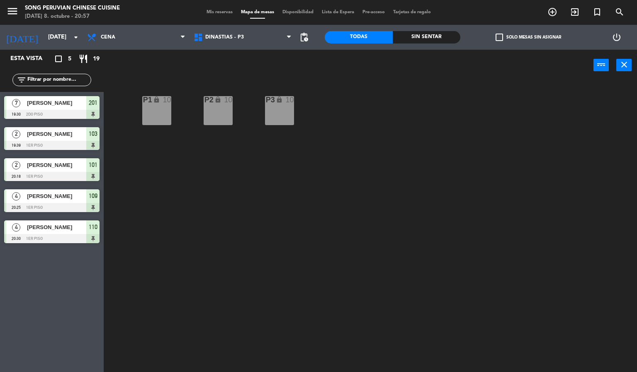
click at [469, 317] on div "P2 lock 10 P3 lock 10 P1 lock 10" at bounding box center [373, 227] width 527 height 292
click at [343, 91] on div "P2 lock 10 P3 lock 10 P1 lock 10" at bounding box center [373, 227] width 527 height 292
click at [193, 102] on div "P2 lock 10 P3 lock 10 P1 lock 10" at bounding box center [373, 227] width 527 height 292
click at [183, 105] on div "P2 lock 10 P3 lock 10 P1 lock 10" at bounding box center [373, 227] width 527 height 292
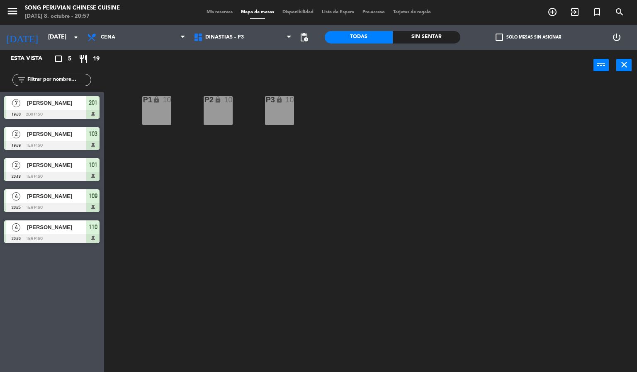
click at [183, 105] on div "P2 lock 10 P3 lock 10 P1 lock 10" at bounding box center [373, 227] width 527 height 292
click at [362, 131] on div "P2 lock 10 P3 lock 10 P1 lock 10" at bounding box center [373, 227] width 527 height 292
click at [379, 120] on div "P2 lock 10 P3 lock 10 P1 lock 10" at bounding box center [373, 227] width 527 height 292
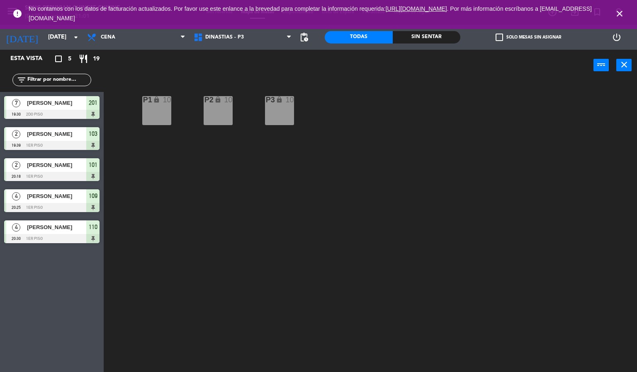
click at [617, 14] on icon "close" at bounding box center [620, 14] width 10 height 10
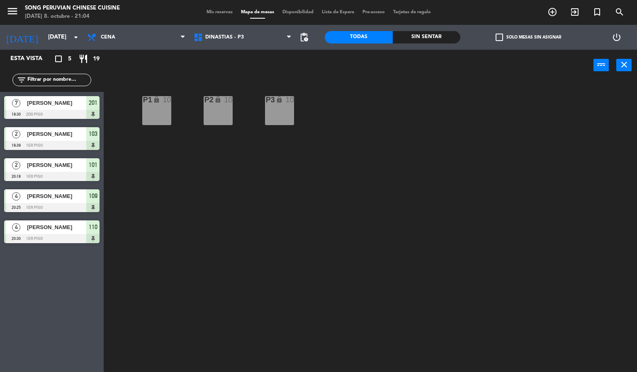
drag, startPoint x: 368, startPoint y: 234, endPoint x: 292, endPoint y: 15, distance: 231.7
click at [367, 234] on div "P2 lock 10 P3 lock 10 P1 lock 10" at bounding box center [373, 227] width 527 height 292
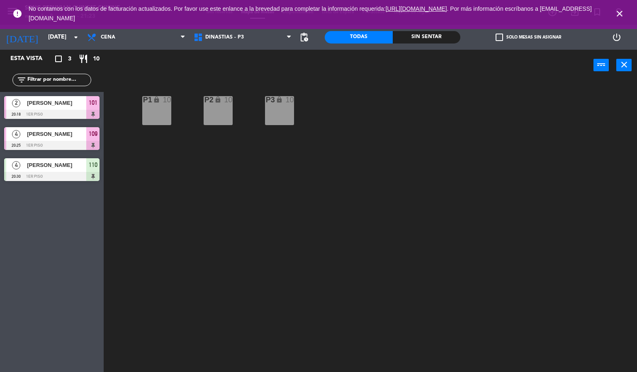
click at [620, 10] on icon "close" at bounding box center [620, 14] width 10 height 10
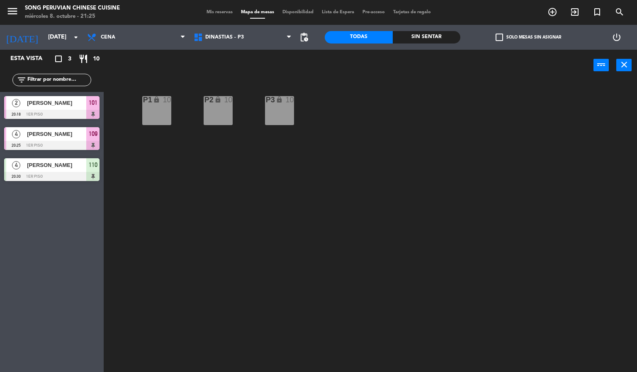
click at [435, 129] on div "P2 lock 10 P3 lock 10 P1 lock 10" at bounding box center [373, 227] width 527 height 292
click at [423, 40] on div "Sin sentar" at bounding box center [427, 37] width 68 height 12
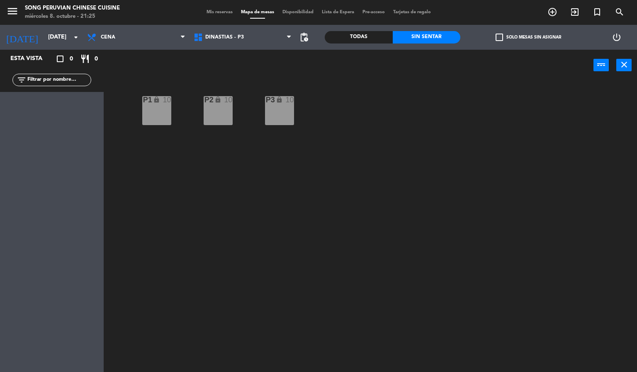
click at [382, 36] on div "Todas" at bounding box center [359, 37] width 68 height 12
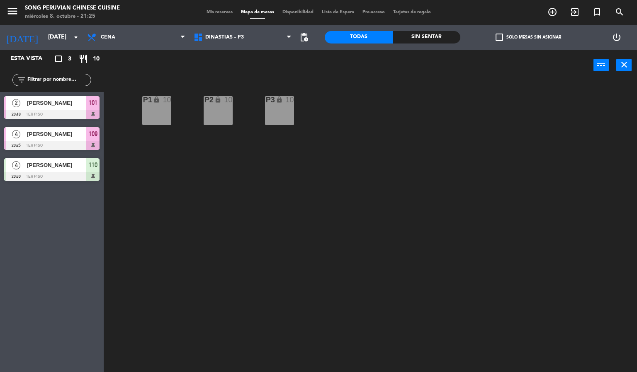
click at [411, 117] on div "P2 lock 10 P3 lock 10 P1 lock 10" at bounding box center [373, 227] width 527 height 292
click at [392, 163] on div "P2 lock 10 P3 lock 10 P1 lock 10" at bounding box center [373, 227] width 527 height 292
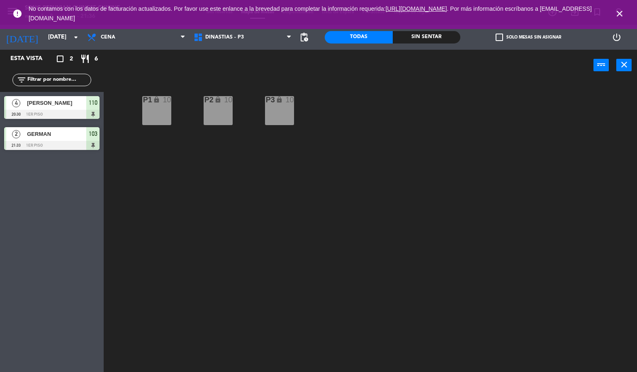
drag, startPoint x: 617, startPoint y: 5, endPoint x: 620, endPoint y: 16, distance: 11.5
click at [617, 9] on span "close" at bounding box center [619, 13] width 22 height 22
click at [620, 16] on icon "close" at bounding box center [620, 14] width 10 height 10
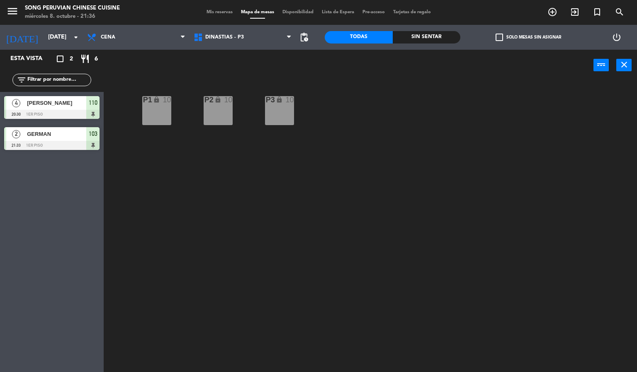
click at [484, 160] on div "P2 lock 10 P3 lock 10 P1 lock 10" at bounding box center [373, 227] width 527 height 292
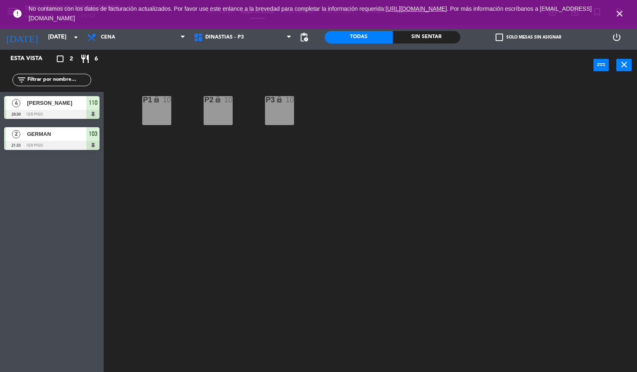
click at [621, 11] on icon "close" at bounding box center [620, 14] width 10 height 10
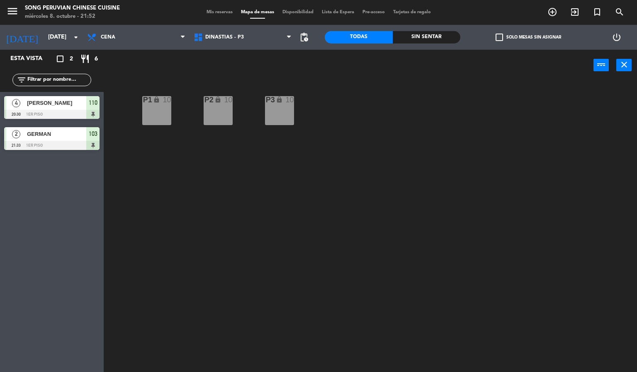
click at [350, 83] on div "P2 lock 10 P3 lock 10 P1 lock 10" at bounding box center [373, 227] width 527 height 292
click at [223, 39] on span "DINASTIAS - P3" at bounding box center [224, 37] width 39 height 6
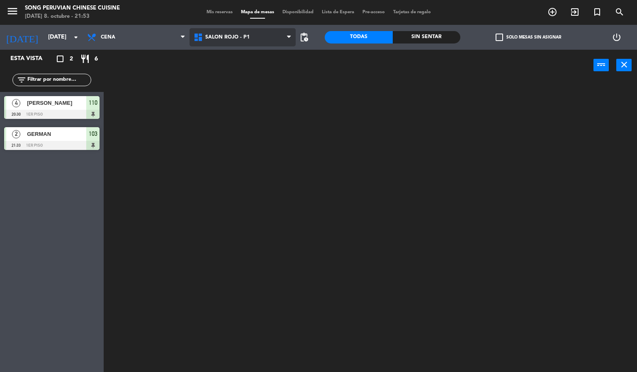
click at [251, 89] on ng-component "menu Song Peruvian Chinese Cuisine [DATE] 8. octubre - 21:53 Mis reservas Mapa …" at bounding box center [318, 186] width 637 height 373
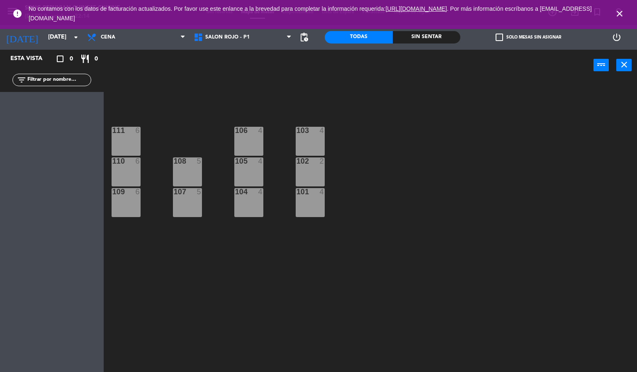
drag, startPoint x: 621, startPoint y: 10, endPoint x: 607, endPoint y: 40, distance: 33.4
click at [621, 10] on icon "close" at bounding box center [620, 14] width 10 height 10
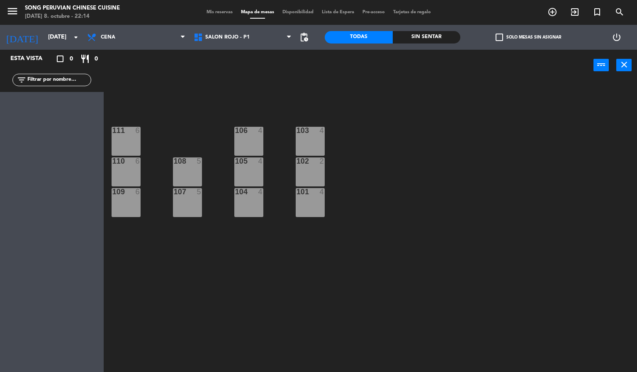
click at [523, 200] on div "103 4 106 4 111 6 102 2 105 4 108 5 110 6 101 4 104 4 107 5 109 6" at bounding box center [373, 227] width 527 height 292
click at [454, 223] on div "103 4 106 4 111 6 102 2 105 4 108 5 110 6 101 4 104 4 107 5 109 6" at bounding box center [373, 227] width 527 height 292
click at [124, 40] on span "Cena" at bounding box center [136, 37] width 107 height 18
click at [231, 92] on div "103 4 106 4 111 6 102 2 105 4 108 5 110 6 101 4 104 4 107 5 109 6" at bounding box center [373, 227] width 527 height 292
click at [44, 34] on input "[DATE]" at bounding box center [83, 37] width 79 height 15
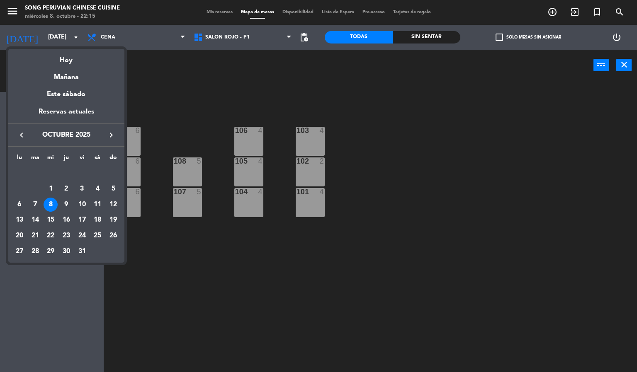
drag, startPoint x: 77, startPoint y: 57, endPoint x: 209, endPoint y: 56, distance: 132.3
click at [78, 59] on div "Hoy" at bounding box center [66, 57] width 116 height 17
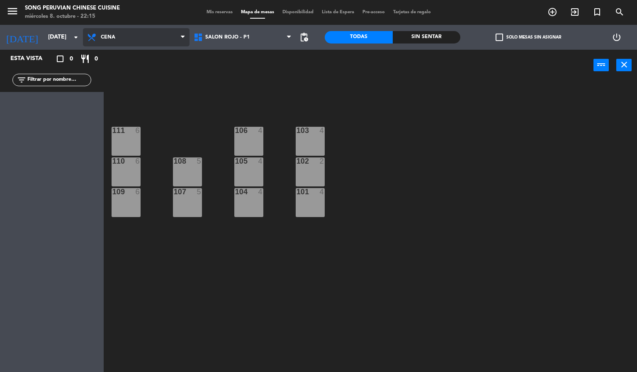
click at [134, 35] on span "Cena" at bounding box center [136, 37] width 107 height 18
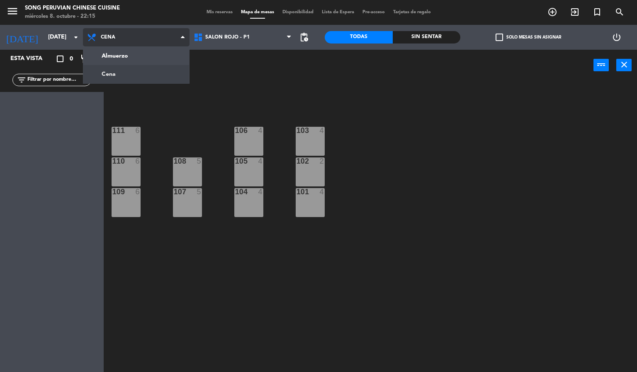
click at [139, 73] on ng-component "menu Song Peruvian Chinese Cuisine [DATE] 8. octubre - 22:15 Mis reservas Mapa …" at bounding box center [318, 186] width 637 height 373
